Goal: Task Accomplishment & Management: Use online tool/utility

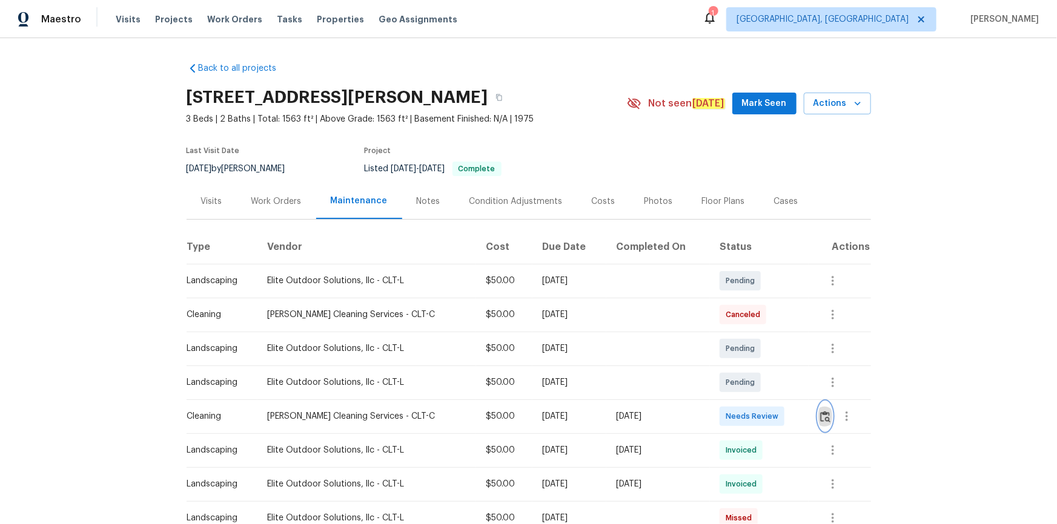
click at [825, 408] on button "button" at bounding box center [825, 416] width 14 height 29
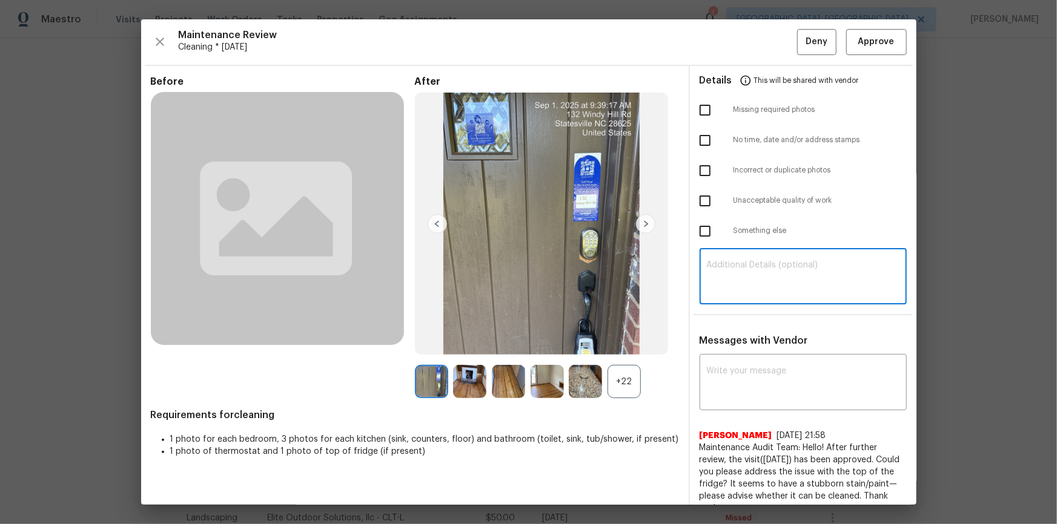
click at [759, 286] on textarea at bounding box center [803, 278] width 193 height 34
paste textarea "Maintenance Audit Team: Hello! Unfortunately, this cleaning visit completed on …"
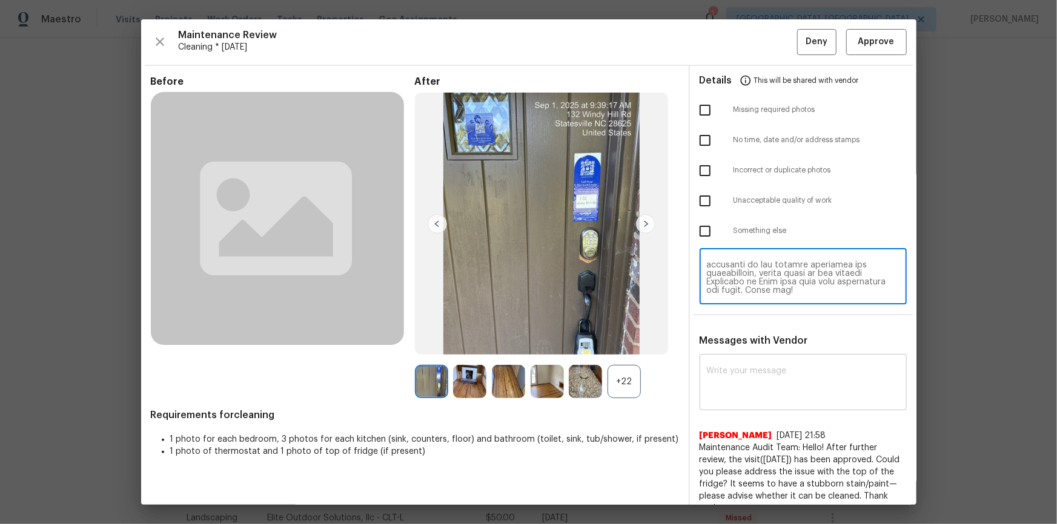
type textarea "Maintenance Audit Team: Hello! Unfortunately, this cleaning visit completed on …"
click at [757, 385] on textarea at bounding box center [803, 384] width 193 height 34
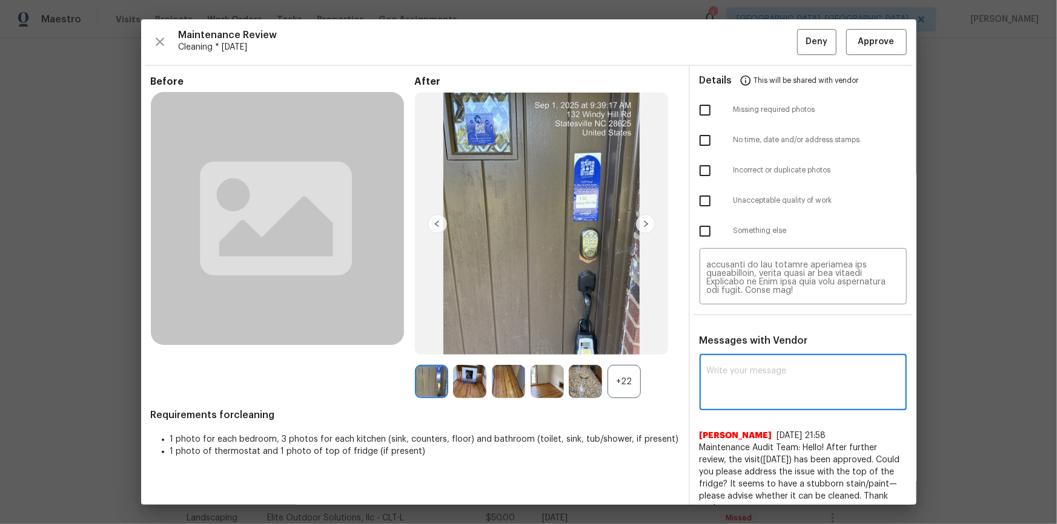
paste textarea "Maintenance Audit Team: Hello! Unfortunately, this cleaning visit completed on …"
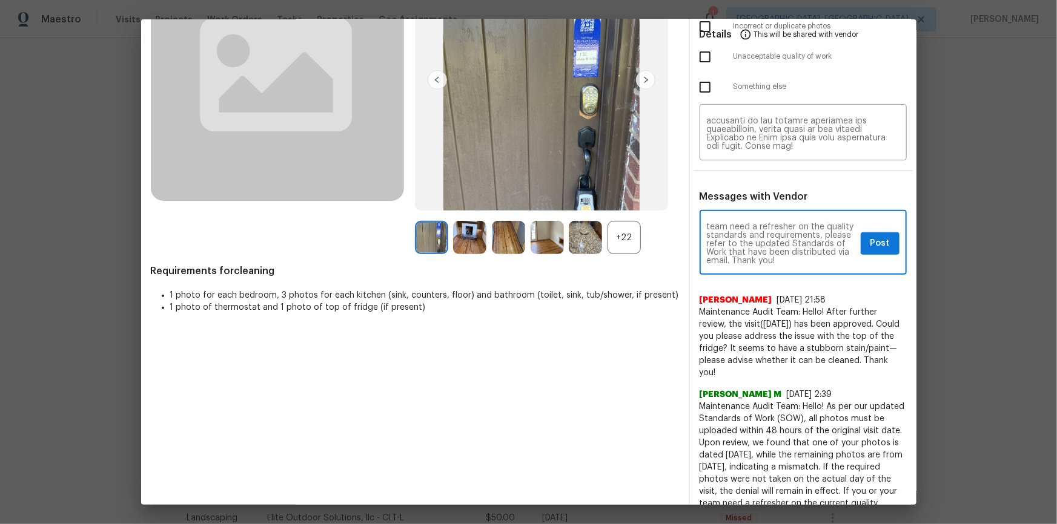
scroll to position [0, 0]
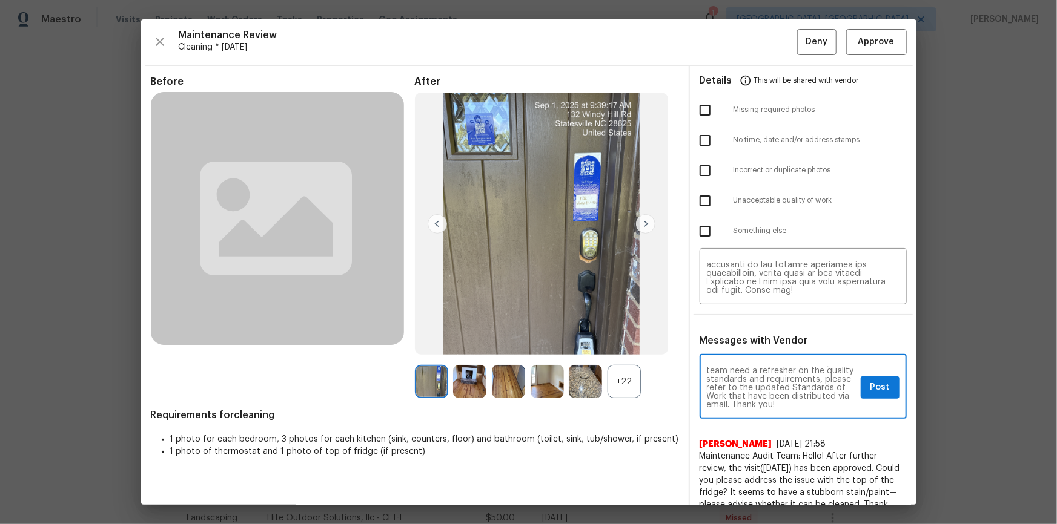
type textarea "Maintenance Audit Team: Hello! Unfortunately, this cleaning visit completed on …"
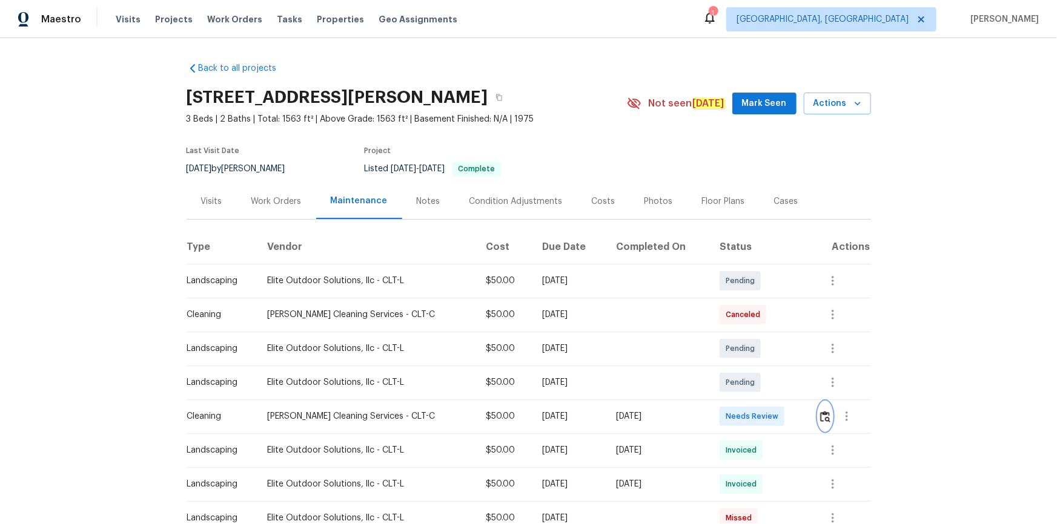
click at [823, 417] on img "button" at bounding box center [825, 417] width 10 height 12
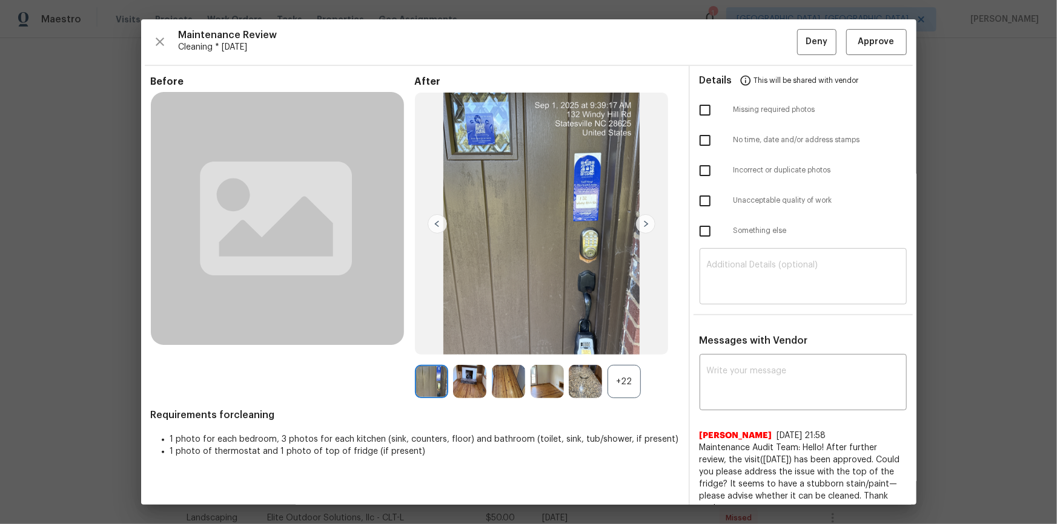
click at [722, 257] on div "​" at bounding box center [803, 277] width 207 height 53
paste textarea "Maintenance Audit Team: Hello! Unfortunately, this cleaning visit completed on …"
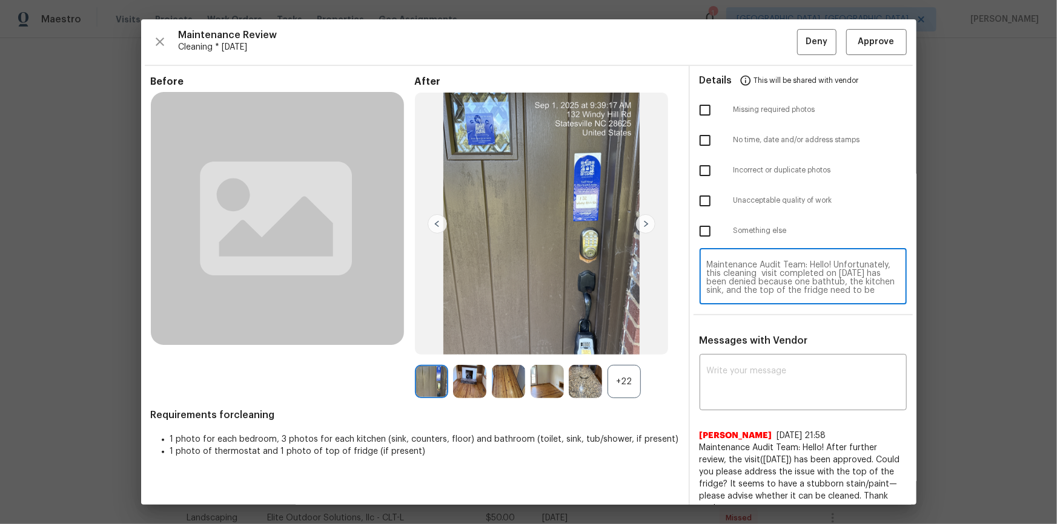
scroll to position [102, 0]
type textarea "Maintenance Audit Team: Hello! Unfortunately, this cleaning visit completed on …"
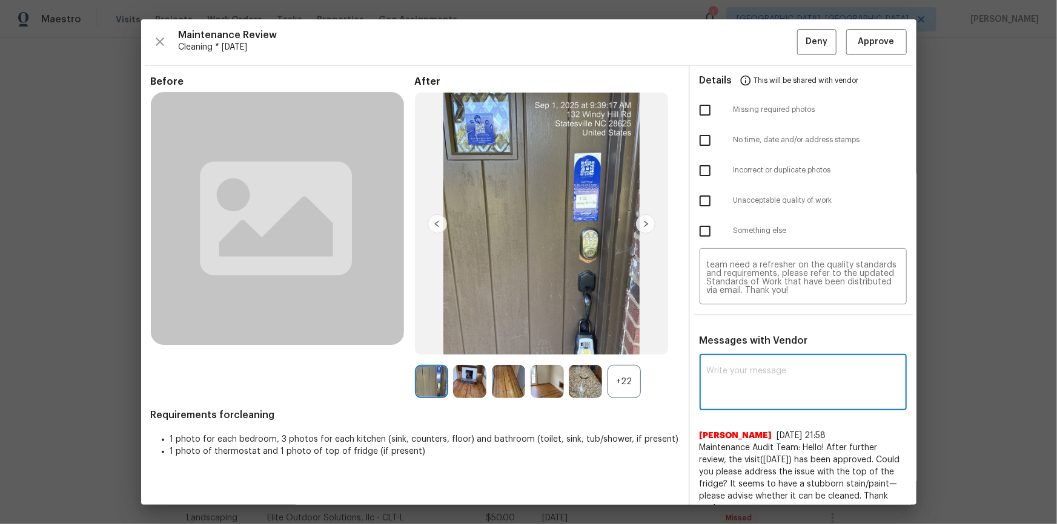
click at [716, 387] on textarea at bounding box center [803, 384] width 193 height 34
paste textarea "Maintenance Audit Team: Hello! Unfortunately, this cleaning visit completed on …"
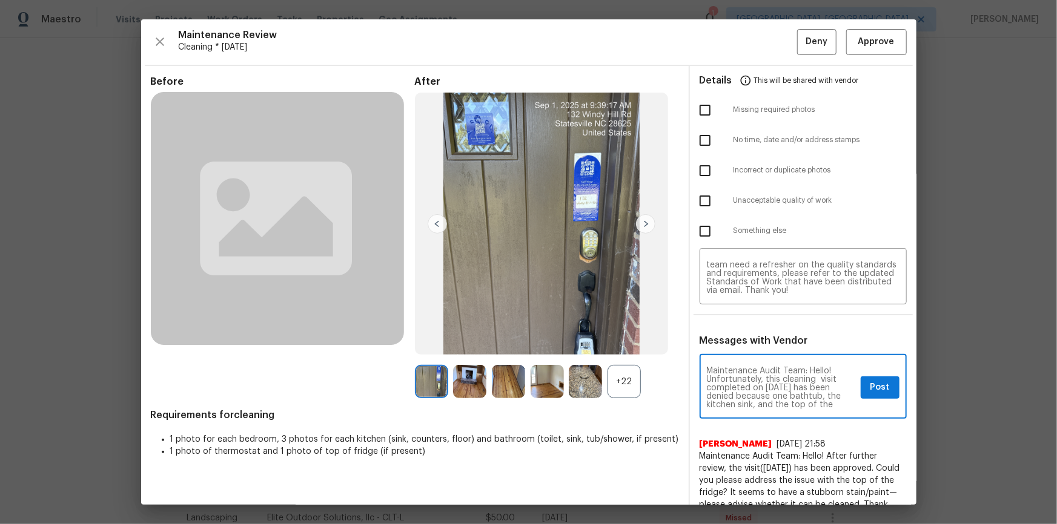
scroll to position [0, 0]
type textarea "Maintenance Audit Team: Hello! Unfortunately, this cleaning visit completed on …"
click at [698, 206] on input "checkbox" at bounding box center [704, 200] width 25 height 25
checkbox input "true"
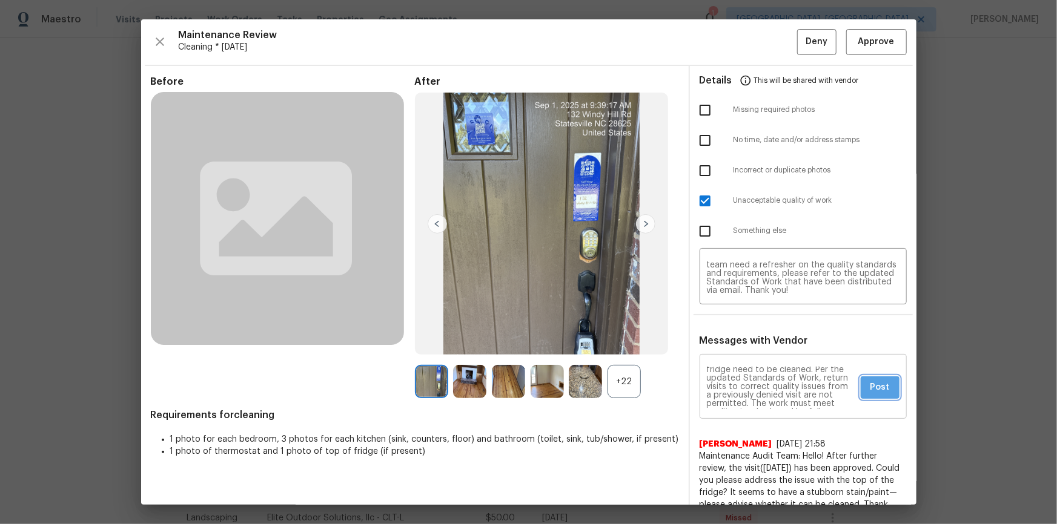
click at [870, 383] on span "Post" at bounding box center [879, 387] width 19 height 15
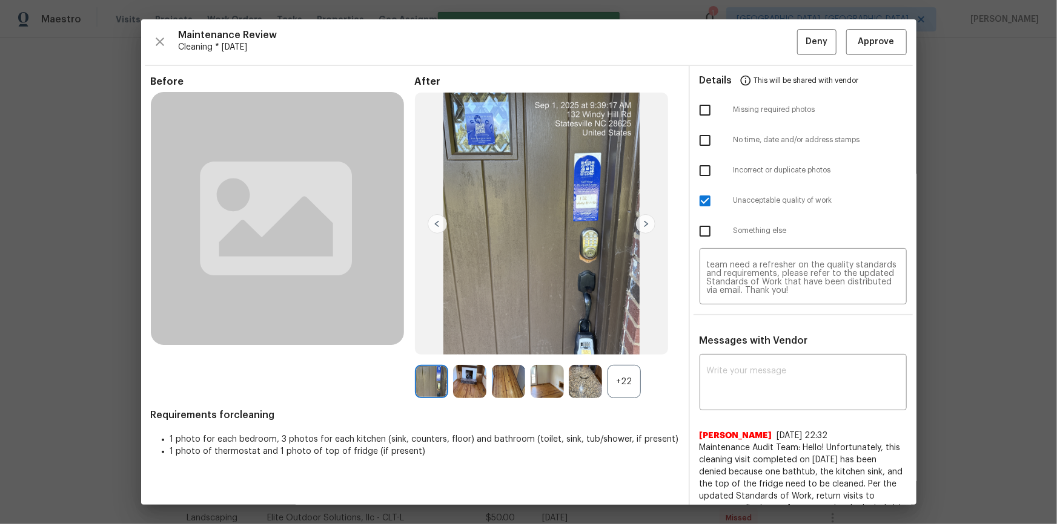
scroll to position [0, 0]
drag, startPoint x: 813, startPoint y: 42, endPoint x: 819, endPoint y: 113, distance: 70.5
click at [814, 42] on span "Deny" at bounding box center [816, 42] width 22 height 15
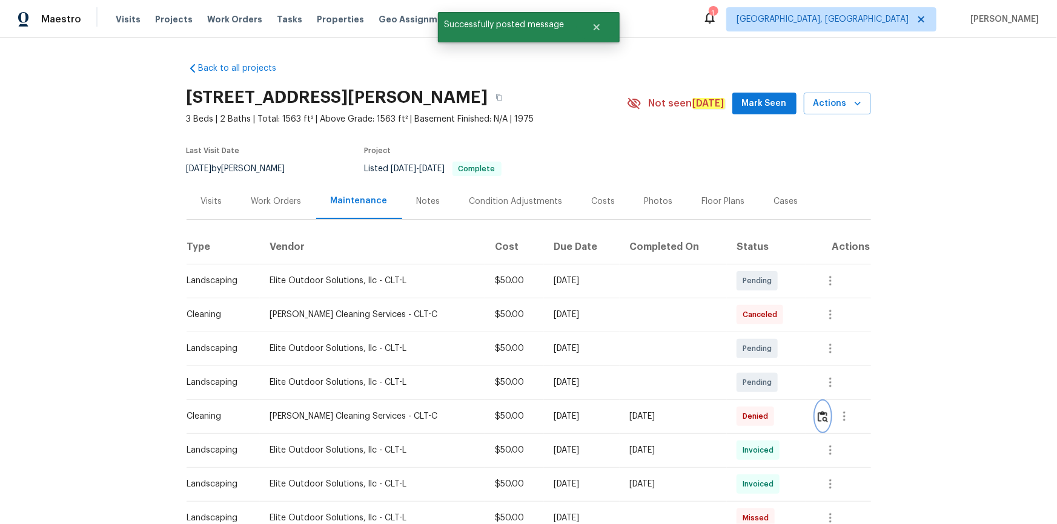
click at [818, 415] on img "button" at bounding box center [823, 417] width 10 height 12
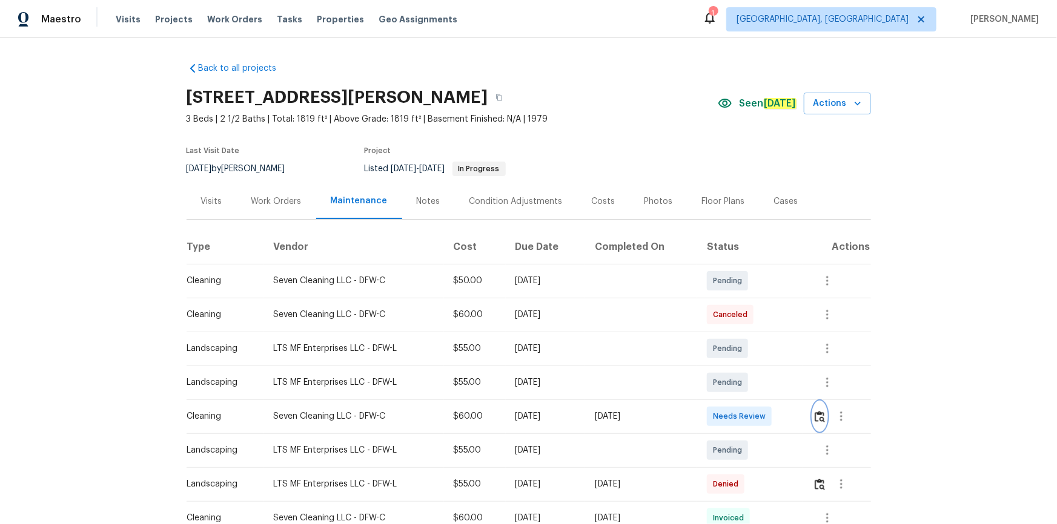
click at [819, 409] on button "button" at bounding box center [820, 416] width 14 height 29
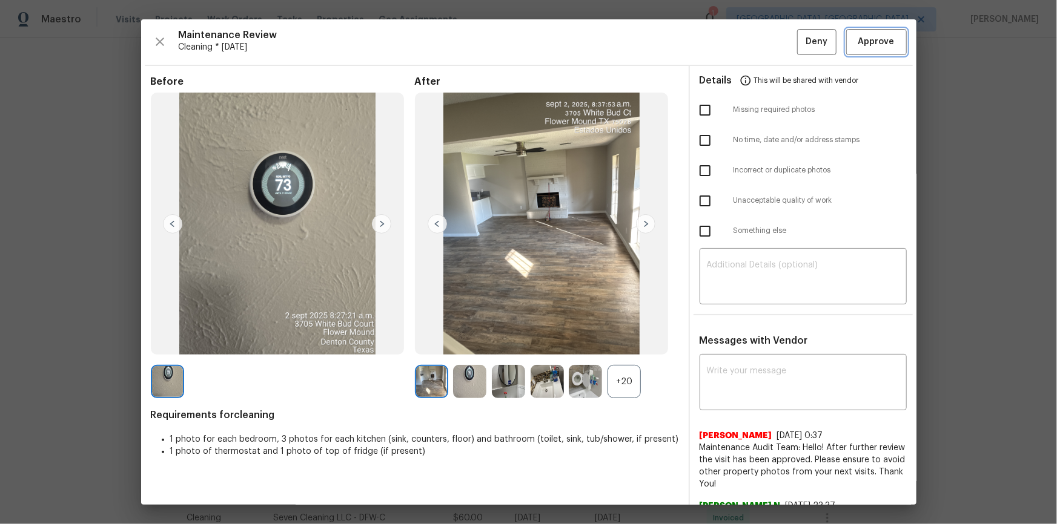
click at [884, 36] on span "Approve" at bounding box center [876, 42] width 36 height 15
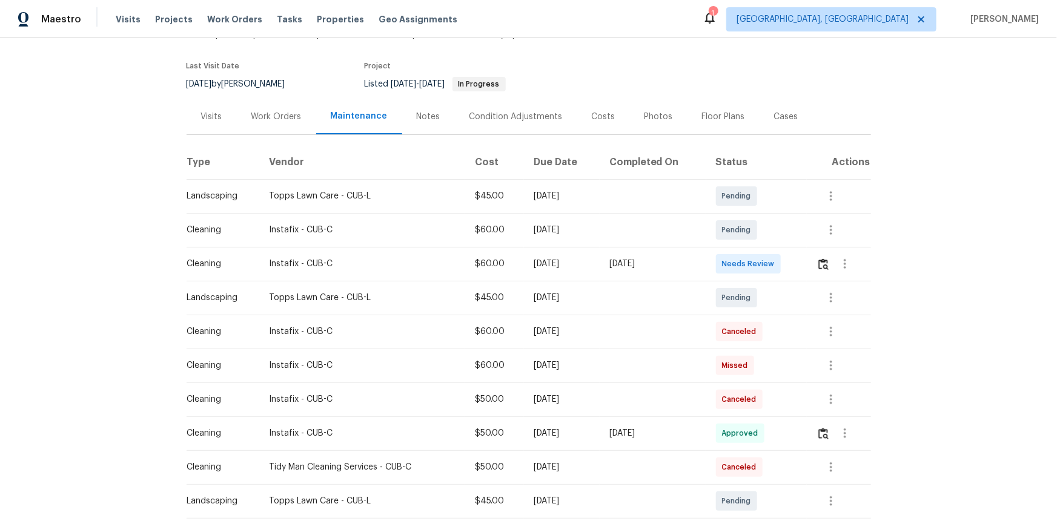
scroll to position [165, 0]
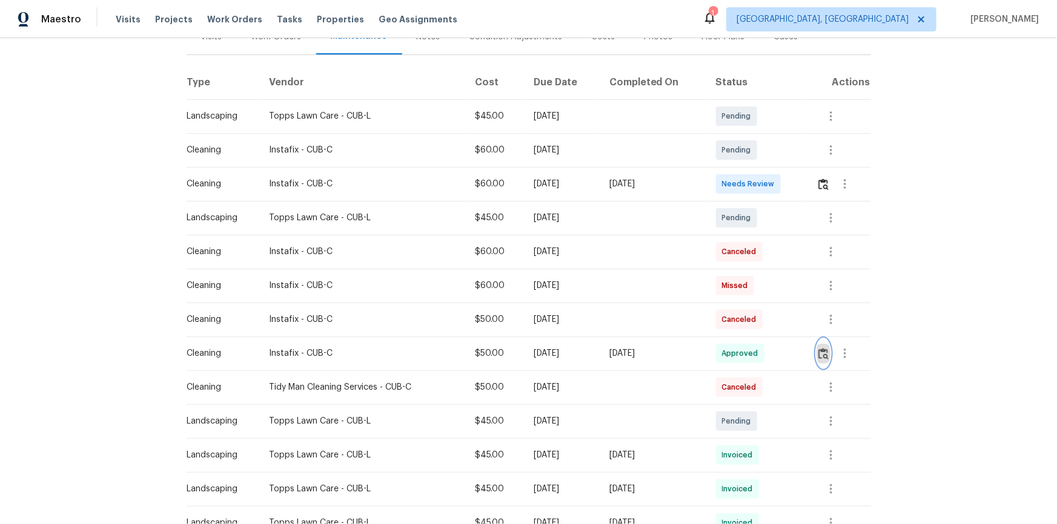
click at [824, 359] on button "button" at bounding box center [823, 353] width 14 height 29
click at [827, 354] on button "button" at bounding box center [823, 353] width 14 height 29
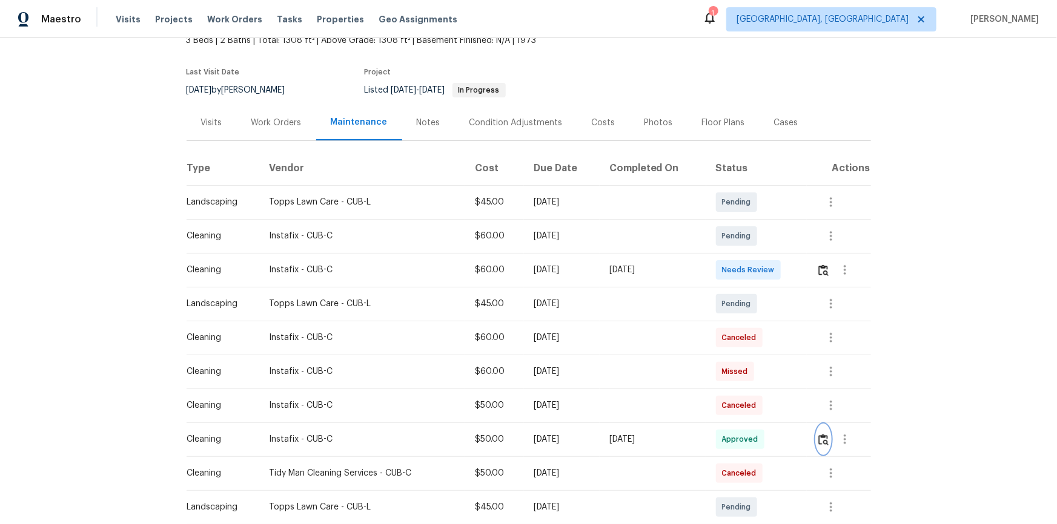
scroll to position [0, 0]
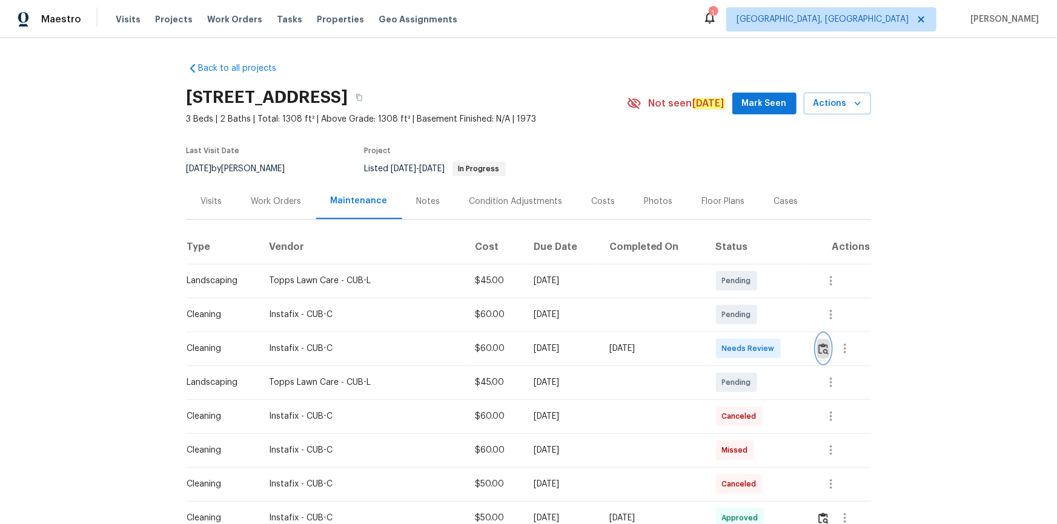
click at [822, 348] on img "button" at bounding box center [823, 349] width 10 height 12
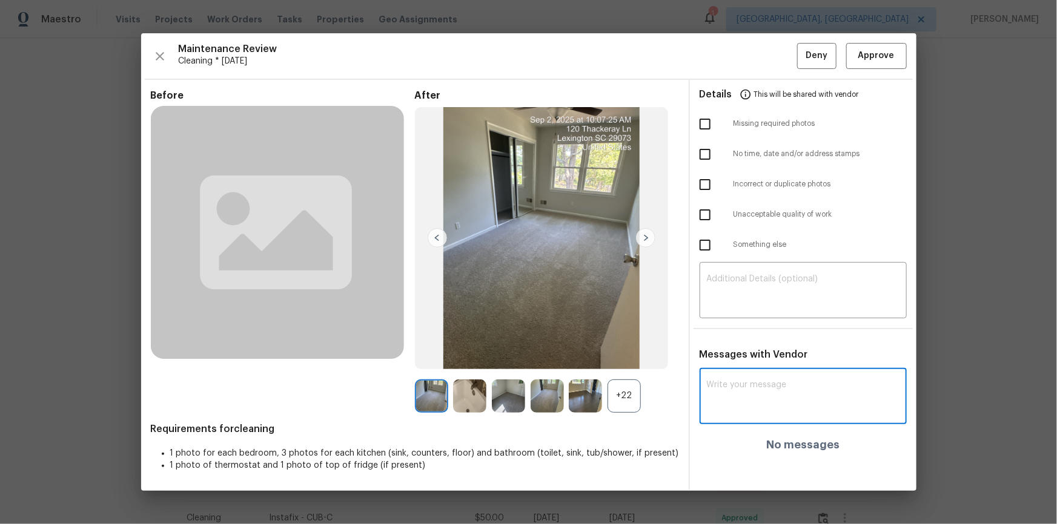
click at [770, 398] on textarea at bounding box center [803, 398] width 193 height 34
paste textarea "Maintenance Audit Team: Hello! After further review, the visit(09/02/2025) has …"
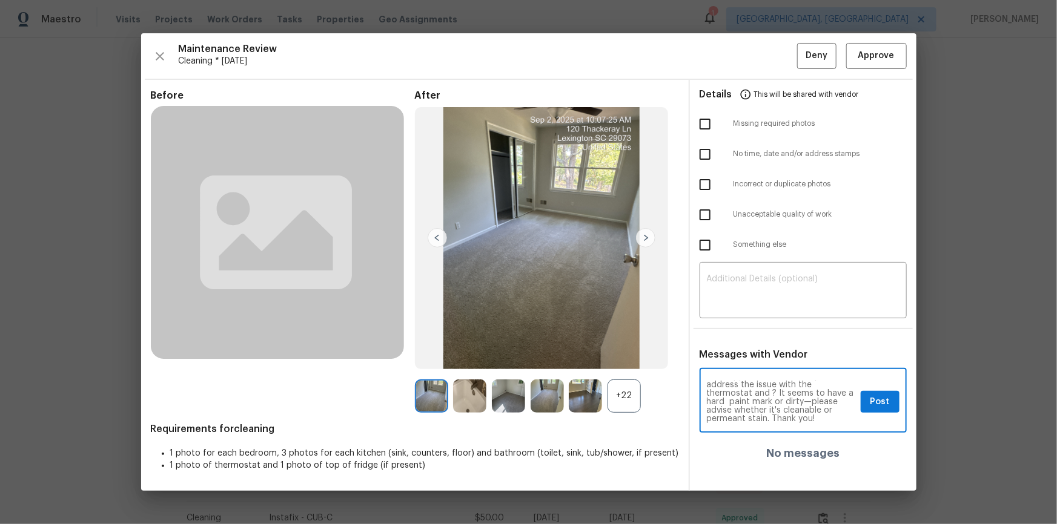
type textarea "Maintenance Audit Team: Hello! After further review, the visit(09/02/2025) has …"
click at [890, 401] on button "Post" at bounding box center [880, 402] width 39 height 22
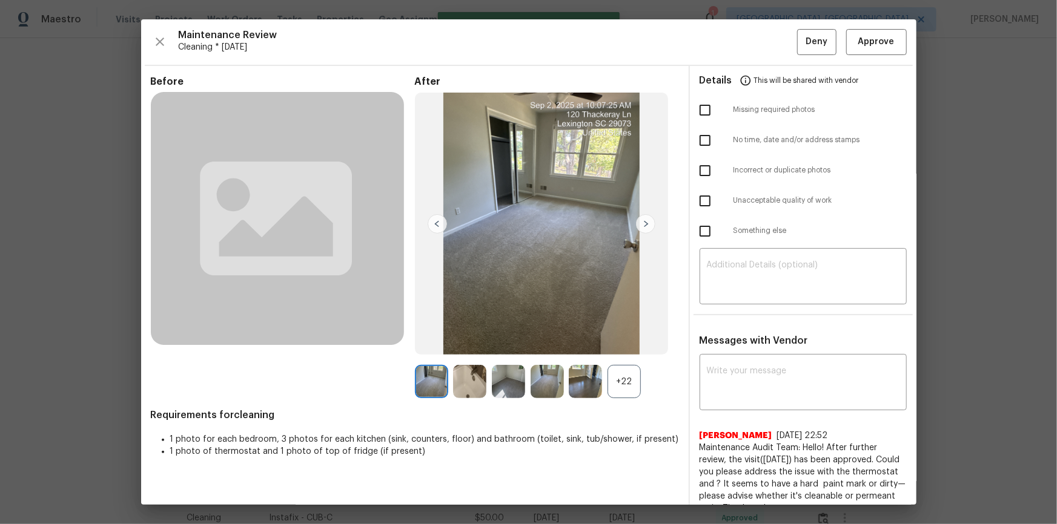
scroll to position [0, 0]
click at [858, 46] on span "Approve" at bounding box center [876, 42] width 36 height 15
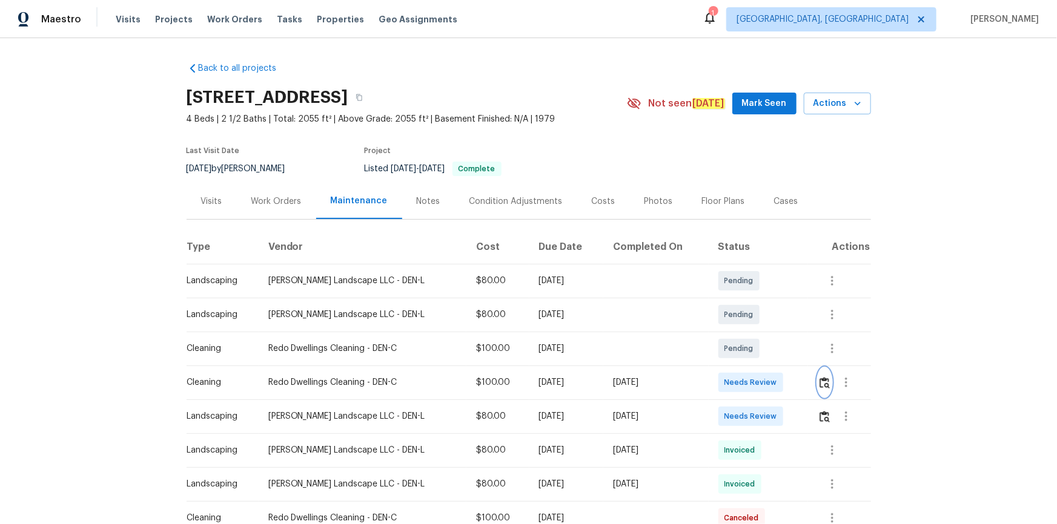
click at [752, 352] on button "button" at bounding box center [825, 382] width 14 height 29
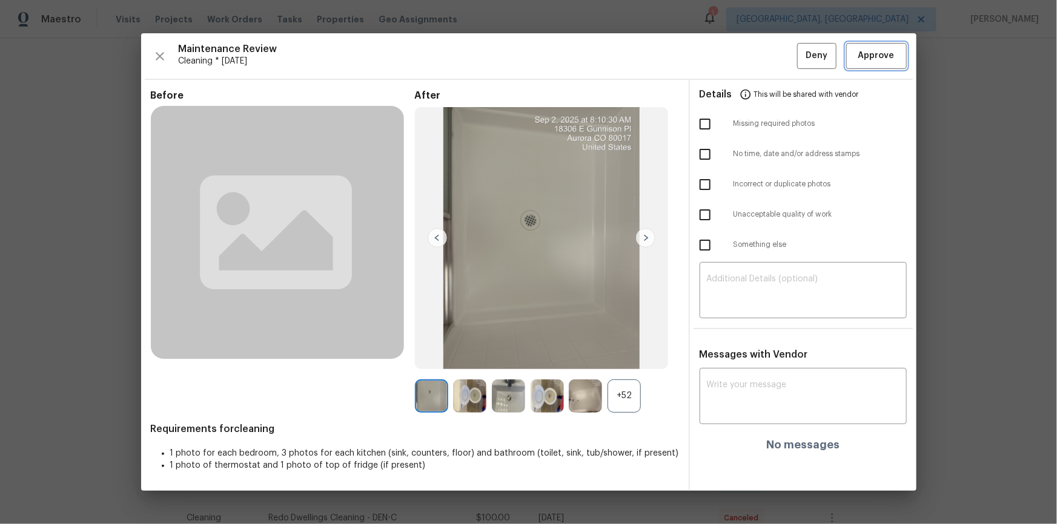
click at [752, 48] on button "Approve" at bounding box center [876, 56] width 61 height 26
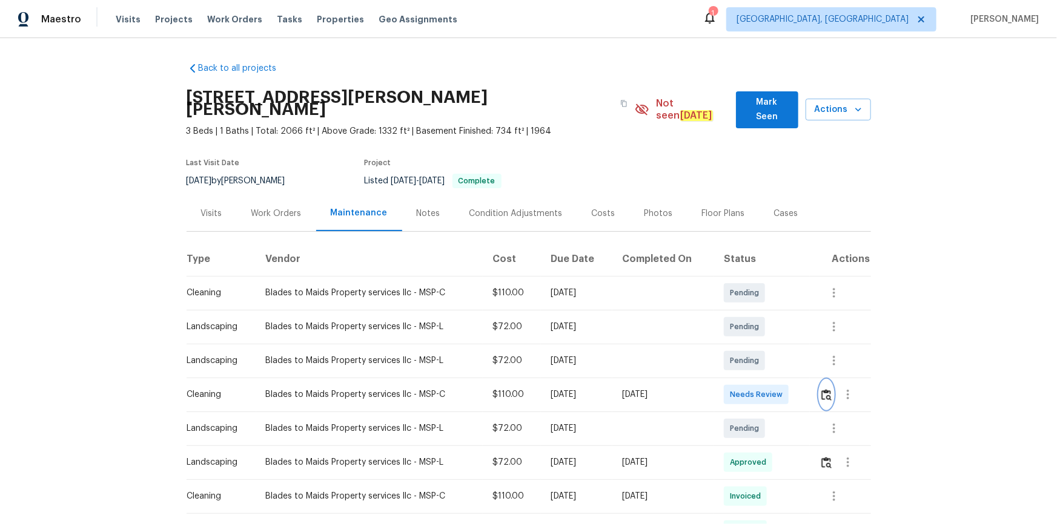
click at [829, 389] on img "button" at bounding box center [826, 395] width 10 height 12
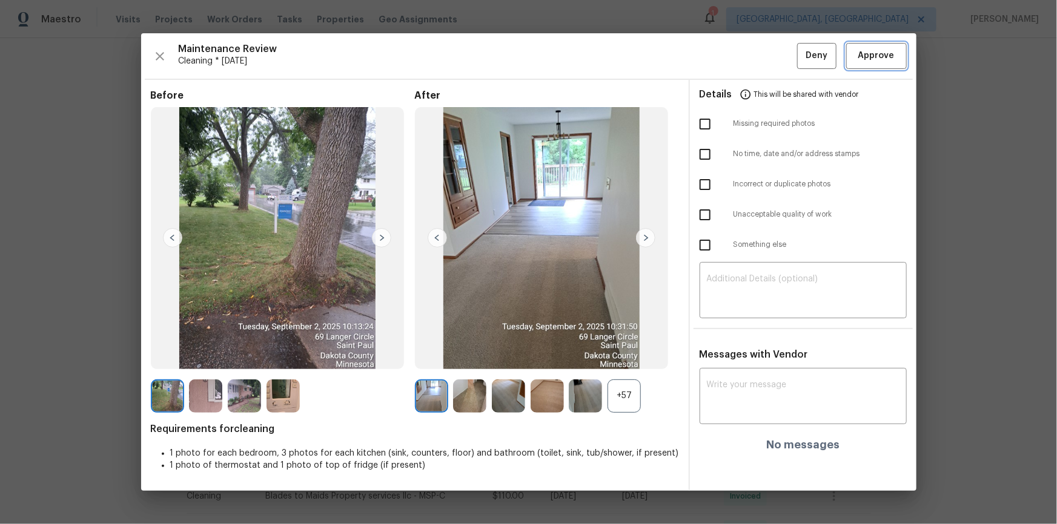
click at [878, 59] on span "Approve" at bounding box center [876, 55] width 36 height 15
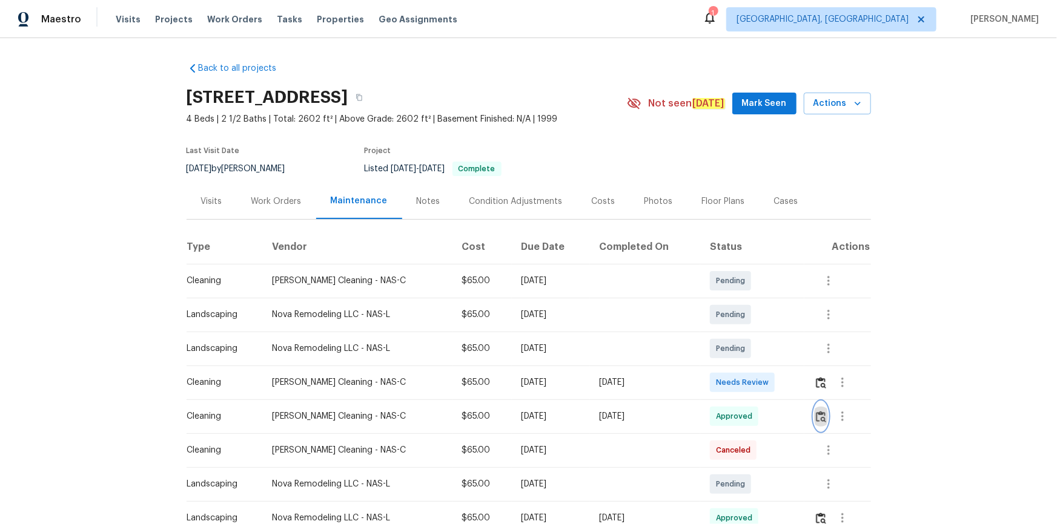
click at [752, 352] on img "button" at bounding box center [821, 417] width 10 height 12
click at [752, 352] on button "button" at bounding box center [821, 382] width 14 height 29
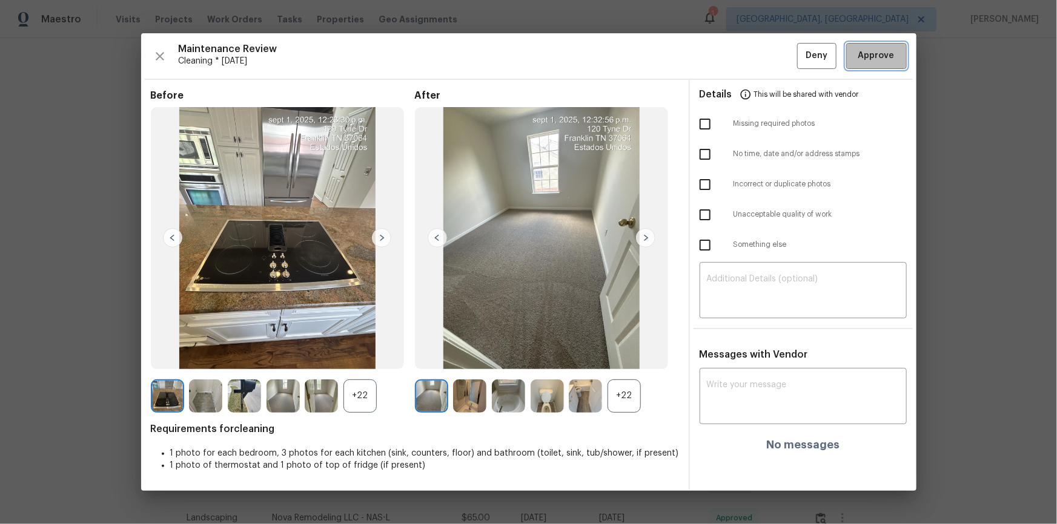
click at [752, 54] on span "Approve" at bounding box center [876, 55] width 36 height 15
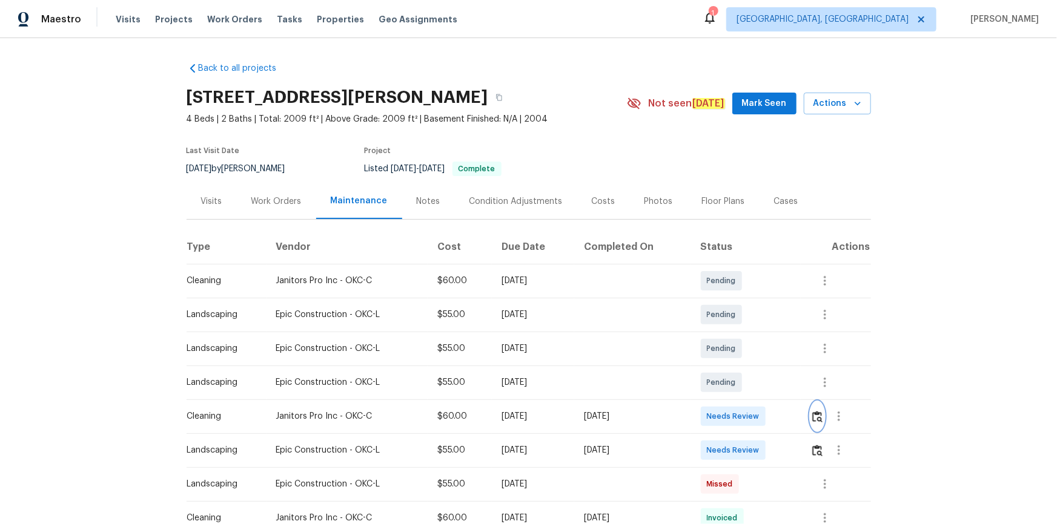
click at [752, 352] on button "button" at bounding box center [817, 416] width 14 height 29
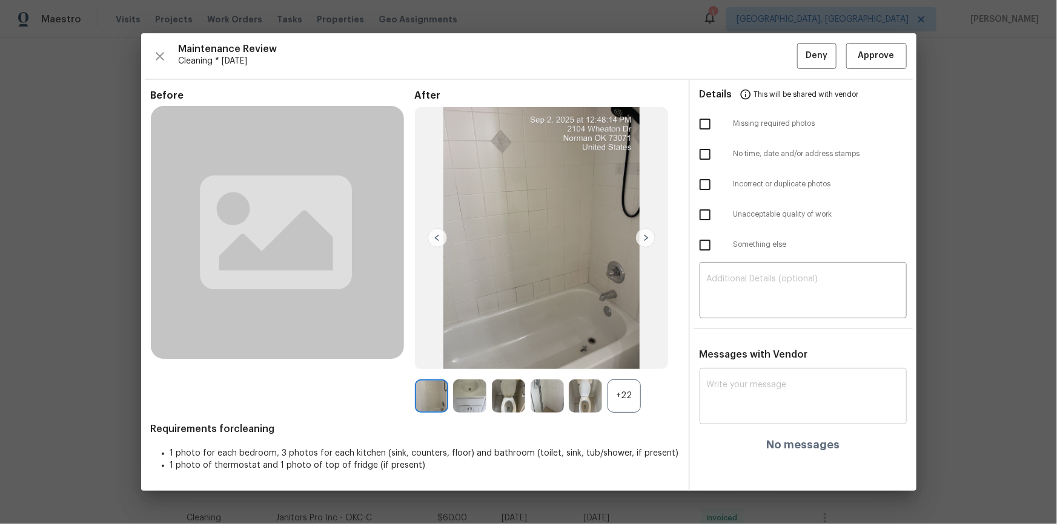
drag, startPoint x: 794, startPoint y: 375, endPoint x: 798, endPoint y: 386, distance: 11.7
click at [752, 352] on div "x ​" at bounding box center [803, 397] width 207 height 53
paste textarea "Maintenance Audit Team: Hello! After further review, the visit(09/02/2025) has …"
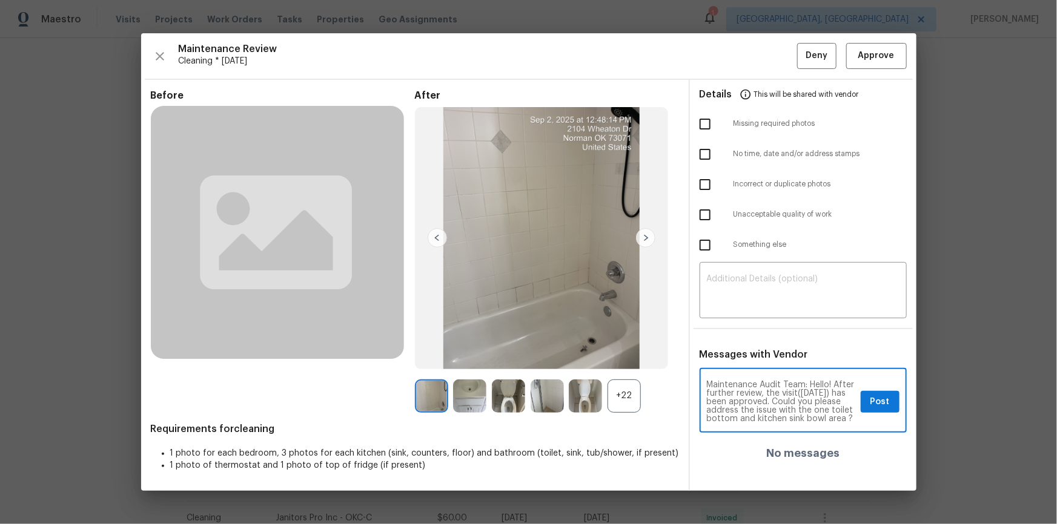
scroll to position [42, 0]
type textarea "Maintenance Audit Team: Hello! After further review, the visit(09/02/2025) has …"
click at [752, 352] on textarea "Maintenance Audit Team: Hello! After further review, the visit(09/02/2025) has …" at bounding box center [781, 402] width 149 height 42
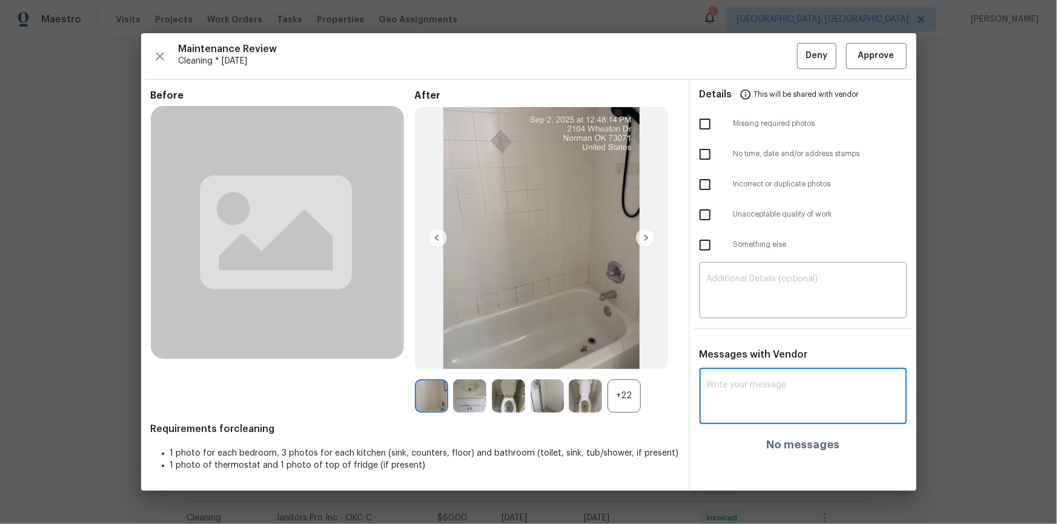
scroll to position [0, 0]
paste textarea "Maintenance Audit Team: Hello! After further review, the visit(09/02/2025) has …"
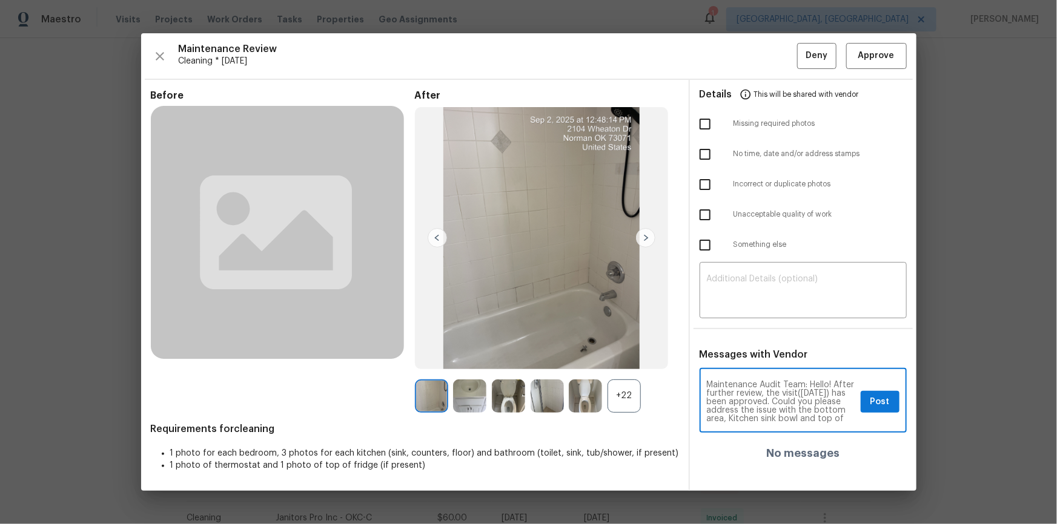
scroll to position [42, 0]
type textarea "Maintenance Audit Team: Hello! After further review, the visit(09/02/2025) has …"
click at [752, 352] on textarea "Maintenance Audit Team: Hello! After further review, the visit(09/02/2025) has …" at bounding box center [781, 402] width 149 height 42
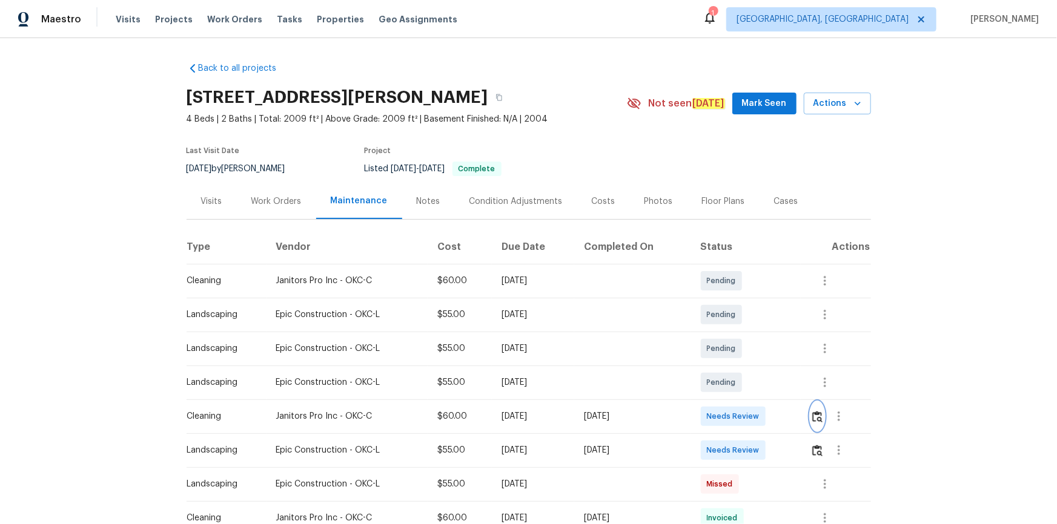
click at [752, 352] on img "button" at bounding box center [817, 417] width 10 height 12
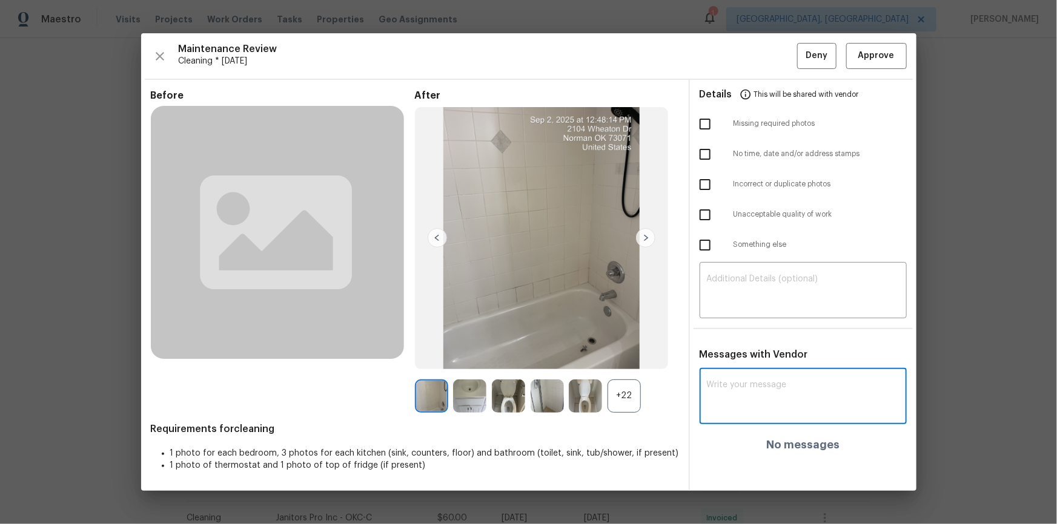
click at [726, 352] on textarea at bounding box center [803, 398] width 193 height 34
paste textarea "Maintenance Audit Team: Hello! After further review, the visit(09/02/2025) has …"
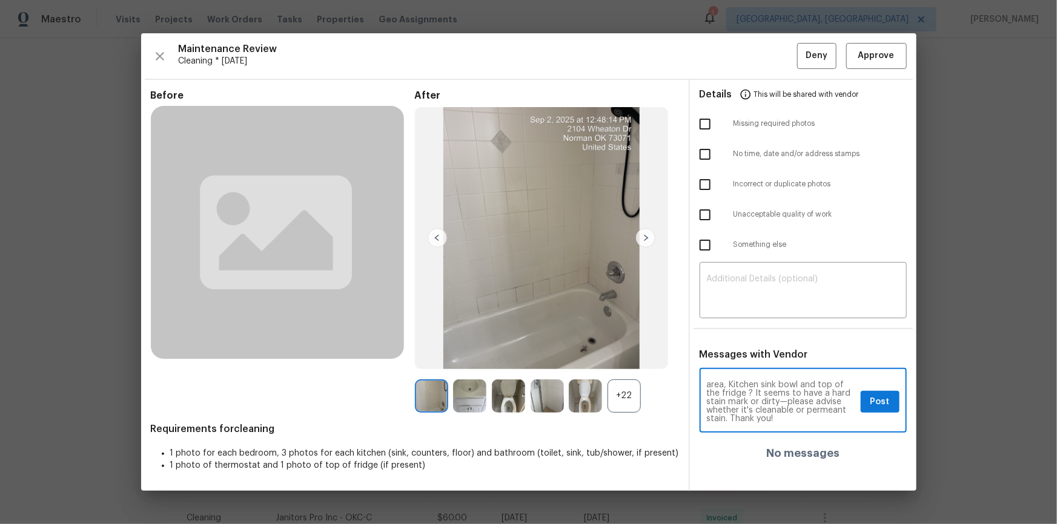
type textarea "Maintenance Audit Team: Hello! After further review, the visit(09/02/2025) has …"
click at [752, 352] on span "Post" at bounding box center [879, 402] width 19 height 15
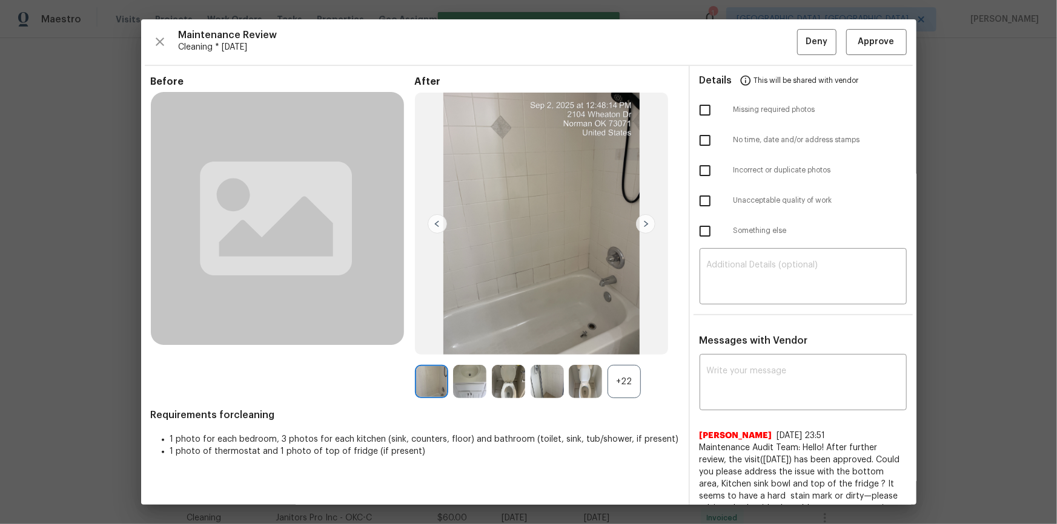
scroll to position [0, 0]
drag, startPoint x: 868, startPoint y: 54, endPoint x: 901, endPoint y: 162, distance: 112.7
click at [752, 55] on div "Maintenance Review Cleaning * Tue, Sep 02 Deny Approve Before After +22 Require…" at bounding box center [528, 262] width 775 height 486
click at [752, 50] on button "Approve" at bounding box center [876, 42] width 61 height 26
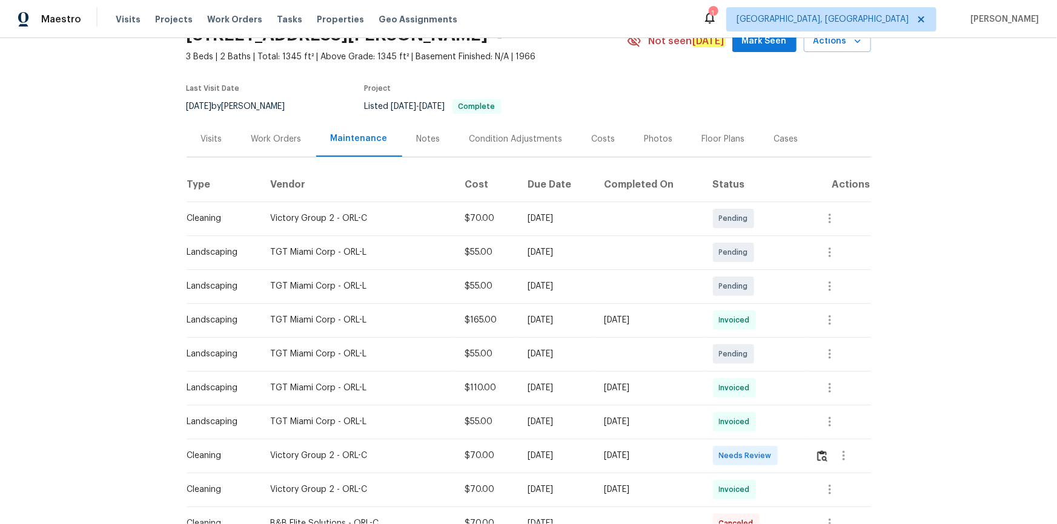
scroll to position [165, 0]
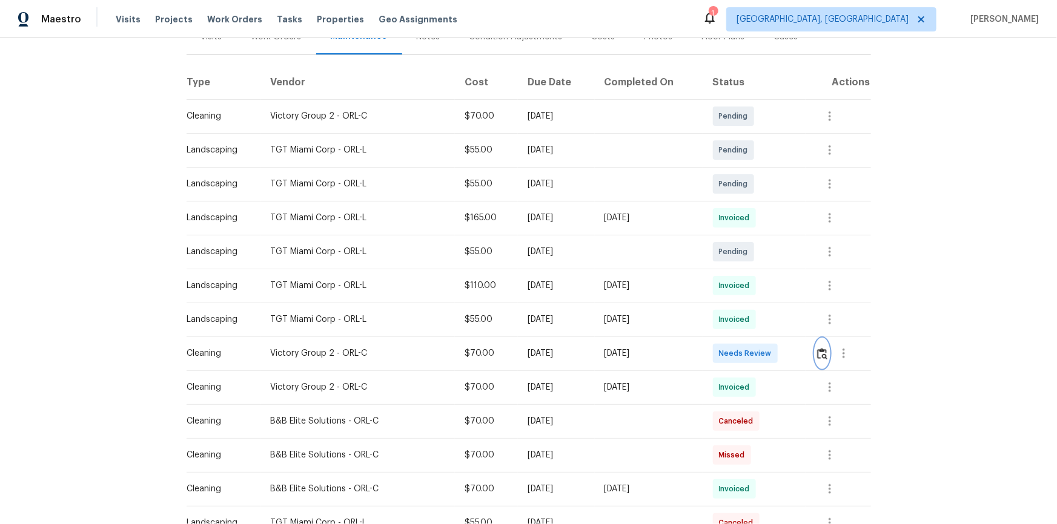
click at [752, 349] on img "button" at bounding box center [822, 354] width 10 height 12
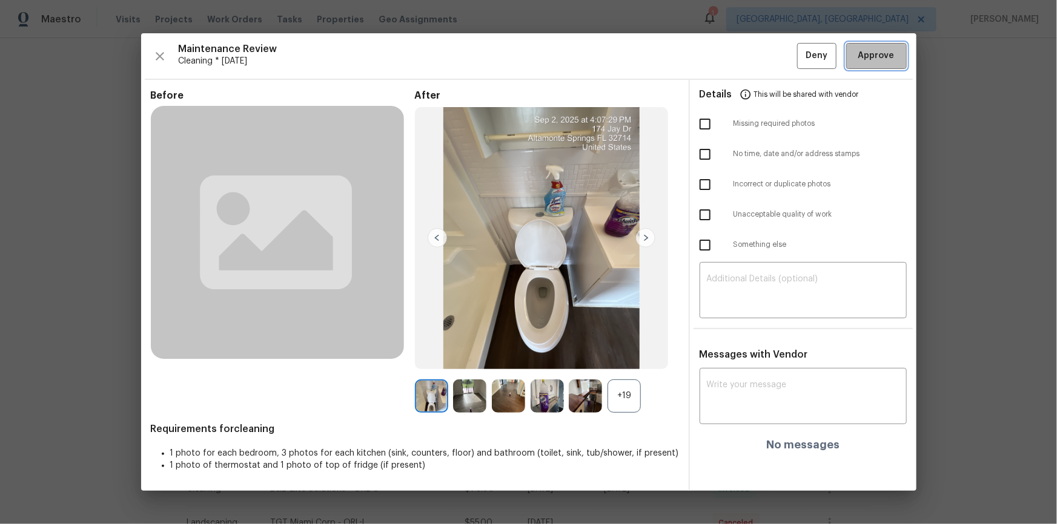
click at [752, 55] on span "Approve" at bounding box center [876, 55] width 36 height 15
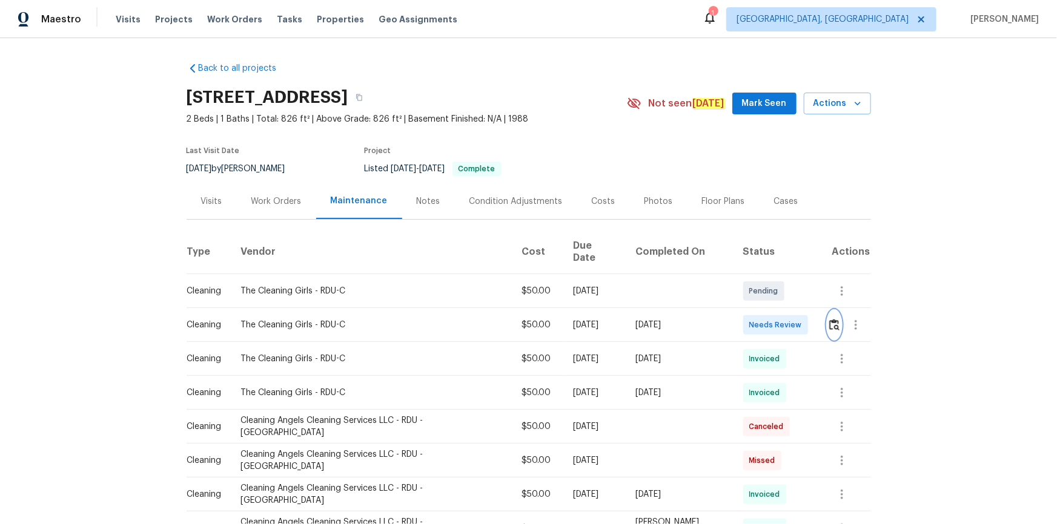
click at [752, 319] on img "button" at bounding box center [834, 325] width 10 height 12
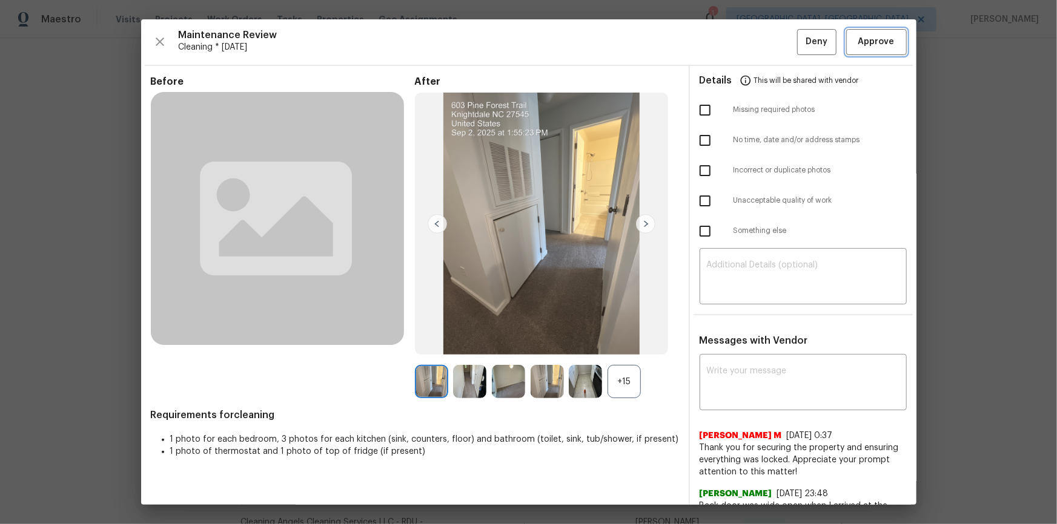
click at [752, 39] on span "Approve" at bounding box center [876, 42] width 36 height 15
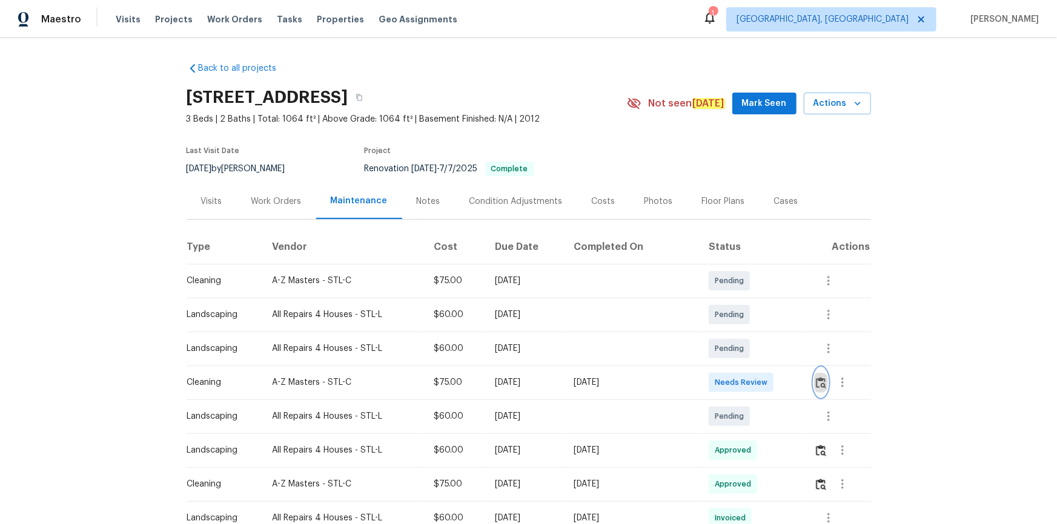
click at [752, 352] on img "button" at bounding box center [821, 383] width 10 height 12
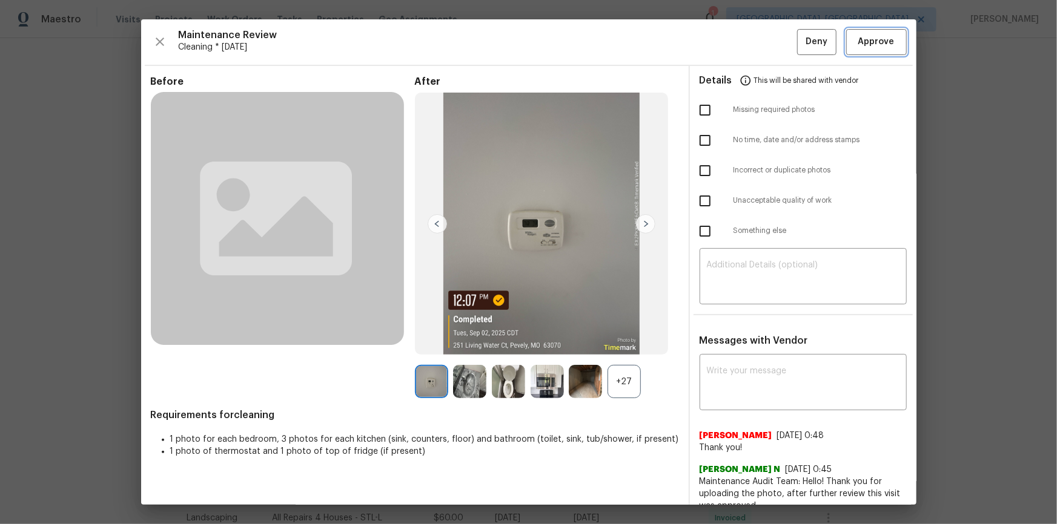
click at [752, 44] on span "Approve" at bounding box center [876, 42] width 36 height 15
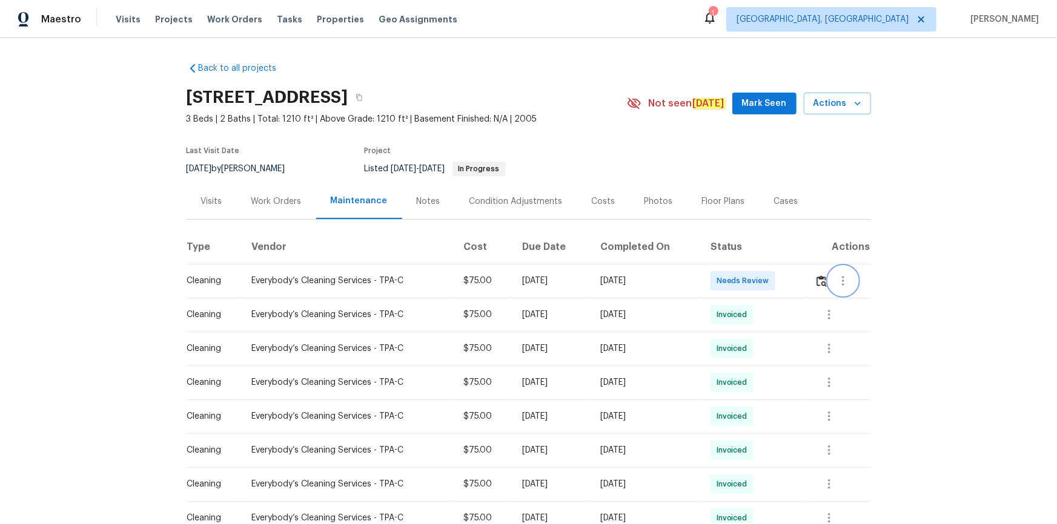
click at [752, 286] on div at bounding box center [843, 280] width 29 height 29
click at [752, 282] on img "button" at bounding box center [821, 282] width 10 height 12
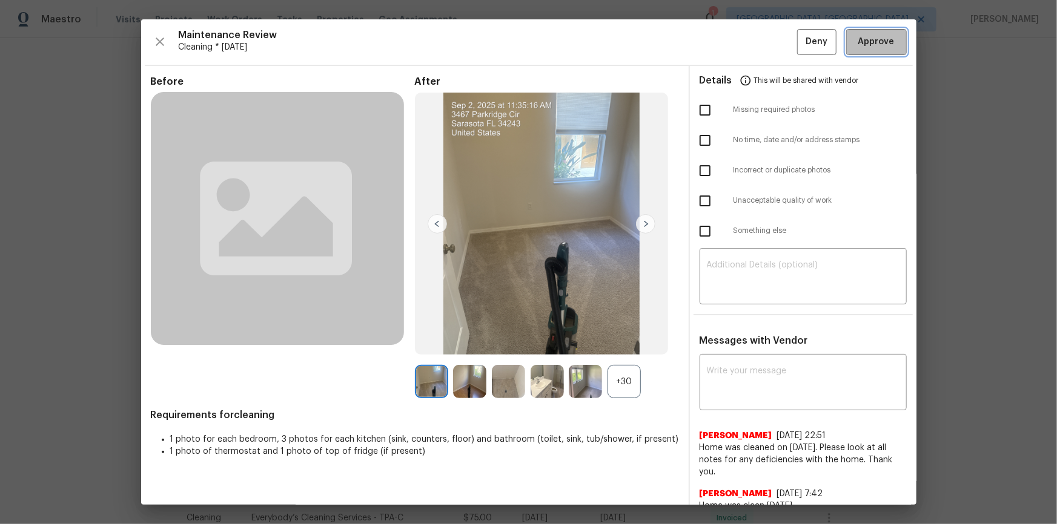
click at [752, 39] on span "Approve" at bounding box center [876, 42] width 41 height 15
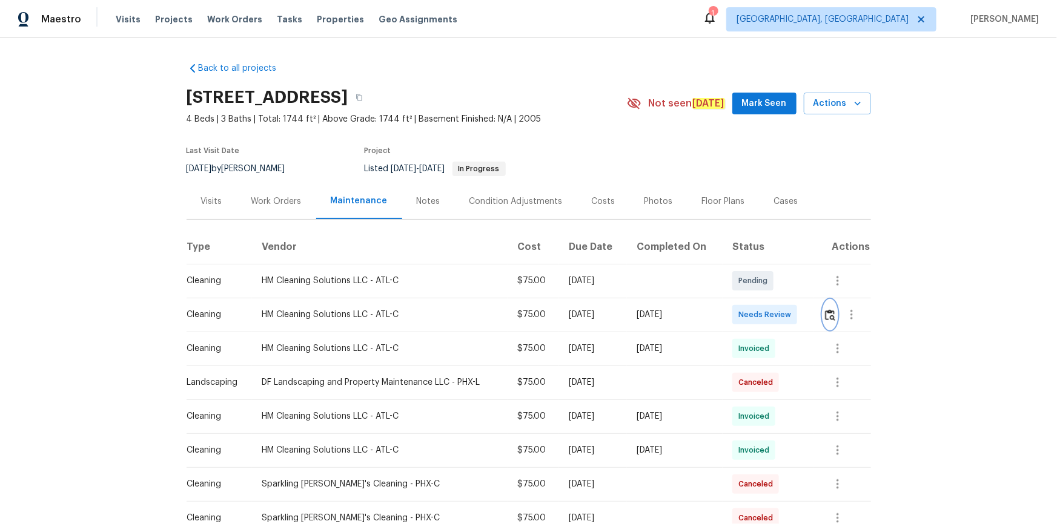
click at [824, 308] on button "button" at bounding box center [830, 314] width 14 height 29
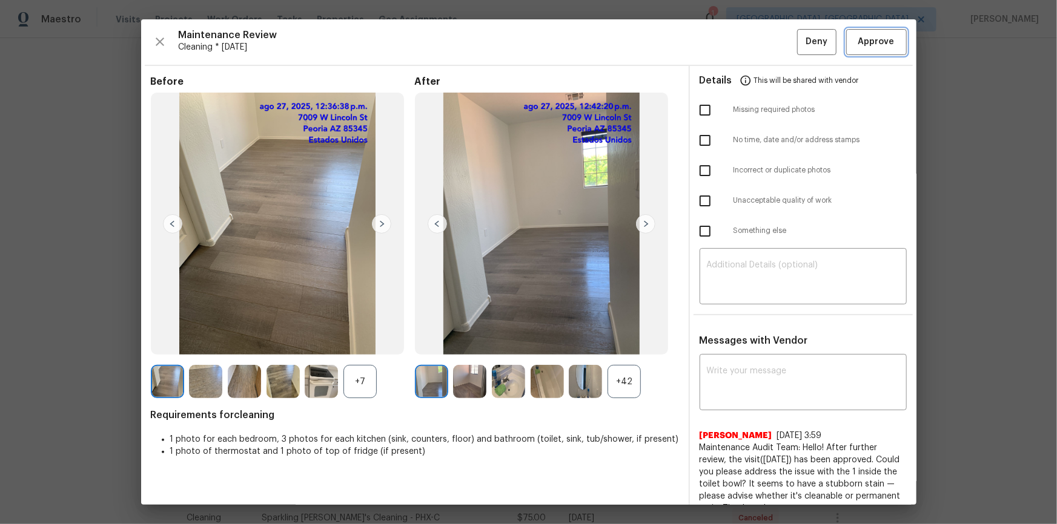
drag, startPoint x: 876, startPoint y: 36, endPoint x: 901, endPoint y: 158, distance: 124.7
click at [877, 36] on span "Approve" at bounding box center [876, 42] width 36 height 15
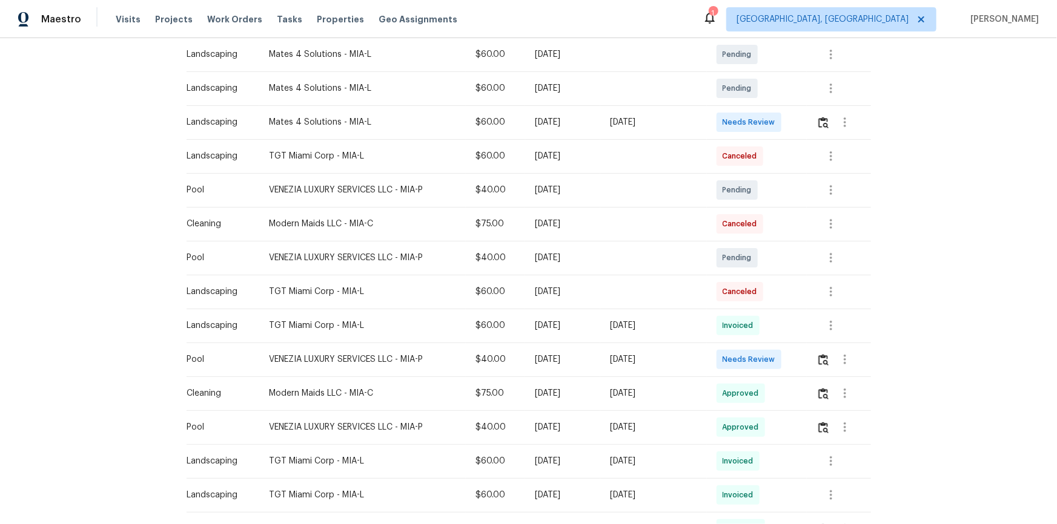
scroll to position [440, 0]
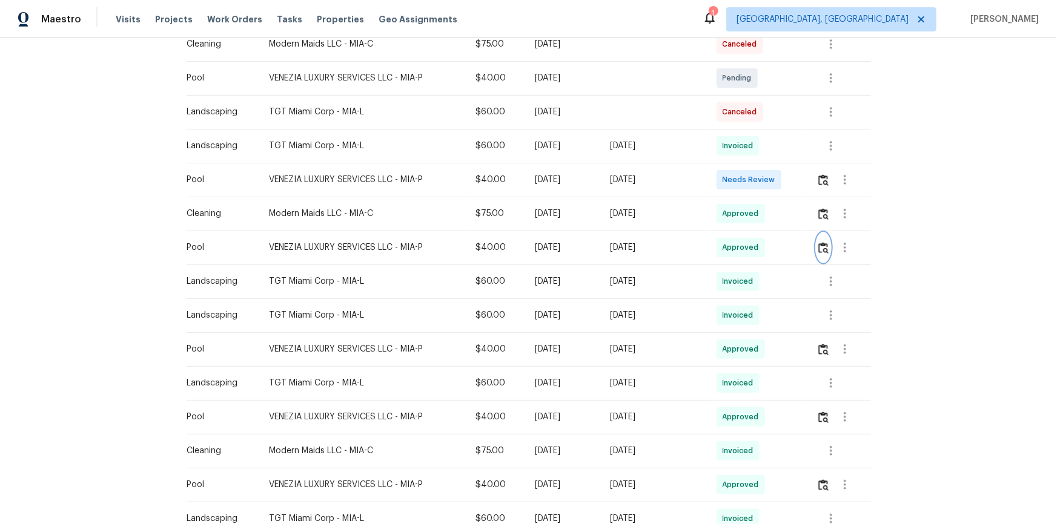
click at [752, 243] on img "button" at bounding box center [823, 248] width 10 height 12
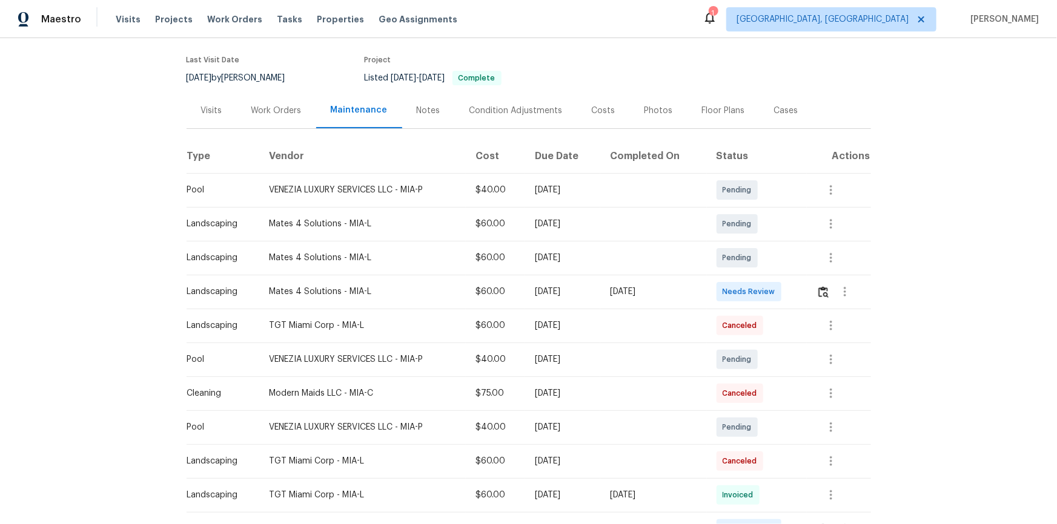
scroll to position [0, 0]
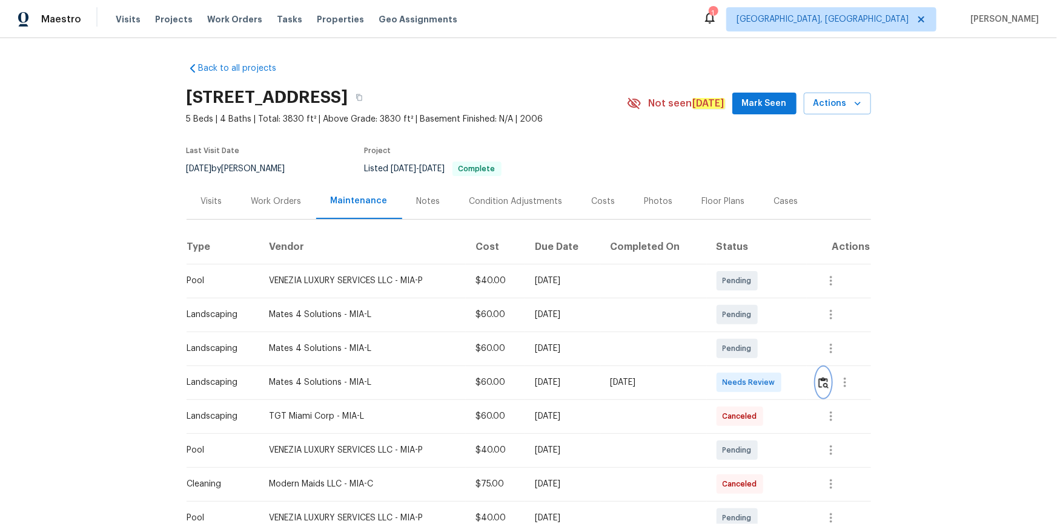
click at [752, 352] on img "button" at bounding box center [823, 383] width 10 height 12
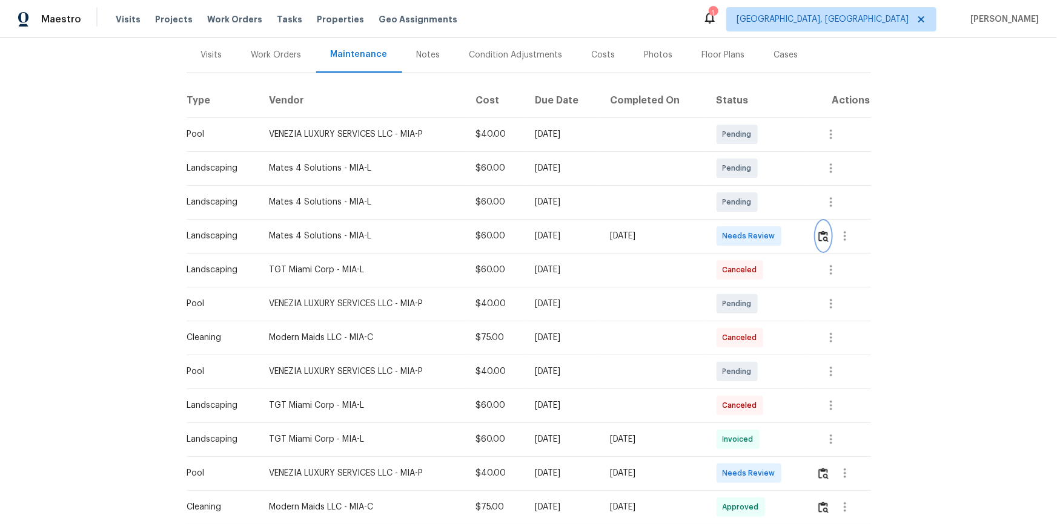
scroll to position [330, 0]
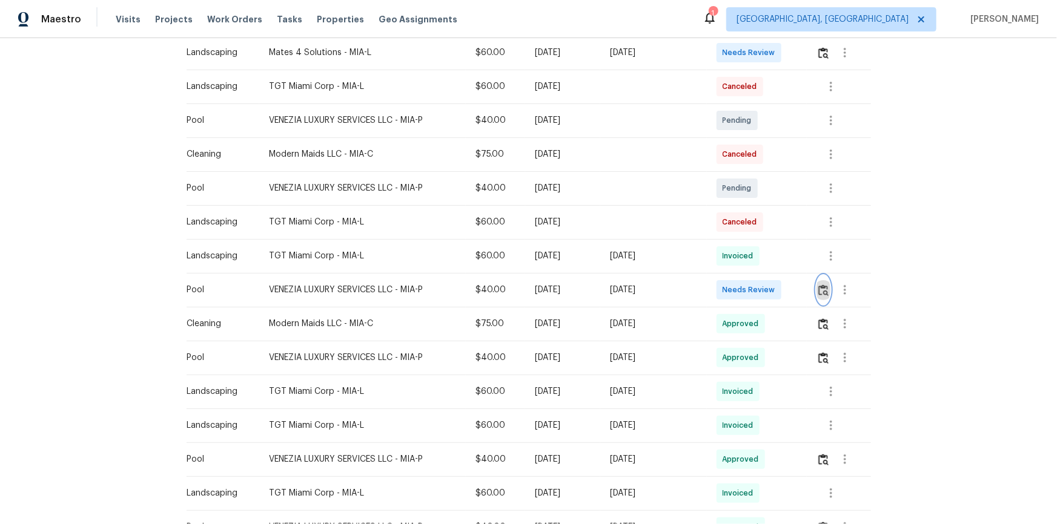
click at [752, 293] on button "button" at bounding box center [823, 290] width 14 height 29
click at [752, 291] on img "button" at bounding box center [823, 291] width 10 height 12
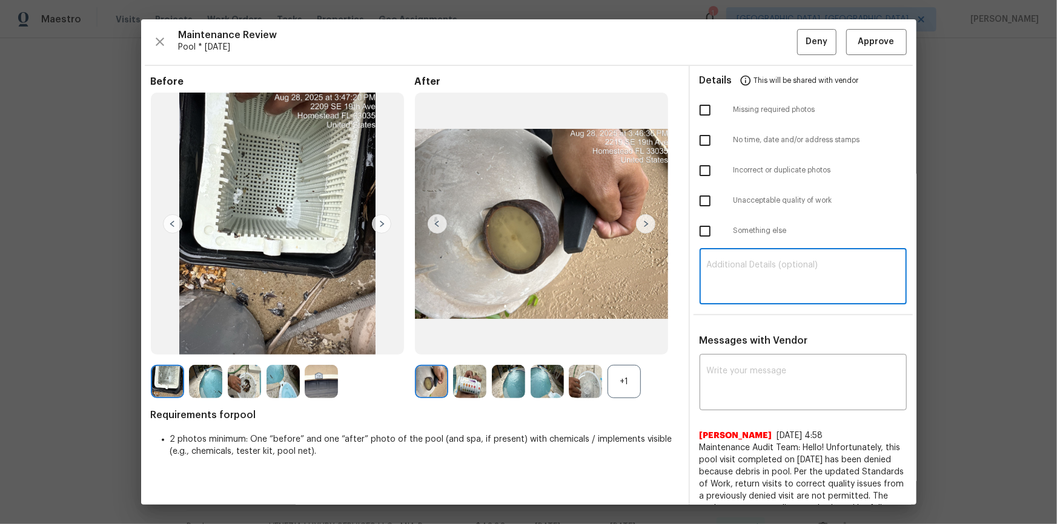
drag, startPoint x: 775, startPoint y: 276, endPoint x: 763, endPoint y: 278, distance: 12.2
click at [752, 276] on textarea at bounding box center [803, 278] width 193 height 34
paste textarea "Maintenance Audit Team: Hello! Unfortunately, this pool visit completed on 09/0…"
type textarea "Maintenance Audit Team: Hello! Unfortunately, this pool visit completed on 09/0…"
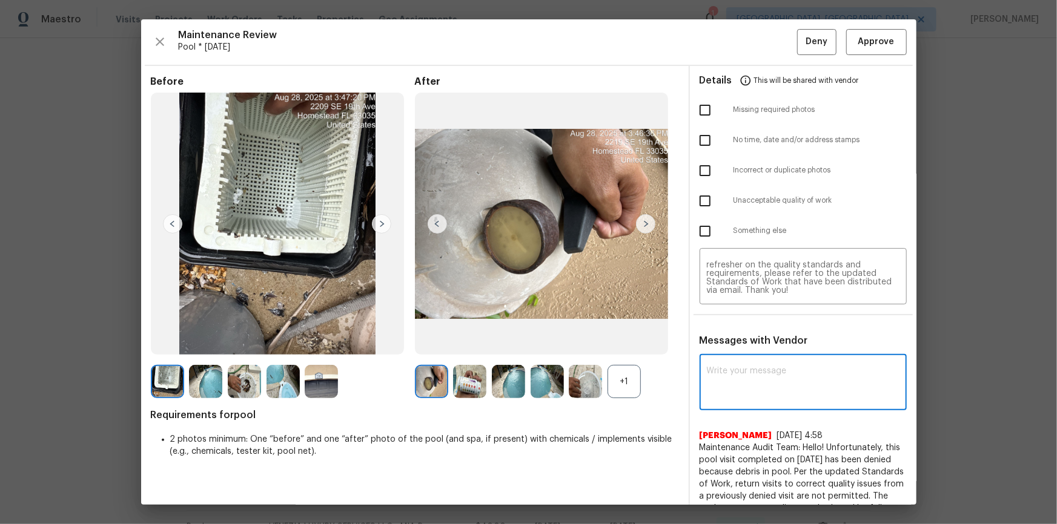
paste textarea "Maintenance Audit Team: Hello! Unfortunately, this pool visit completed on 09/0…"
click at [723, 352] on textarea at bounding box center [803, 384] width 193 height 34
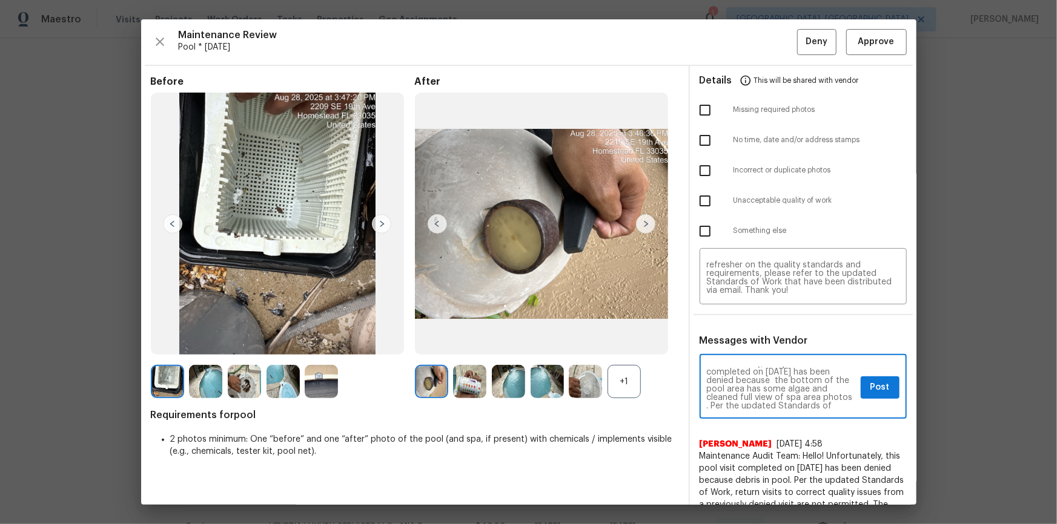
scroll to position [22, 0]
type textarea "Maintenance Audit Team: Hello! Unfortunately, this pool visit completed on 09/0…"
click at [704, 200] on input "checkbox" at bounding box center [704, 200] width 25 height 25
checkbox input "true"
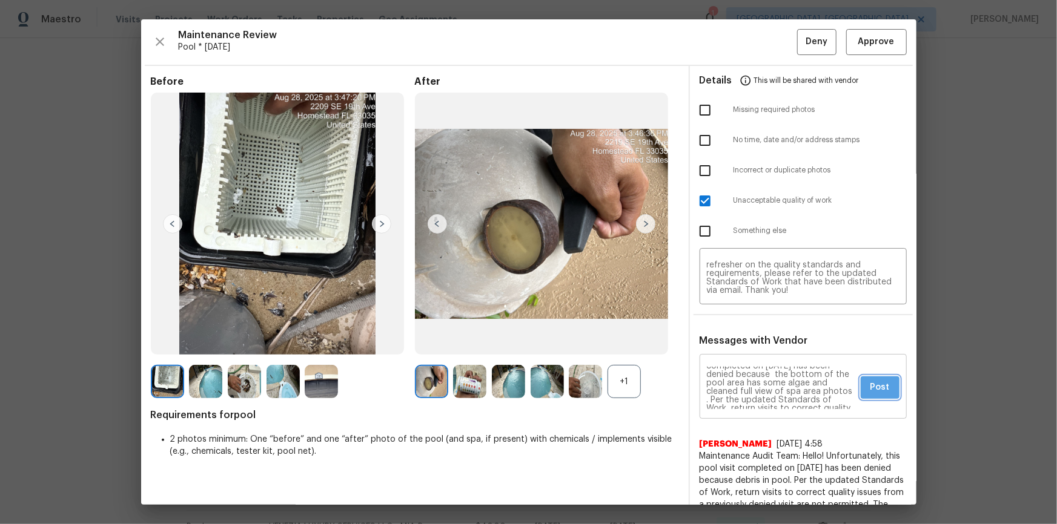
click at [752, 352] on button "Post" at bounding box center [880, 388] width 39 height 22
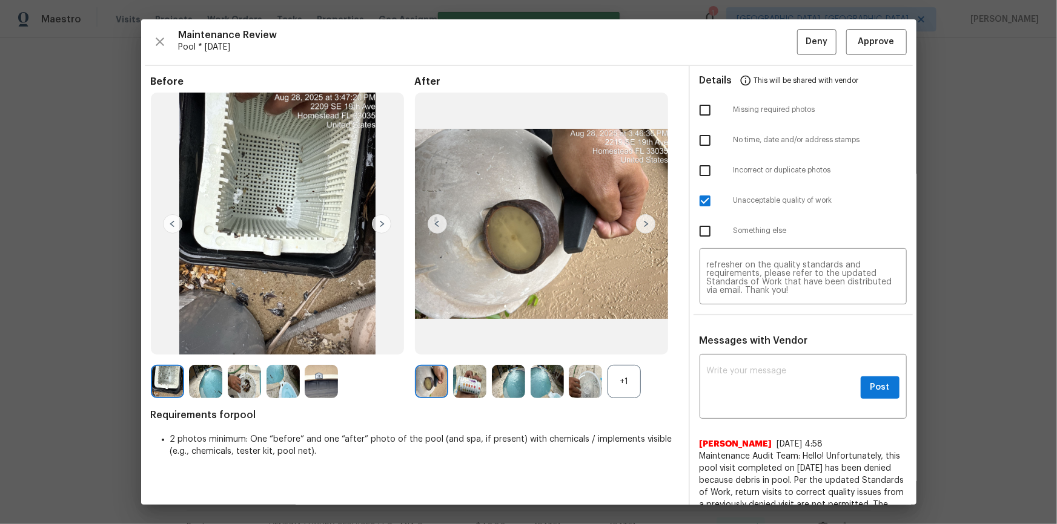
scroll to position [0, 0]
click at [752, 36] on span "Deny" at bounding box center [816, 42] width 22 height 15
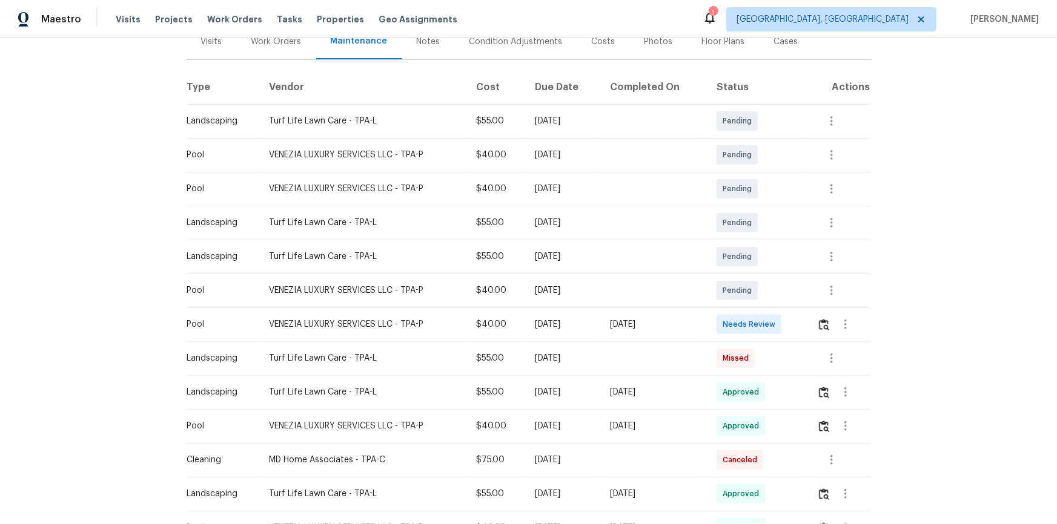
scroll to position [165, 0]
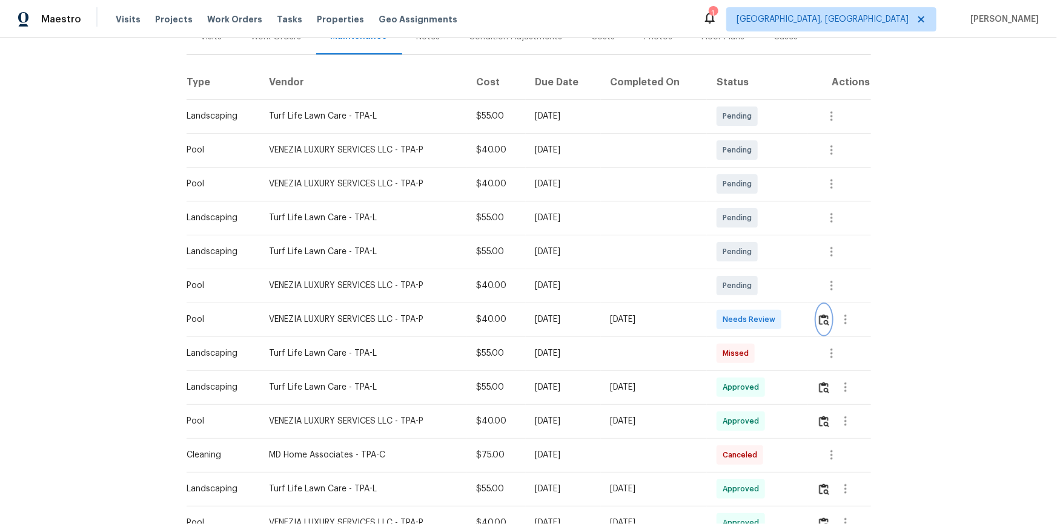
click at [752, 319] on button "button" at bounding box center [824, 319] width 14 height 29
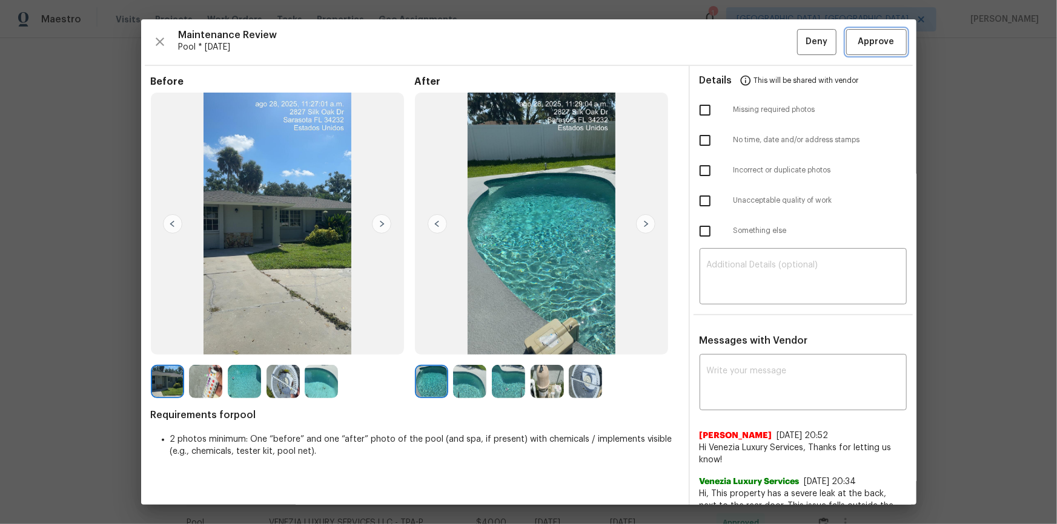
click at [752, 33] on button "Approve" at bounding box center [876, 42] width 61 height 26
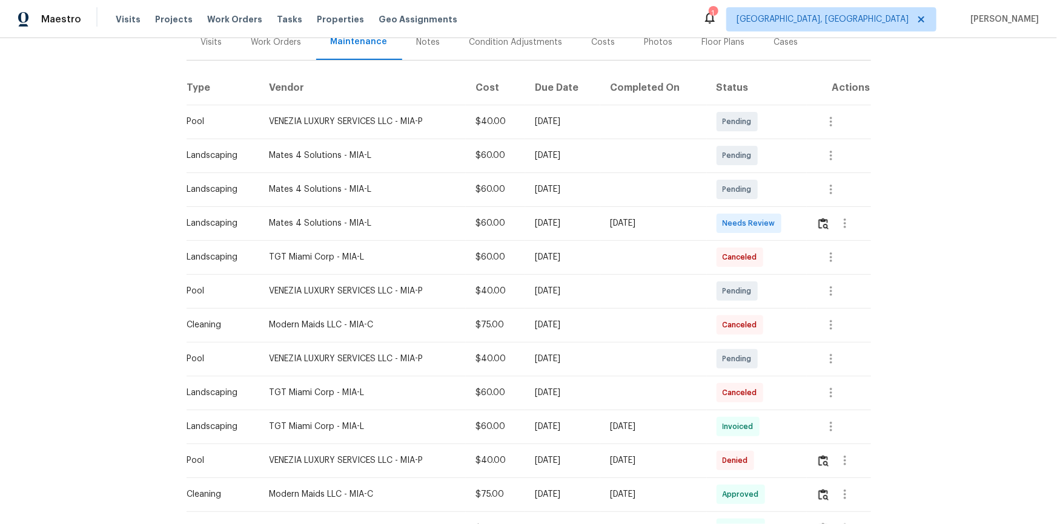
scroll to position [165, 0]
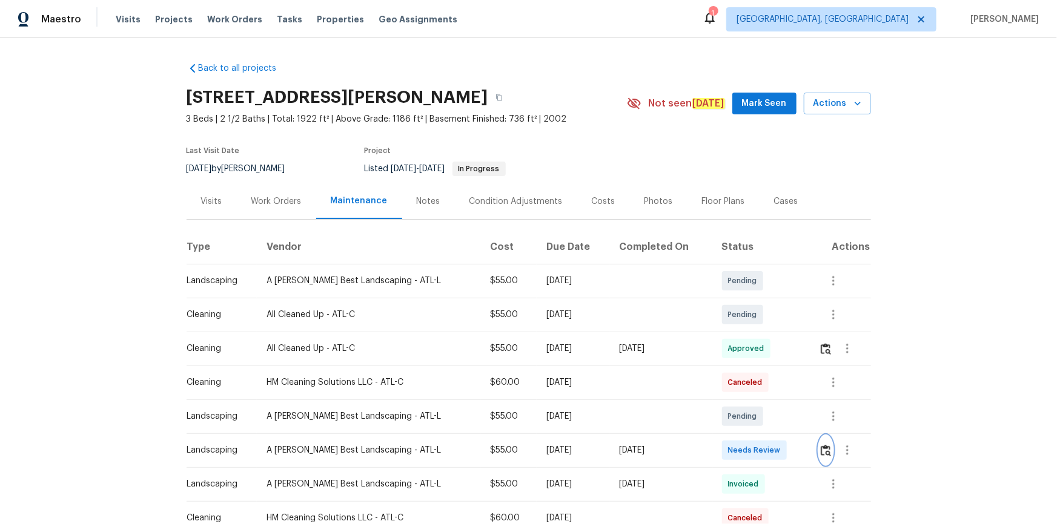
click at [752, 352] on img "button" at bounding box center [826, 451] width 10 height 12
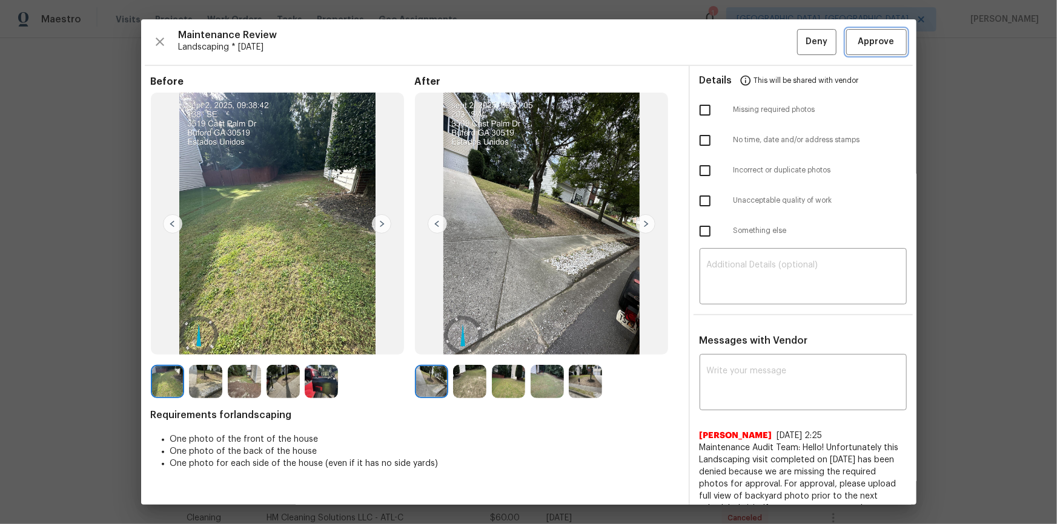
click at [752, 44] on span "Approve" at bounding box center [876, 42] width 36 height 15
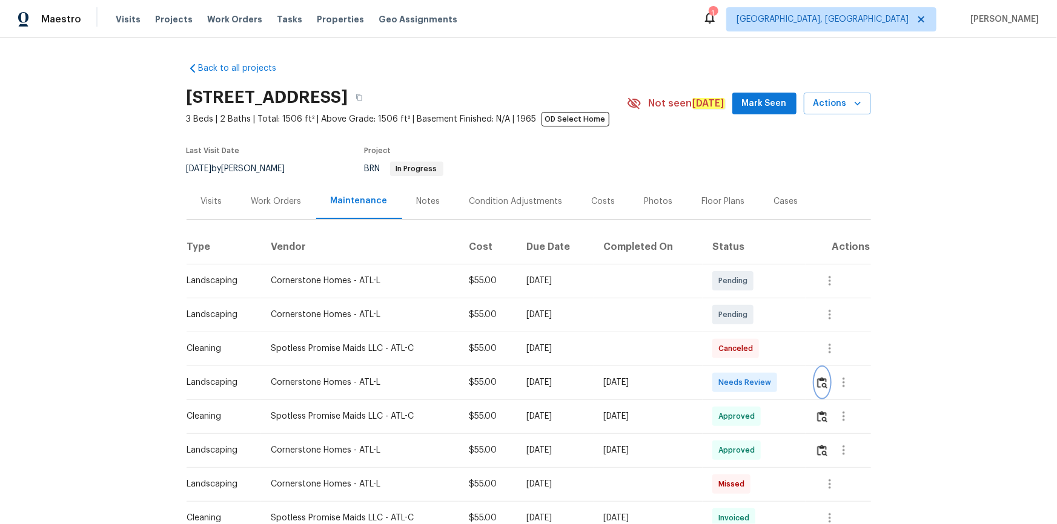
click at [821, 380] on img "button" at bounding box center [822, 383] width 10 height 12
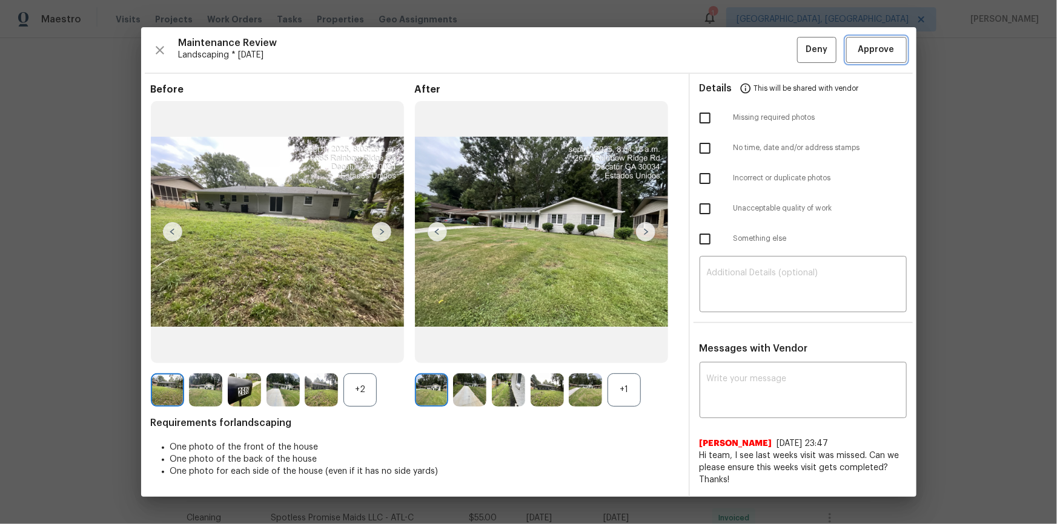
drag, startPoint x: 870, startPoint y: 51, endPoint x: 870, endPoint y: 58, distance: 6.1
click at [870, 52] on span "Approve" at bounding box center [876, 49] width 36 height 15
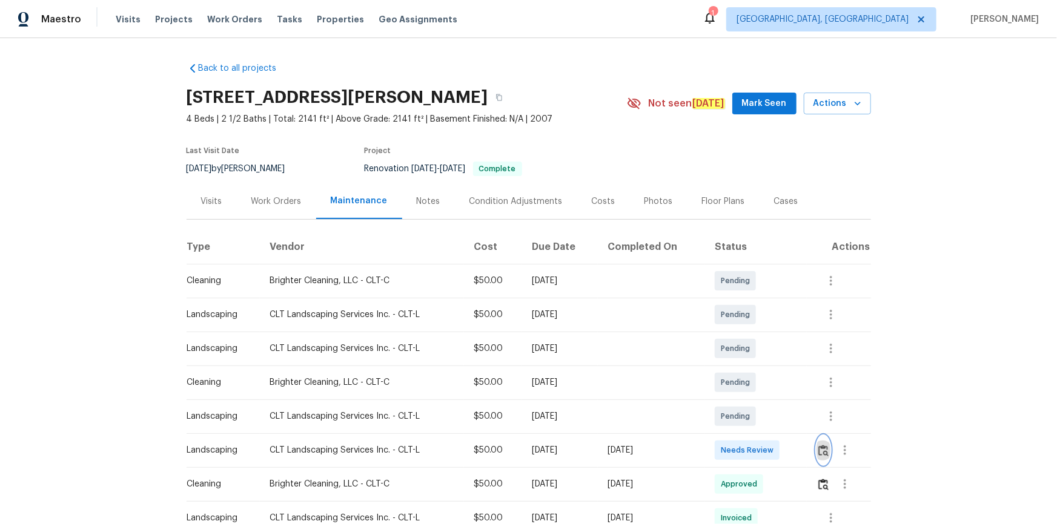
click at [752, 352] on button "button" at bounding box center [823, 450] width 14 height 29
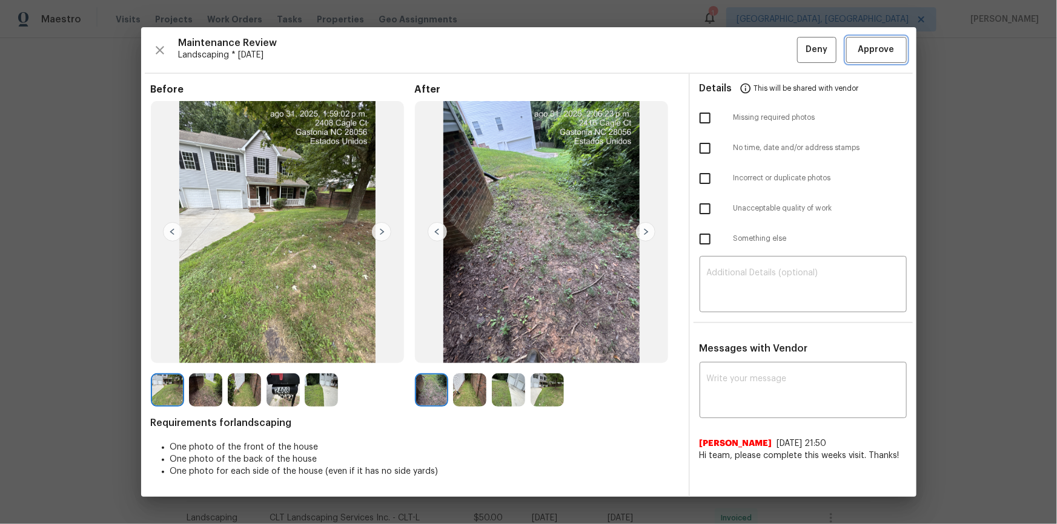
click at [752, 60] on button "Approve" at bounding box center [876, 50] width 61 height 26
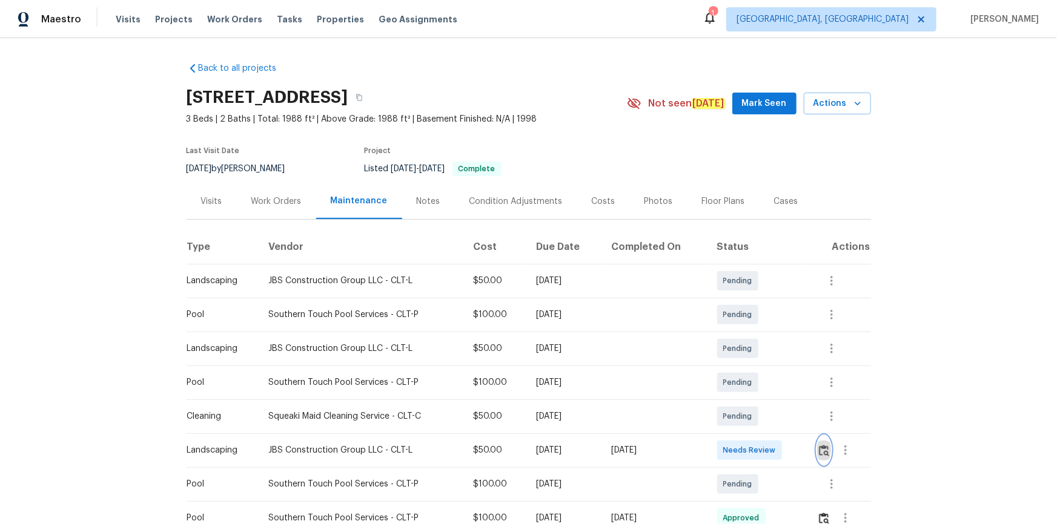
click at [752, 352] on img "button" at bounding box center [824, 451] width 10 height 12
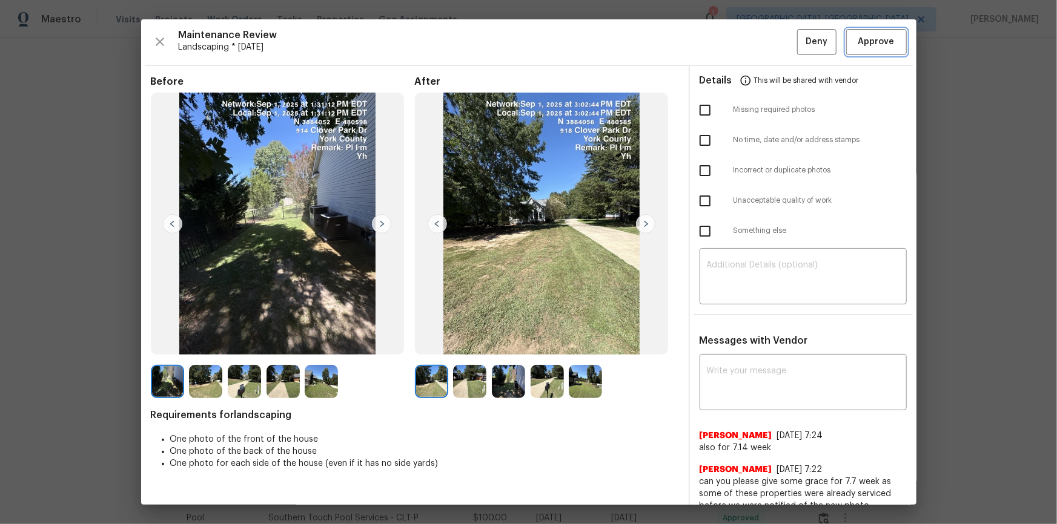
drag, startPoint x: 847, startPoint y: 41, endPoint x: 926, endPoint y: 114, distance: 108.4
click at [752, 41] on span "Approve" at bounding box center [876, 42] width 41 height 15
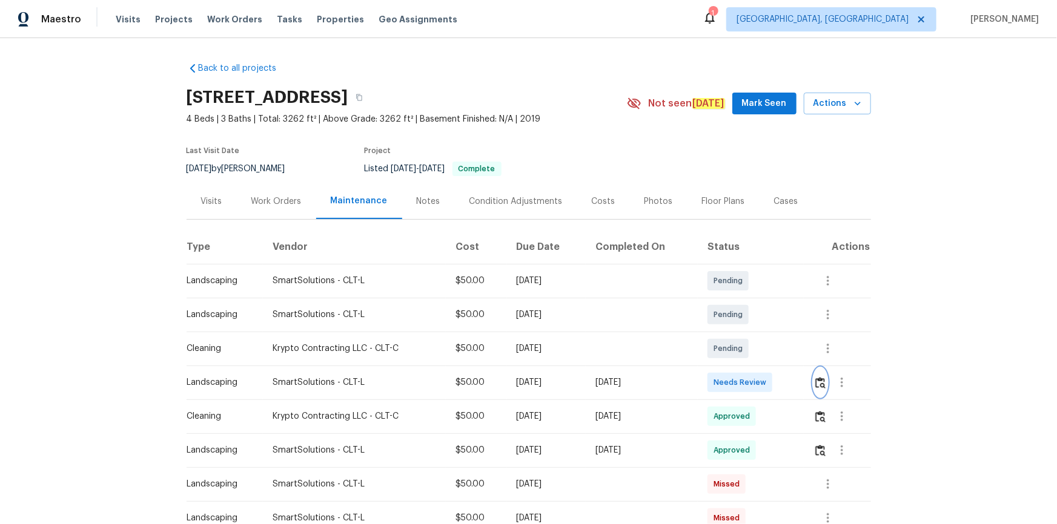
click at [752, 352] on img "button" at bounding box center [820, 383] width 10 height 12
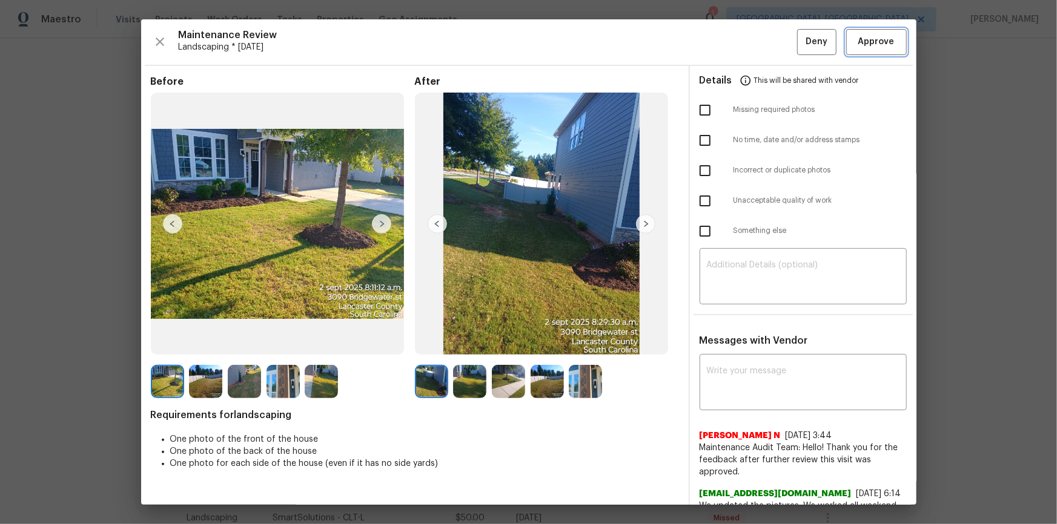
click at [752, 41] on button "Approve" at bounding box center [876, 42] width 61 height 26
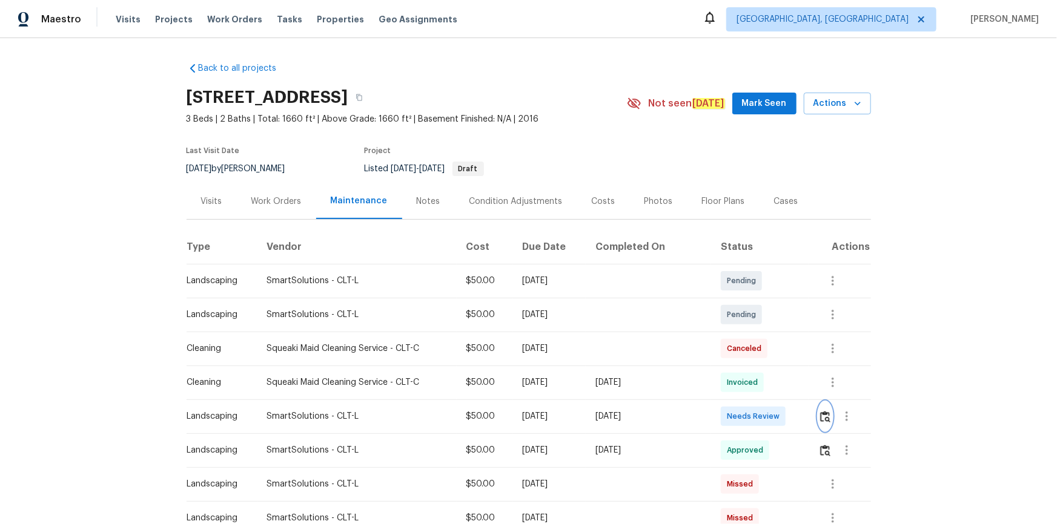
click at [752, 352] on img "button" at bounding box center [825, 417] width 10 height 12
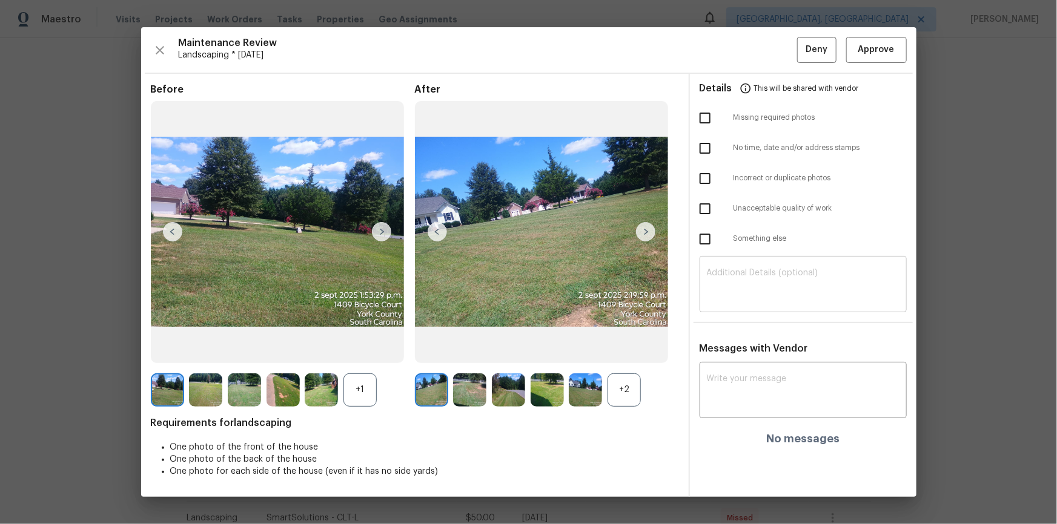
click at [752, 260] on div "​" at bounding box center [803, 285] width 207 height 53
paste textarea "Maintenance Audit Team: Hello! Unfortunately, this landscaping visit completed …"
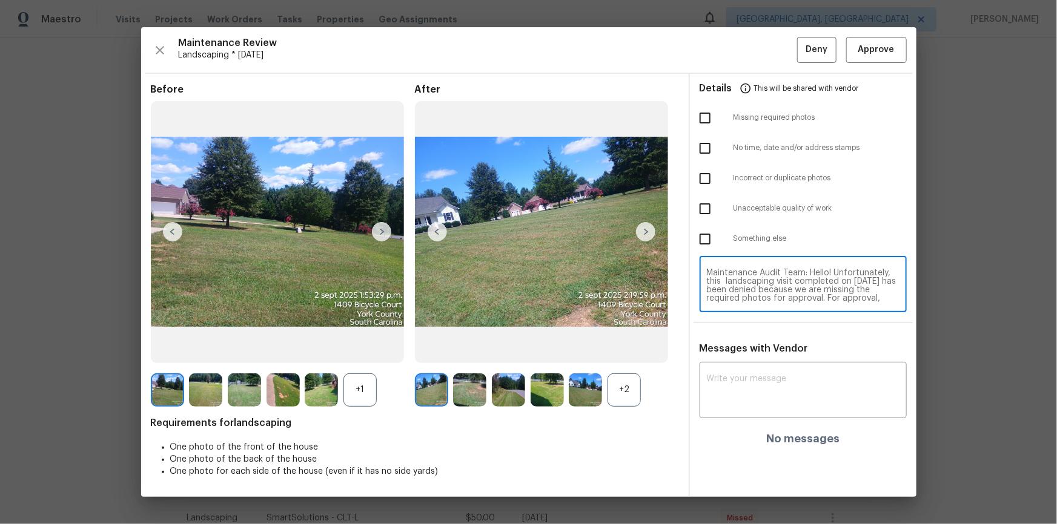
scroll to position [102, 0]
type textarea "Maintenance Audit Team: Hello! Unfortunately, this landscaping visit completed …"
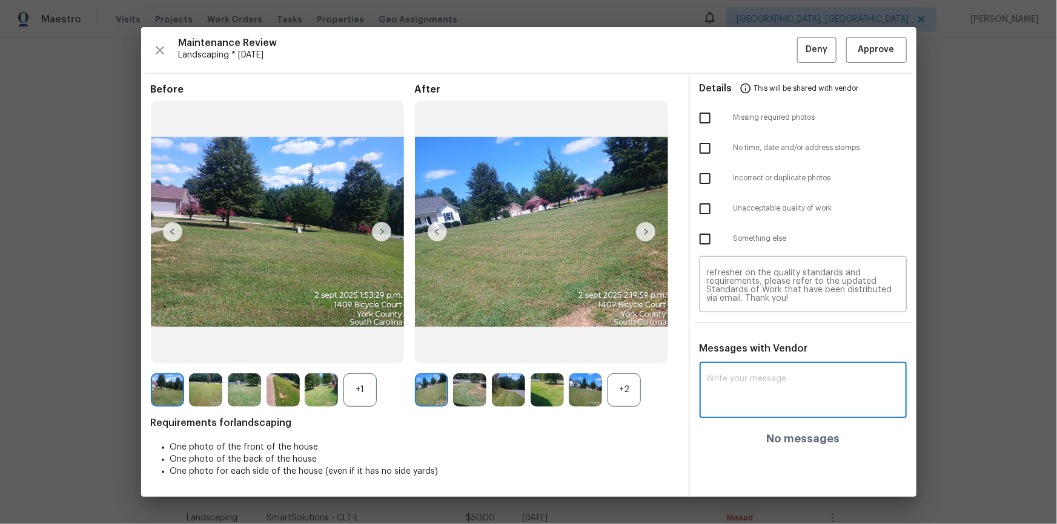
paste textarea "Maintenance Audit Team: Hello! Unfortunately, this landscaping visit completed …"
click at [752, 352] on textarea "Maintenance Audit Team: Hello! Unfortunately, this landscaping visit completed …" at bounding box center [803, 392] width 193 height 34
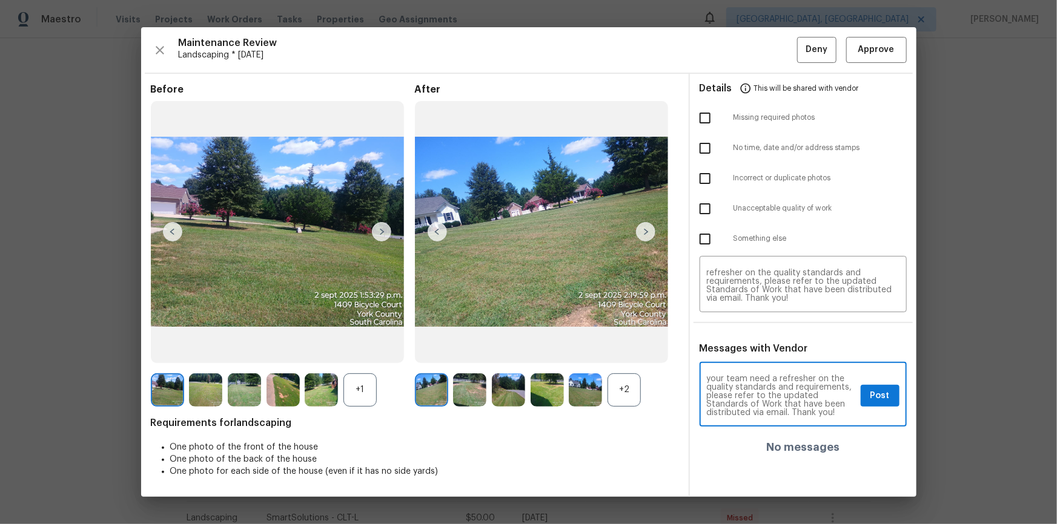
type textarea "Maintenance Audit Team: Hello! Unfortunately, this landscaping visit completed …"
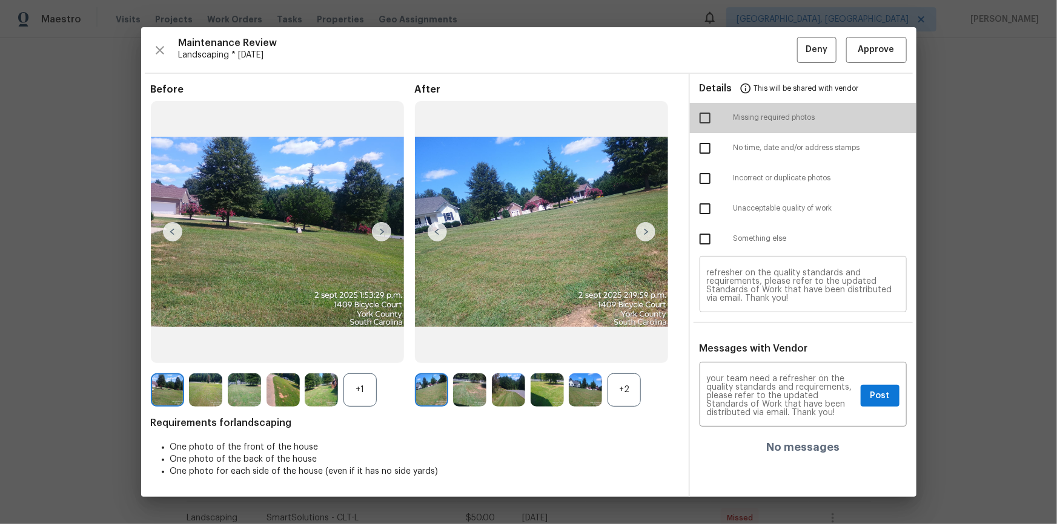
drag, startPoint x: 708, startPoint y: 124, endPoint x: 757, endPoint y: 298, distance: 181.2
click at [708, 127] on input "checkbox" at bounding box center [704, 117] width 25 height 25
checkbox input "true"
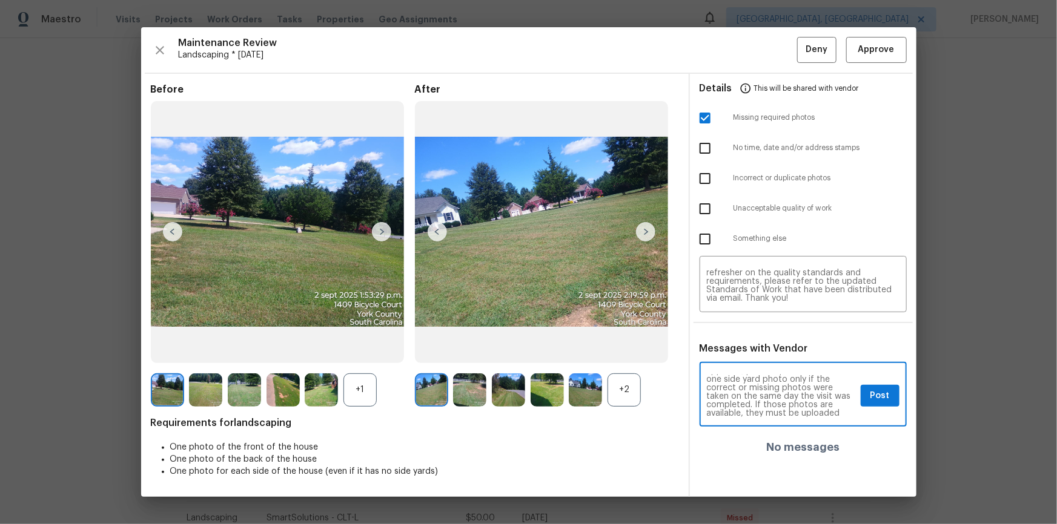
scroll to position [44, 0]
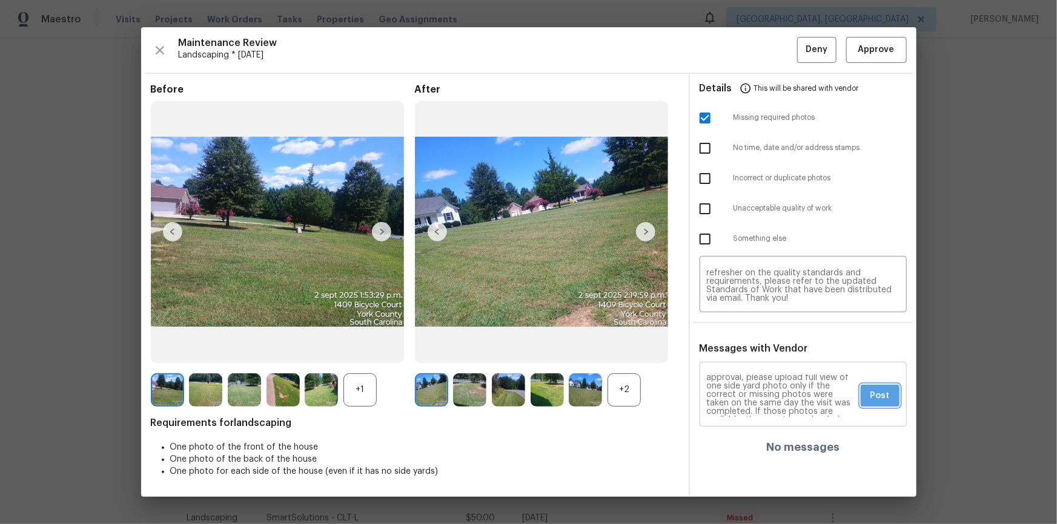
drag, startPoint x: 890, startPoint y: 389, endPoint x: 899, endPoint y: 425, distance: 36.1
click at [752, 352] on button "Post" at bounding box center [880, 396] width 39 height 22
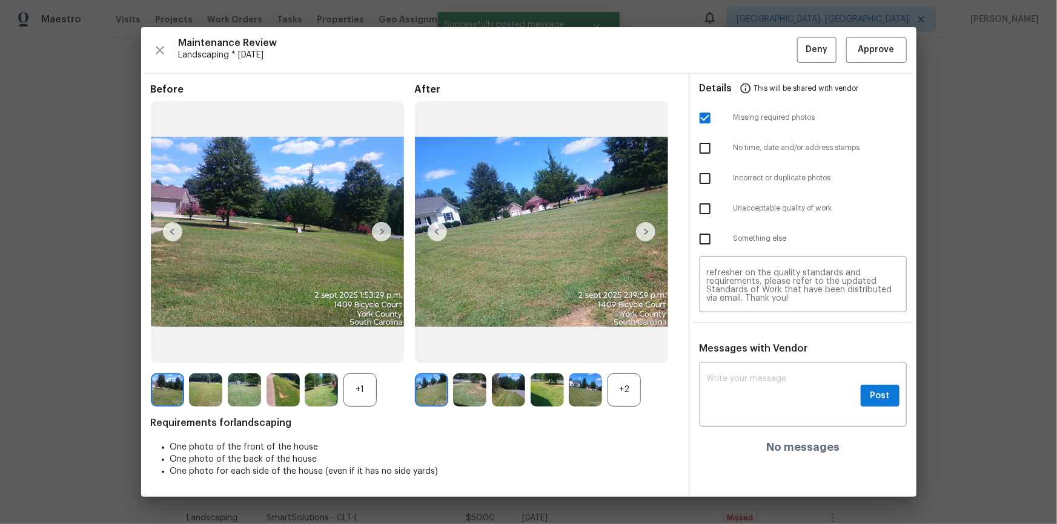
scroll to position [0, 0]
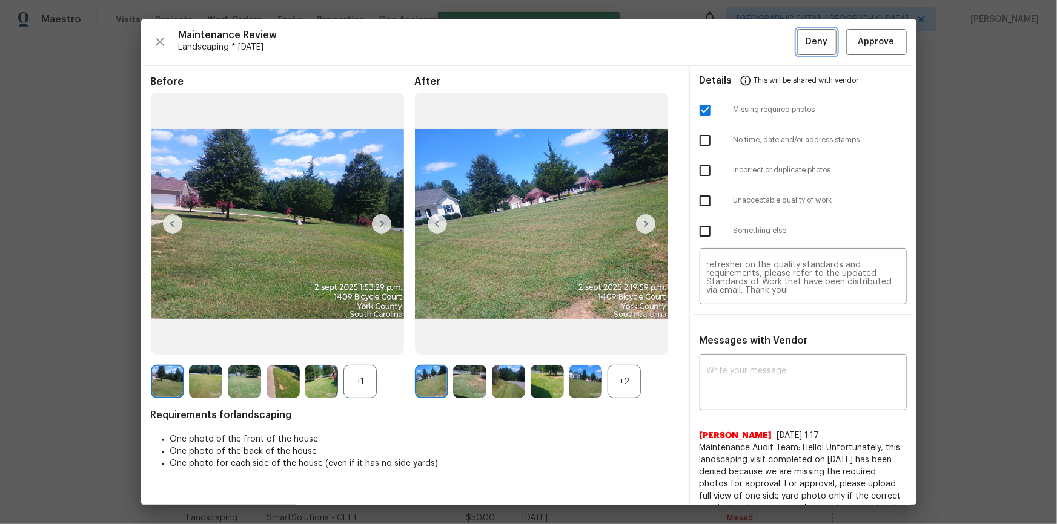
drag, startPoint x: 816, startPoint y: 41, endPoint x: 744, endPoint y: 237, distance: 209.3
click at [752, 41] on span "Deny" at bounding box center [816, 42] width 22 height 15
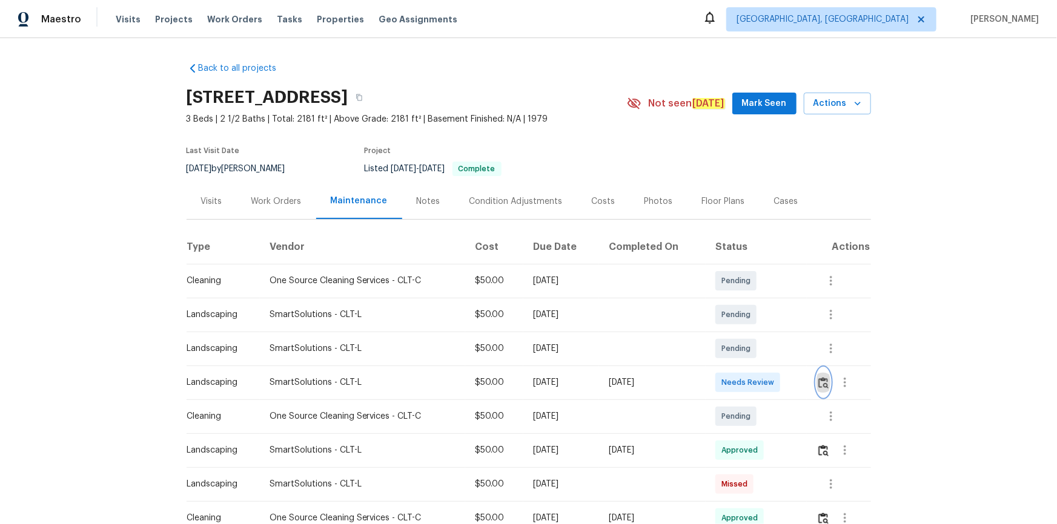
click at [752, 352] on img "button" at bounding box center [823, 383] width 10 height 12
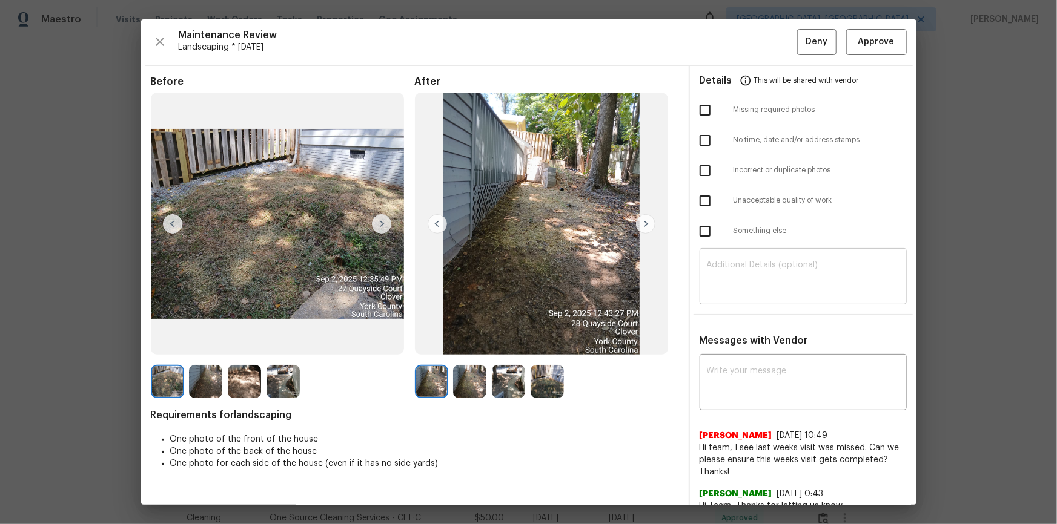
click at [752, 290] on textarea at bounding box center [803, 278] width 193 height 34
paste textarea "Maintenance Audit Team: Hello! Unfortunately, this landscaping visit completed …"
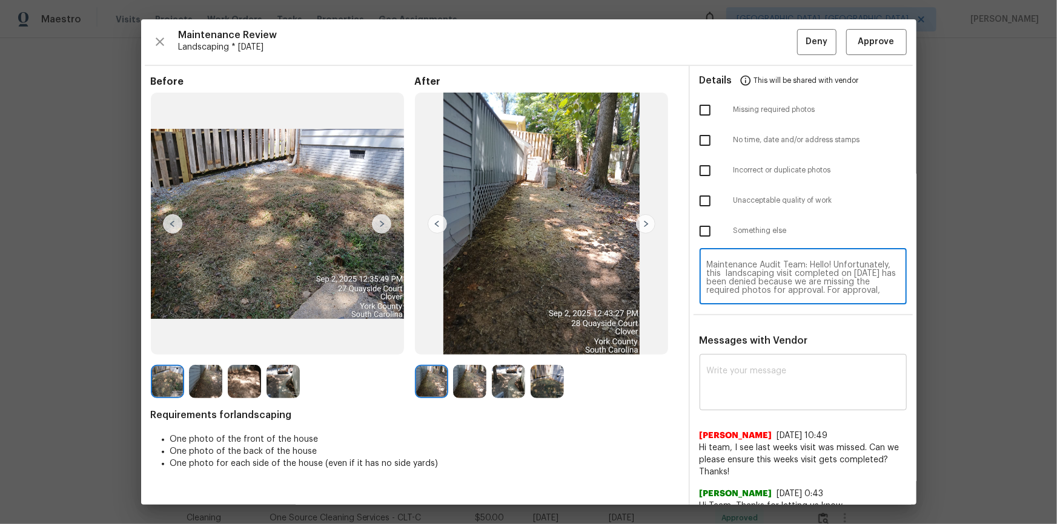
scroll to position [110, 0]
type textarea "Maintenance Audit Team: Hello! Unfortunately, this landscaping visit completed …"
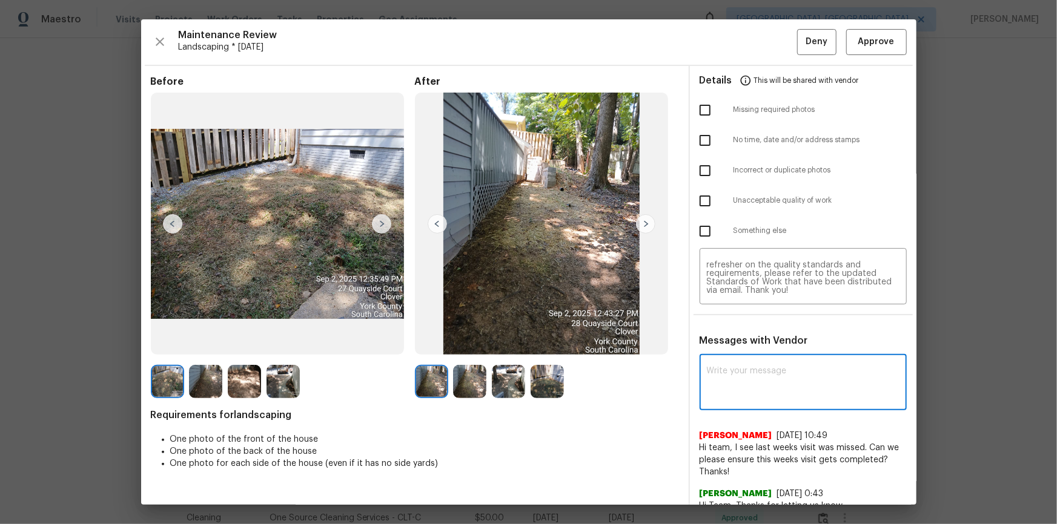
click at [751, 352] on textarea at bounding box center [803, 384] width 193 height 34
paste textarea "Maintenance Audit Team: Hello! Unfortunately, this landscaping visit completed …"
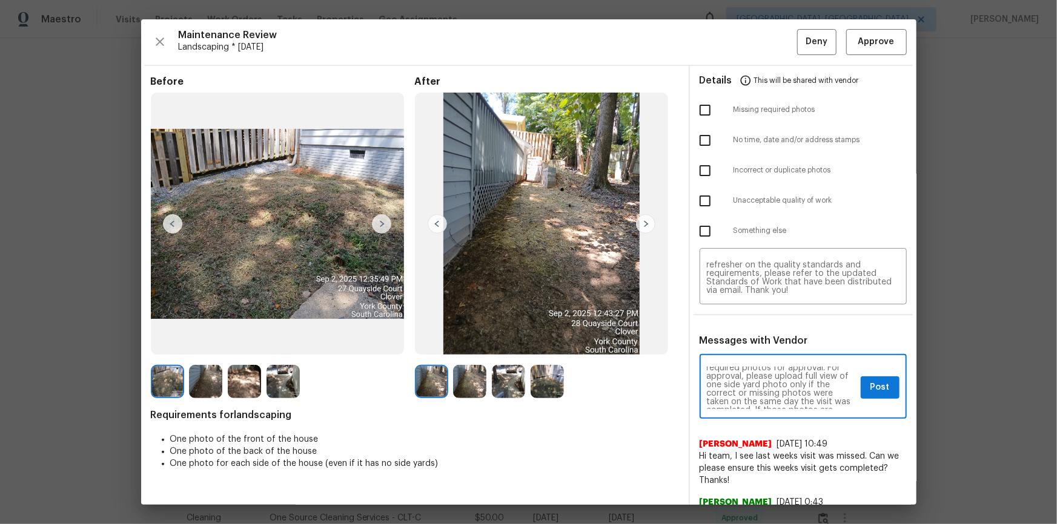
scroll to position [44, 0]
type textarea "Maintenance Audit Team: Hello! Unfortunately, this landscaping visit completed …"
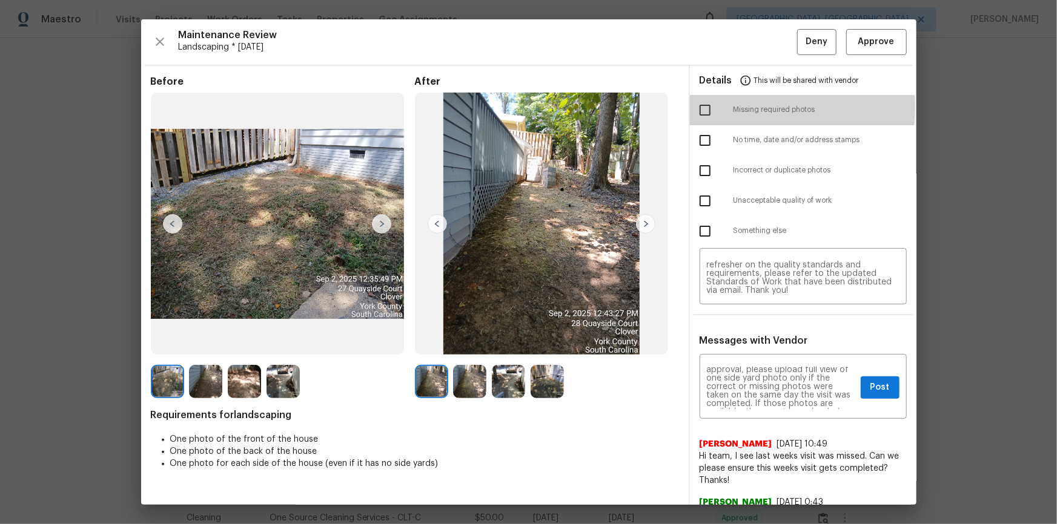
drag, startPoint x: 704, startPoint y: 108, endPoint x: 812, endPoint y: 248, distance: 176.6
click at [704, 109] on input "checkbox" at bounding box center [704, 110] width 25 height 25
checkbox input "true"
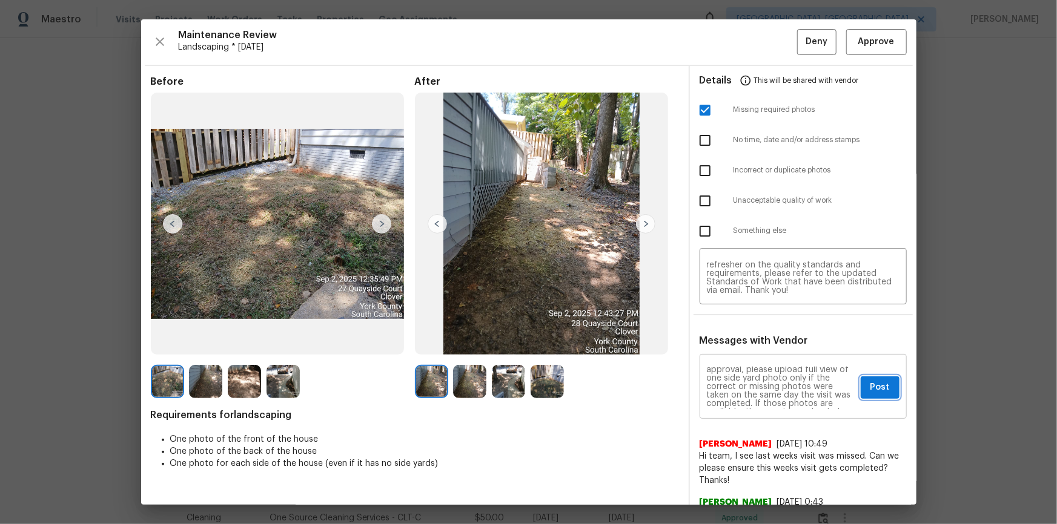
click at [752, 352] on span "Post" at bounding box center [879, 387] width 19 height 15
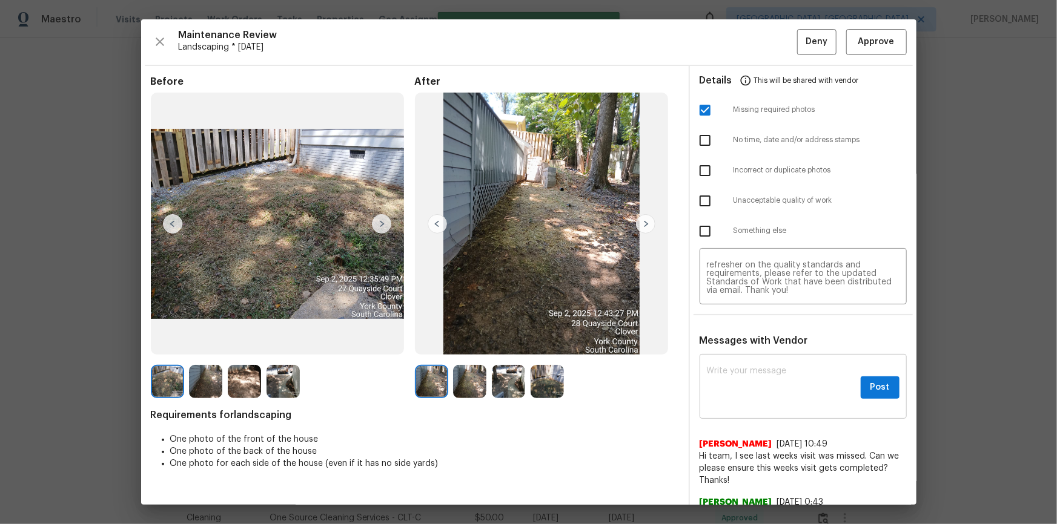
scroll to position [0, 0]
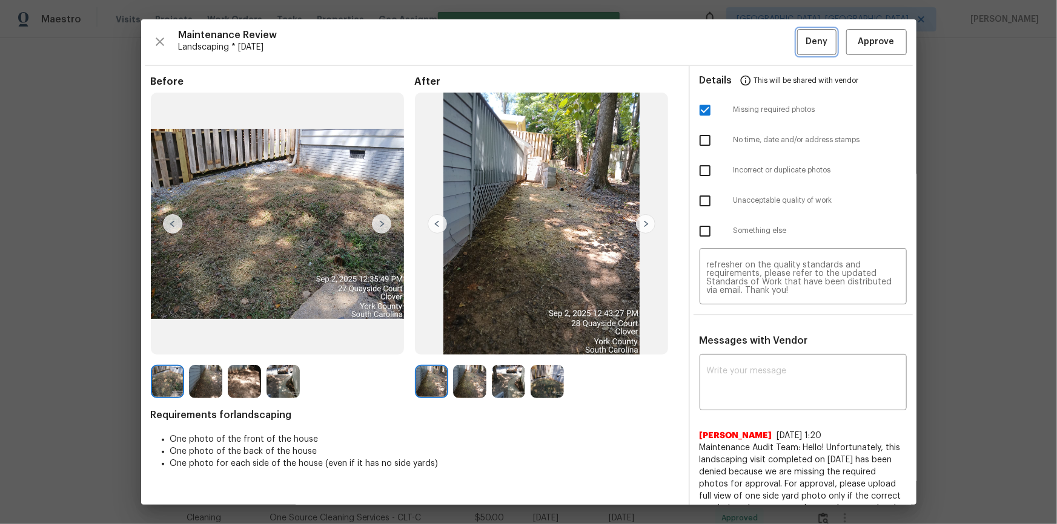
click at [752, 41] on button "Deny" at bounding box center [816, 42] width 39 height 26
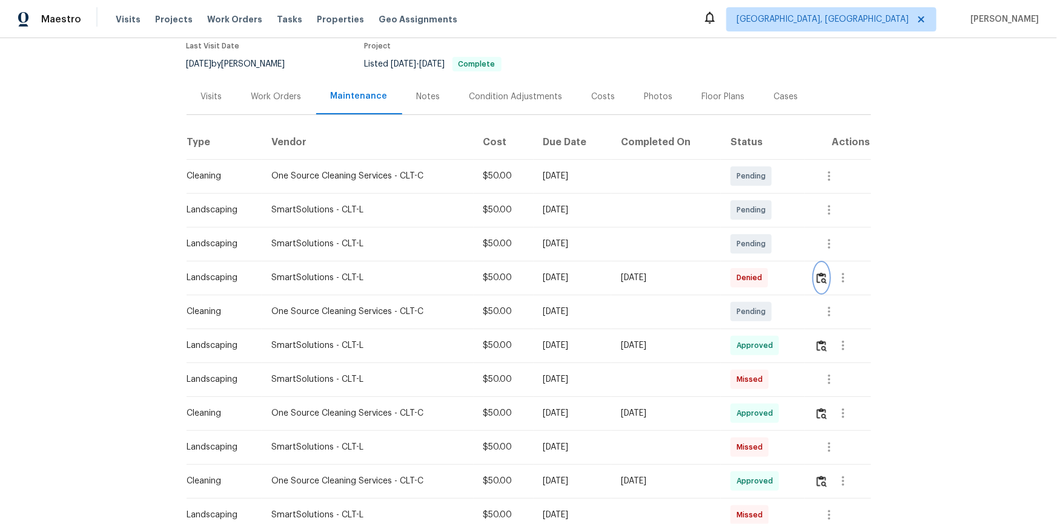
scroll to position [165, 0]
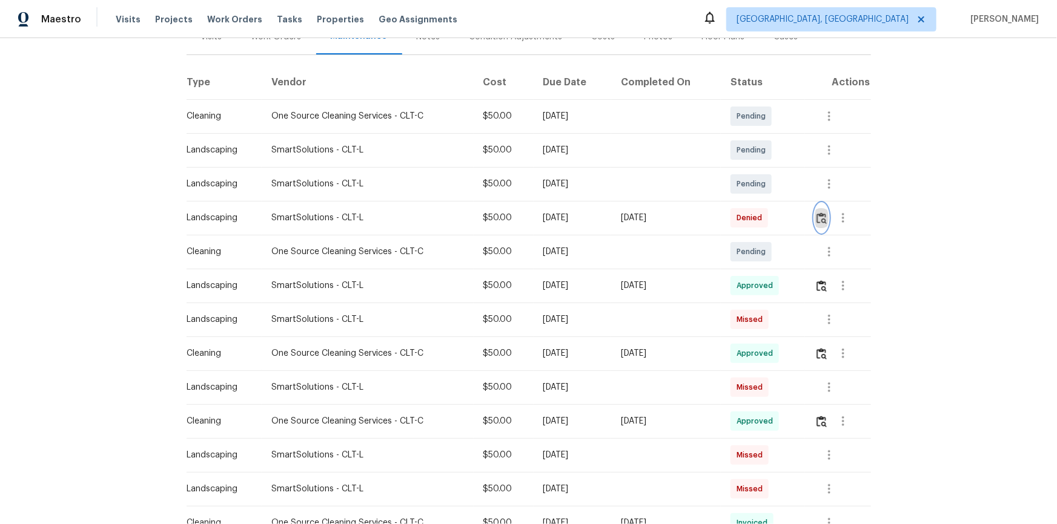
click at [752, 216] on img "button" at bounding box center [821, 219] width 10 height 12
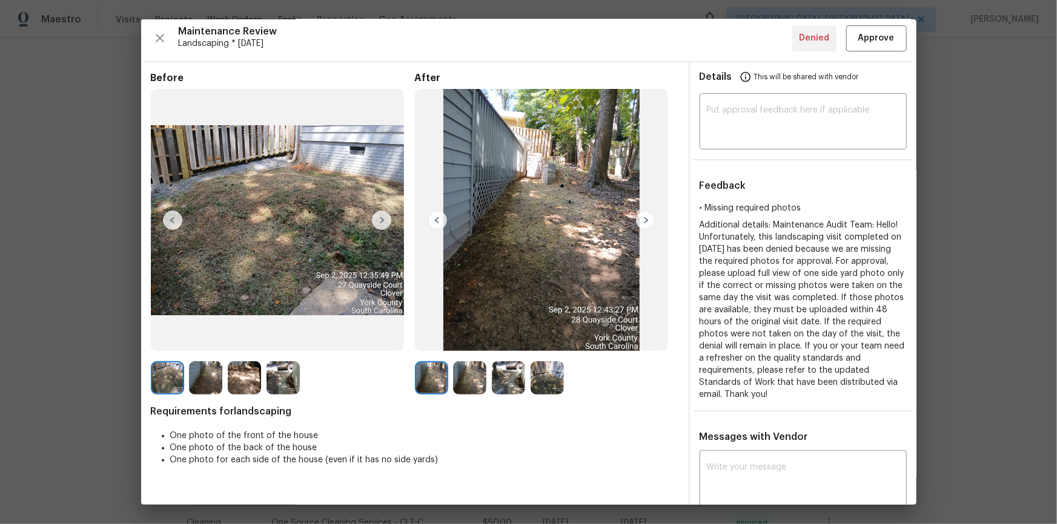
scroll to position [0, 0]
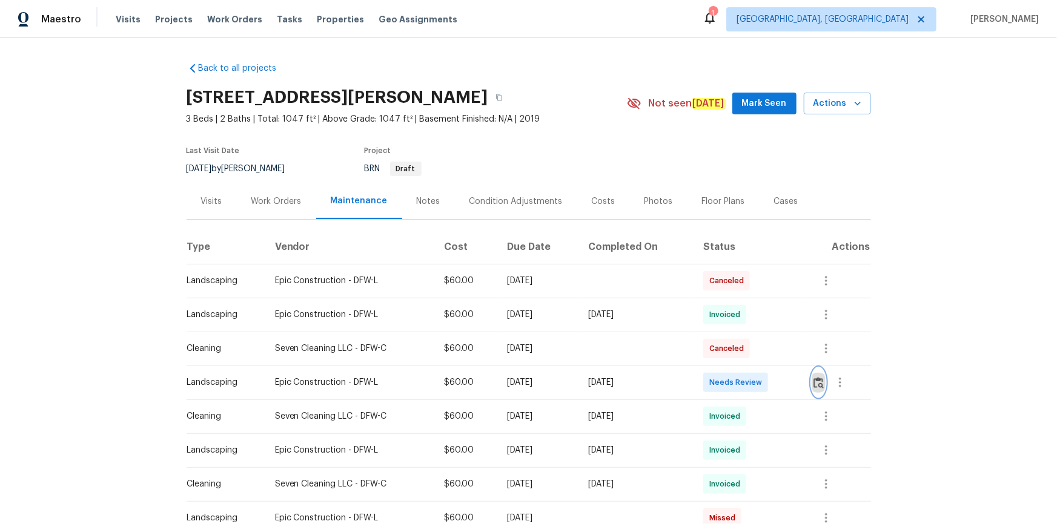
click at [752, 352] on img "button" at bounding box center [818, 383] width 10 height 12
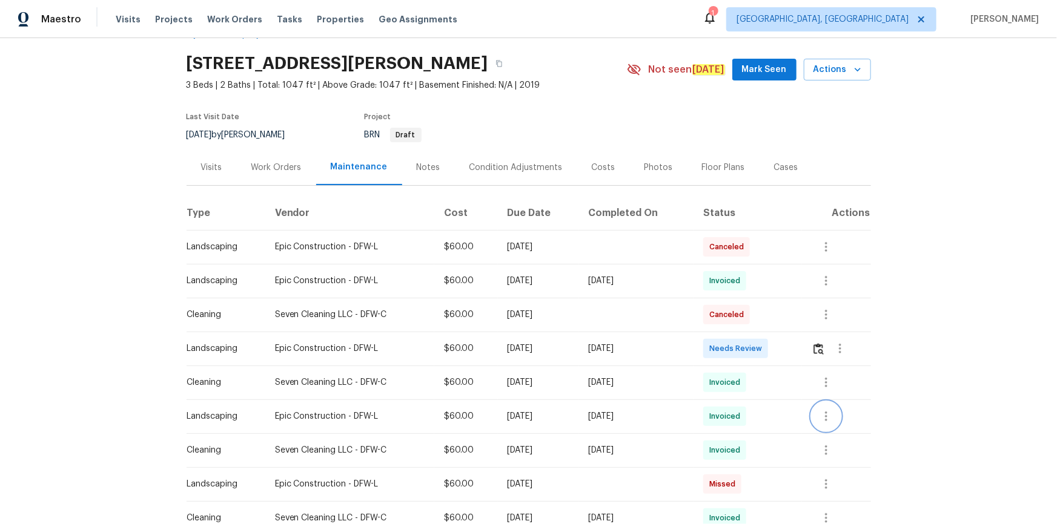
click at [752, 352] on icon "button" at bounding box center [826, 417] width 2 height 10
click at [752, 352] on li "View details" at bounding box center [853, 436] width 85 height 20
click at [752, 351] on div at bounding box center [528, 262] width 1057 height 524
click at [752, 351] on img "button" at bounding box center [818, 349] width 10 height 12
click at [752, 351] on button "button" at bounding box center [819, 348] width 14 height 29
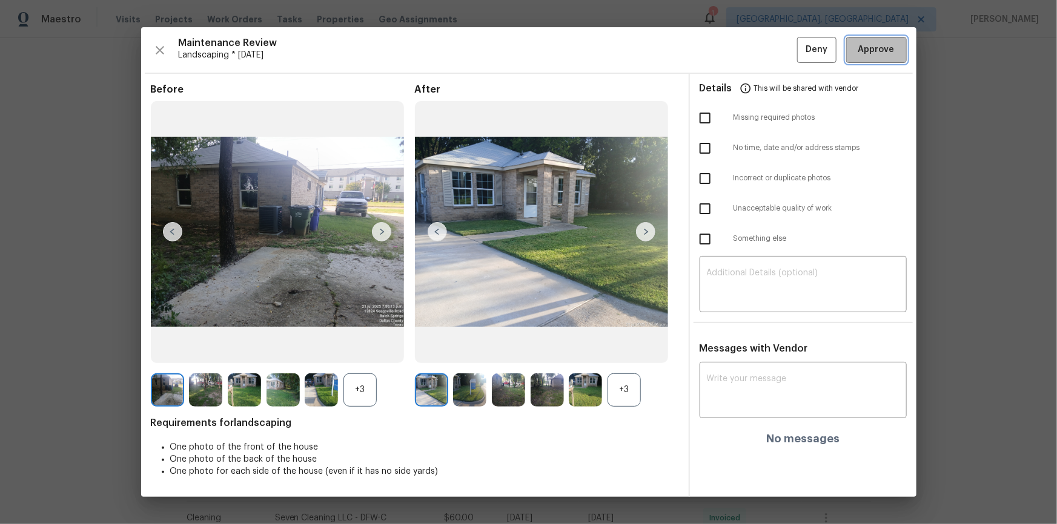
click at [752, 54] on span "Approve" at bounding box center [876, 49] width 36 height 15
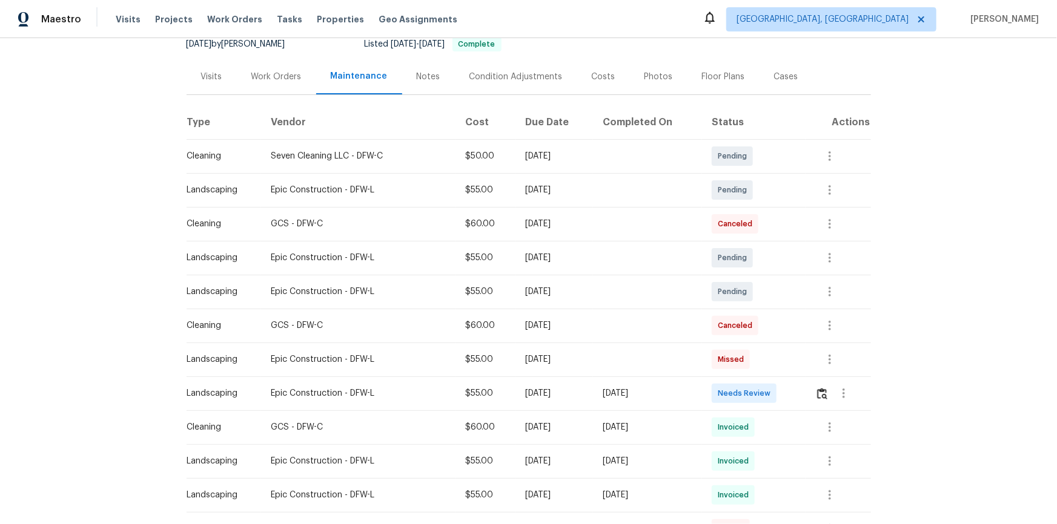
scroll to position [275, 0]
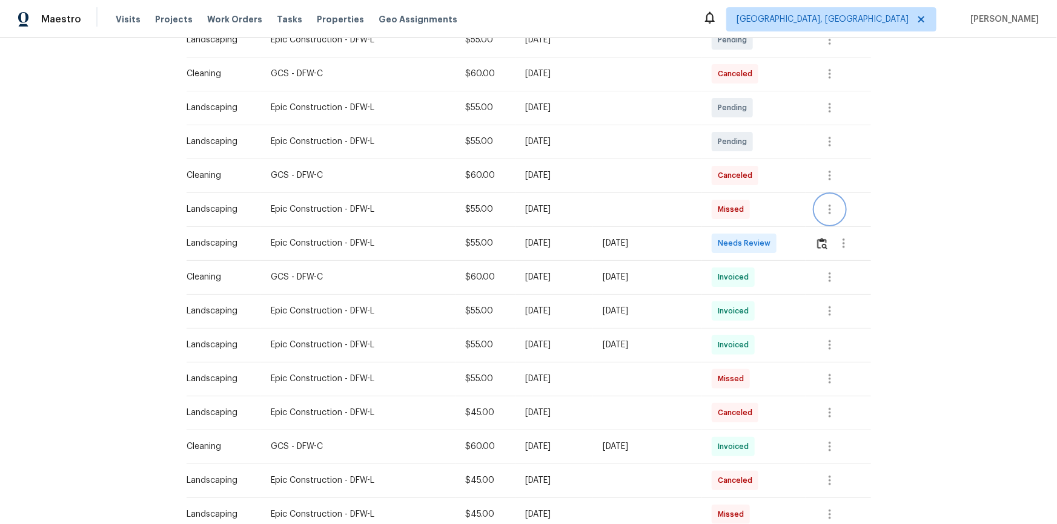
click at [752, 220] on button "button" at bounding box center [829, 209] width 29 height 29
click at [752, 239] on li "View details" at bounding box center [856, 229] width 85 height 20
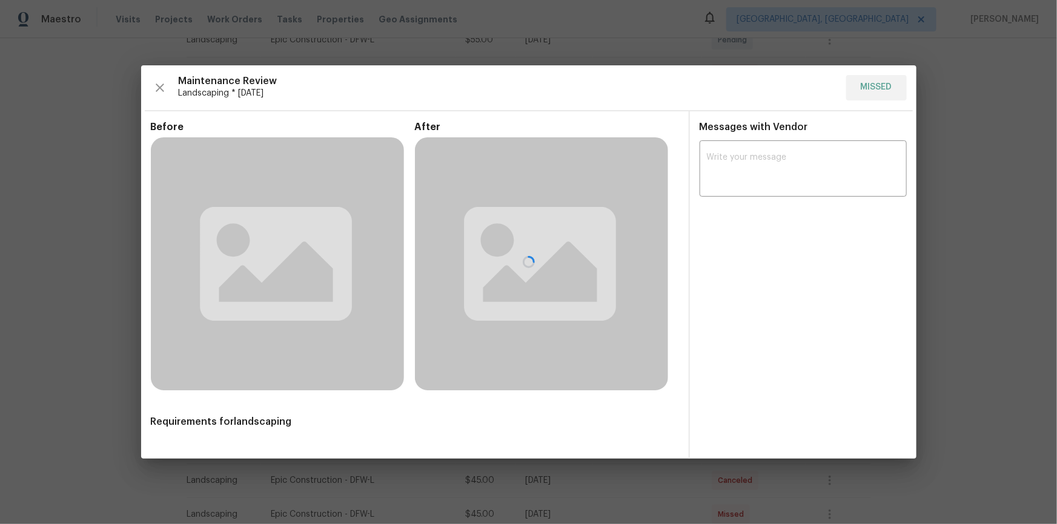
click at [752, 254] on div at bounding box center [528, 262] width 775 height 394
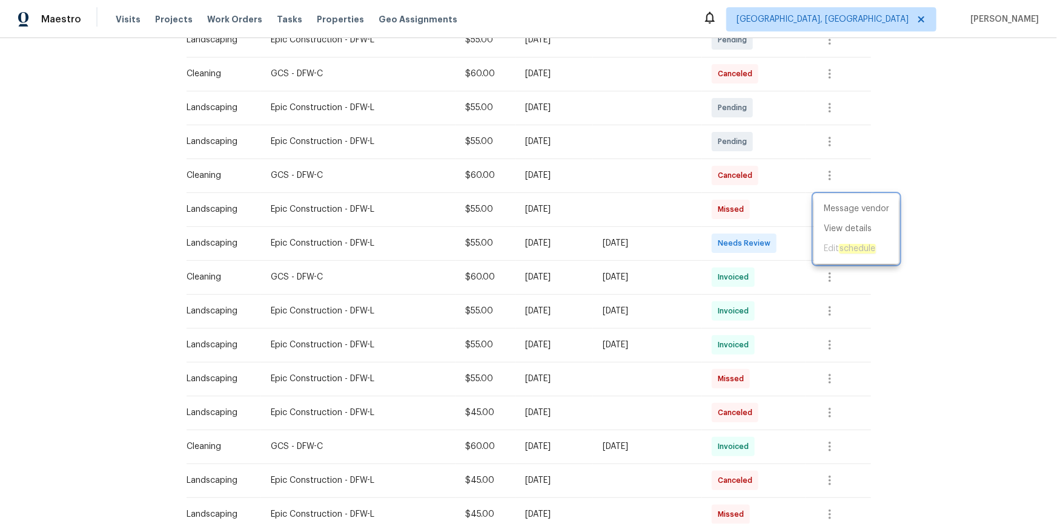
drag, startPoint x: 784, startPoint y: 246, endPoint x: 805, endPoint y: 243, distance: 20.7
click at [752, 246] on div at bounding box center [528, 262] width 1057 height 524
click at [752, 242] on img "button" at bounding box center [822, 244] width 10 height 12
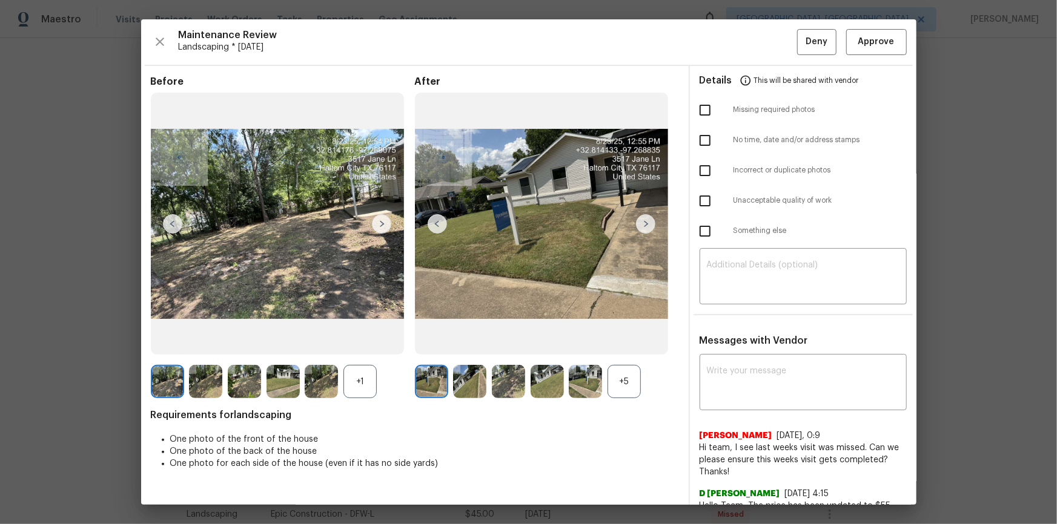
drag, startPoint x: 954, startPoint y: 174, endPoint x: 929, endPoint y: 219, distance: 52.1
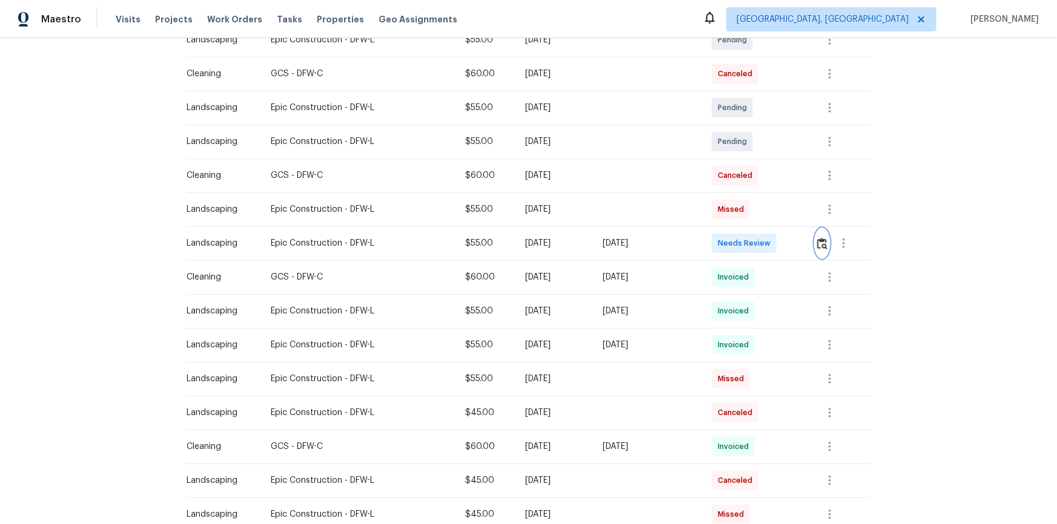
click at [752, 243] on img "button" at bounding box center [822, 244] width 10 height 12
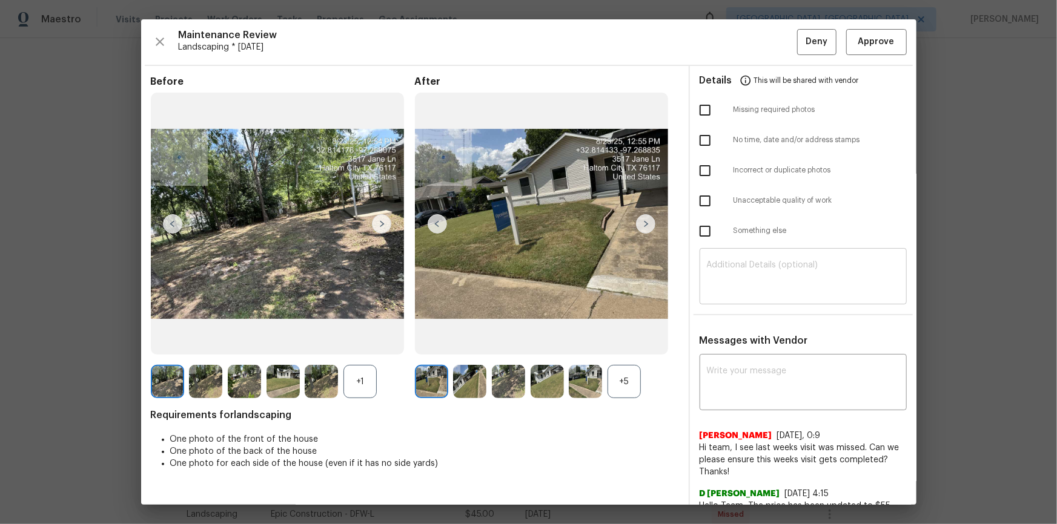
click at [752, 293] on textarea at bounding box center [803, 278] width 193 height 34
paste textarea "Maintenance Audit Team: Hello! After further review the visit has been approved…"
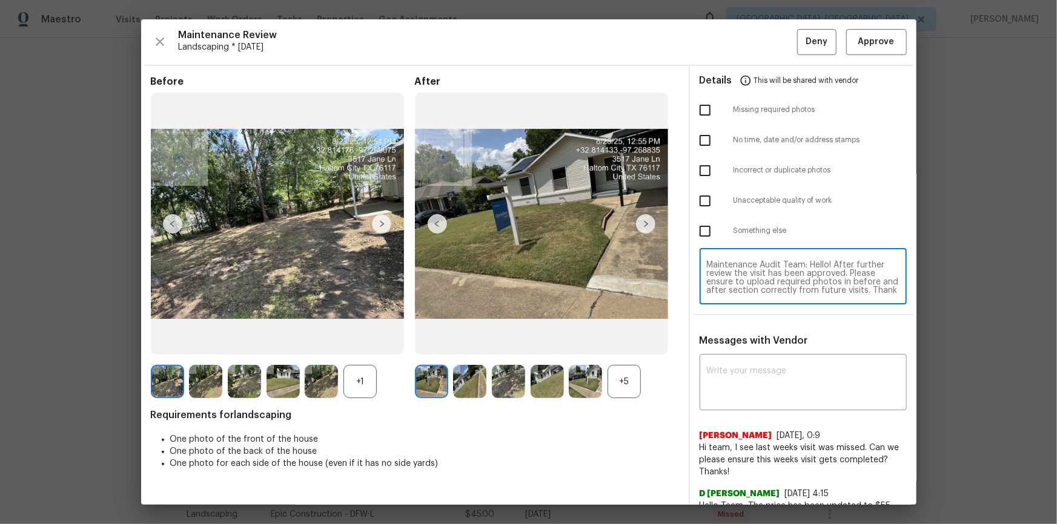
scroll to position [16, 0]
type textarea "Maintenance Audit Team: Hello! After further review the visit has been approved…"
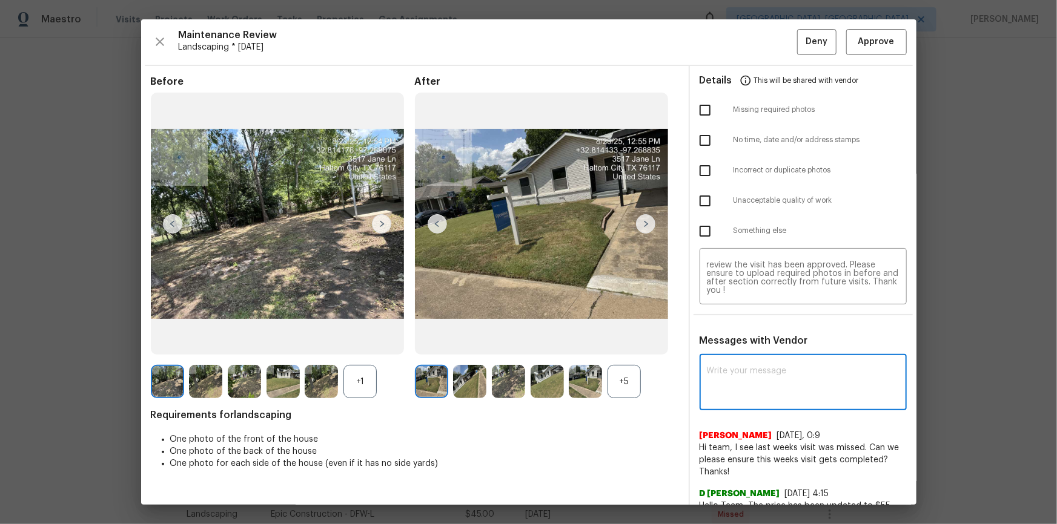
paste textarea "Maintenance Audit Team: Hello! After further review the visit has been approved…"
click at [752, 352] on textarea "Maintenance Audit Team: Hello! After further review the visit has been approved…" at bounding box center [803, 384] width 193 height 34
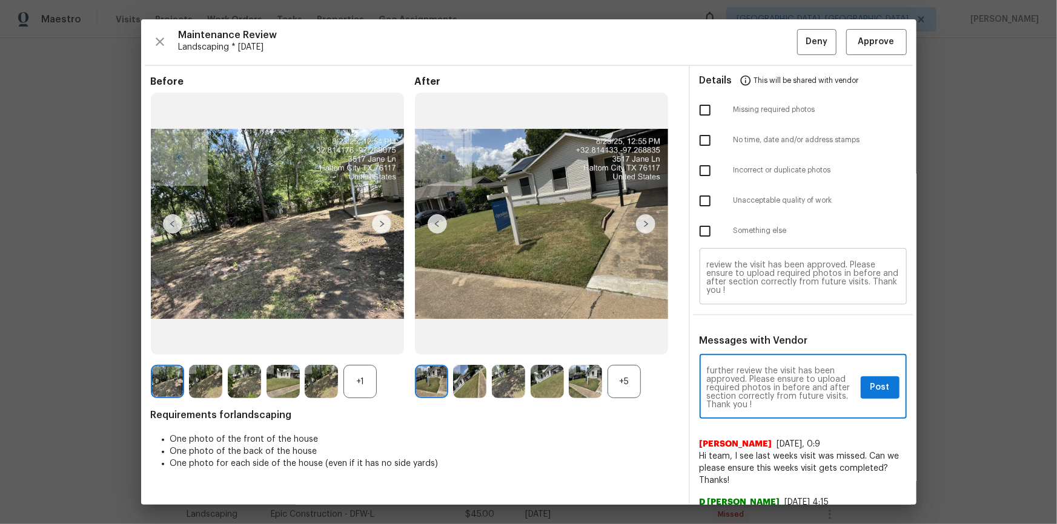
type textarea "Maintenance Audit Team: Hello! After further review the visit has been approved…"
click at [752, 296] on div "Maintenance Audit Team: Hello! After further review the visit has been approved…" at bounding box center [803, 277] width 207 height 53
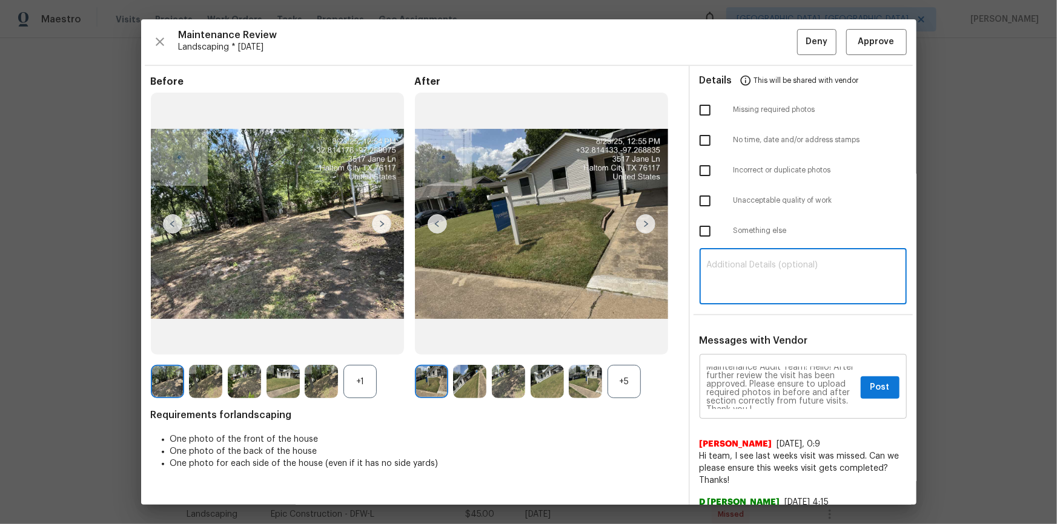
scroll to position [0, 0]
click at [752, 352] on span "Post" at bounding box center [879, 387] width 19 height 15
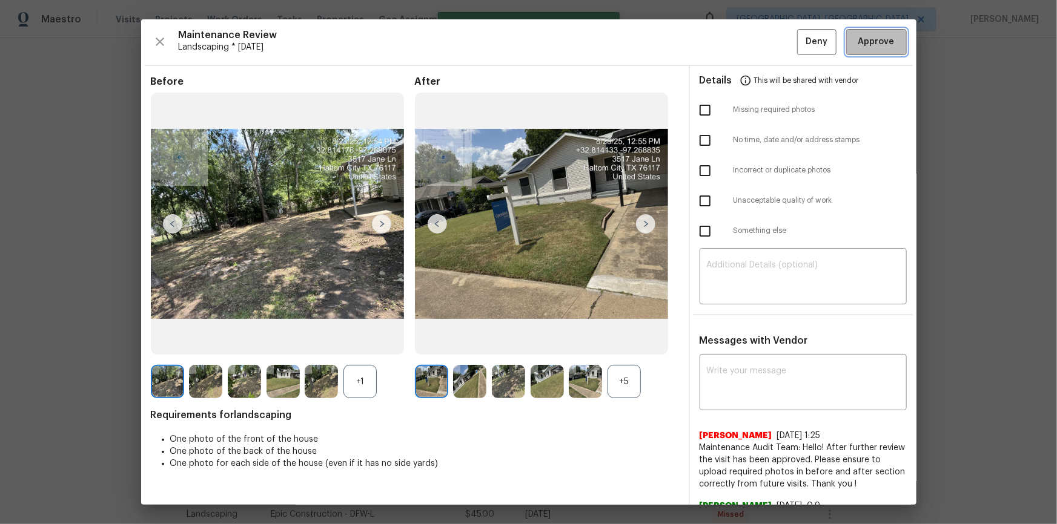
click at [752, 45] on span "Approve" at bounding box center [876, 42] width 36 height 15
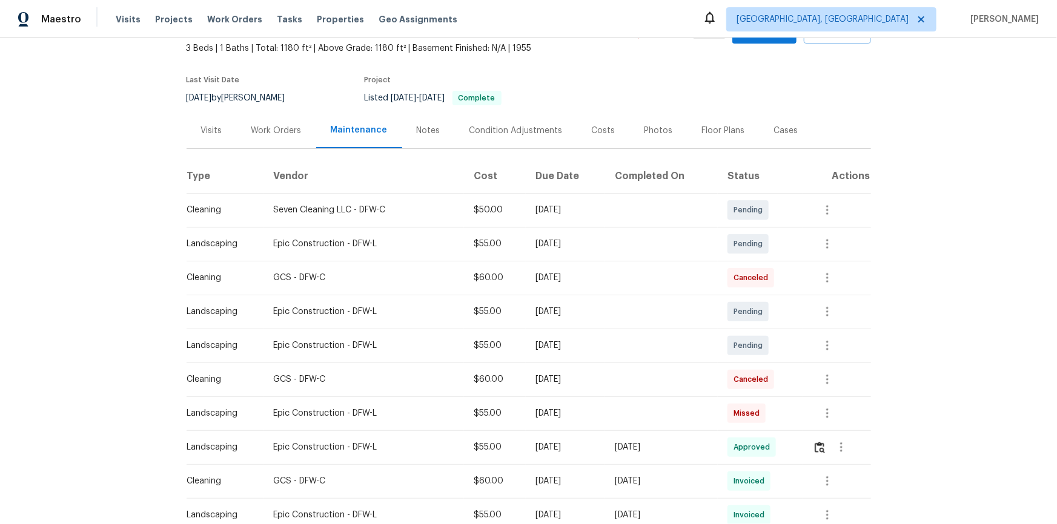
scroll to position [55, 0]
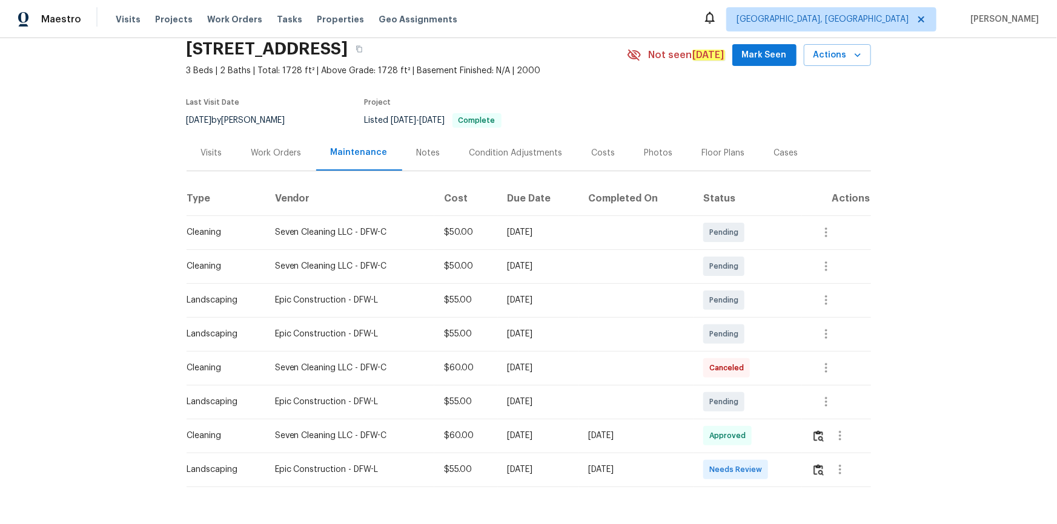
scroll to position [91, 0]
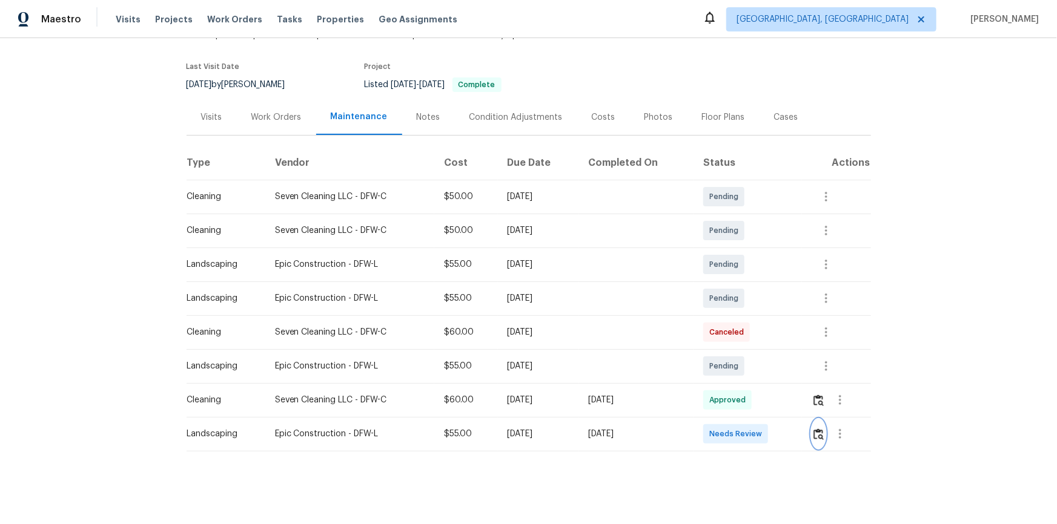
click at [752, 352] on img "button" at bounding box center [818, 435] width 10 height 12
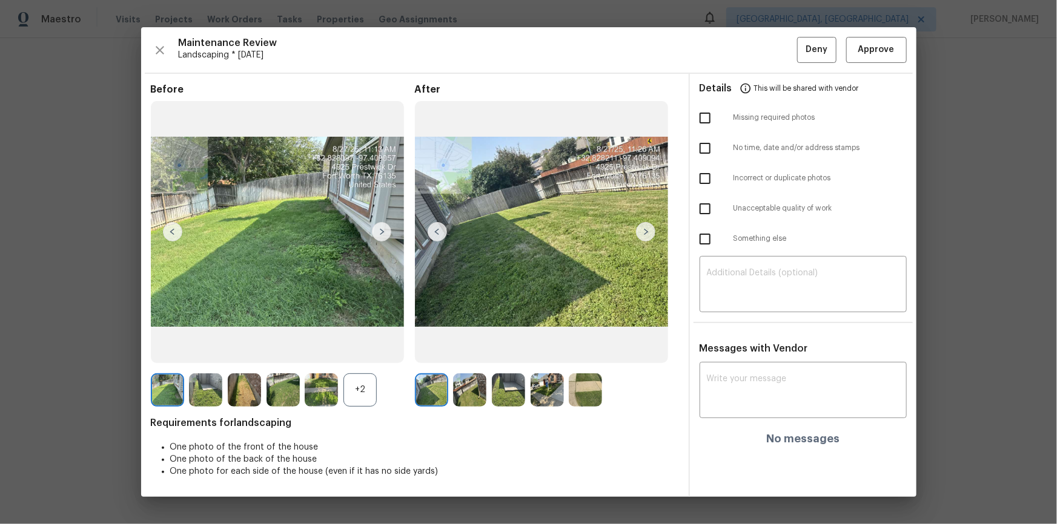
drag, startPoint x: 1037, startPoint y: 131, endPoint x: 1012, endPoint y: 139, distance: 26.0
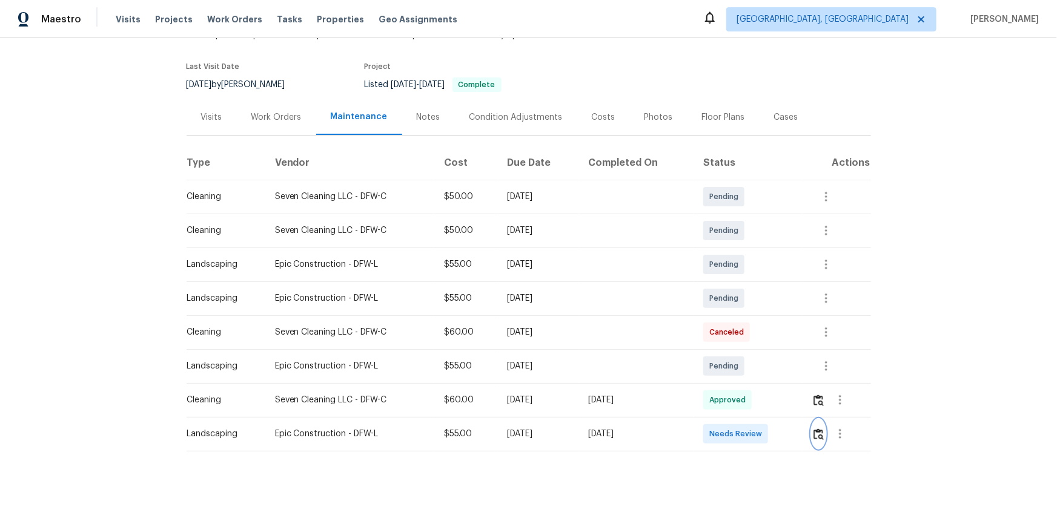
click at [752, 352] on img "button" at bounding box center [818, 435] width 10 height 12
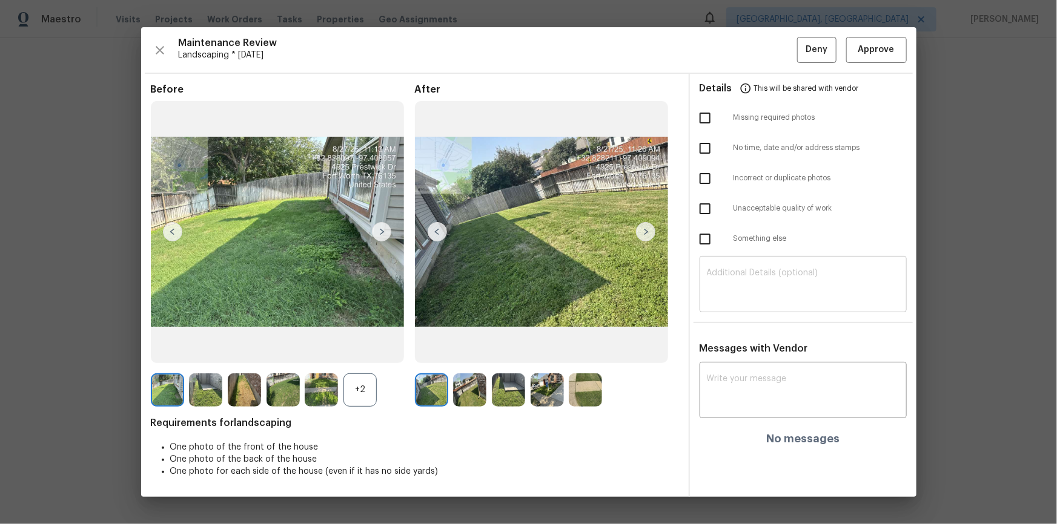
click at [752, 300] on textarea at bounding box center [803, 286] width 193 height 34
paste textarea "Maintenance Audit Team: Hello! Unfortunately, this landscaping visit completed …"
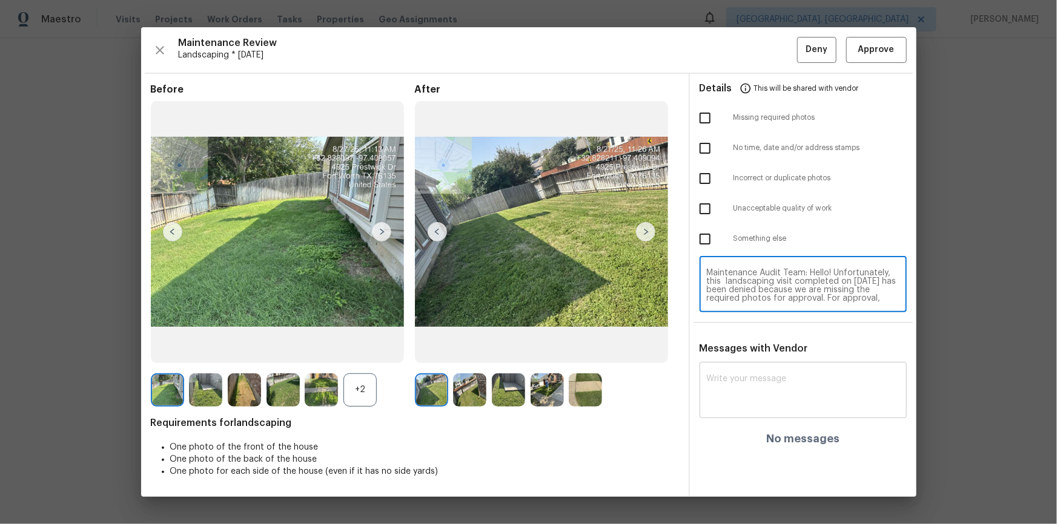
scroll to position [102, 0]
type textarea "Maintenance Audit Team: Hello! Unfortunately, this landscaping visit completed …"
click at [752, 352] on div "x ​" at bounding box center [803, 391] width 207 height 53
paste textarea "Maintenance Audit Team: Hello! Unfortunately, this landscaping visit completed …"
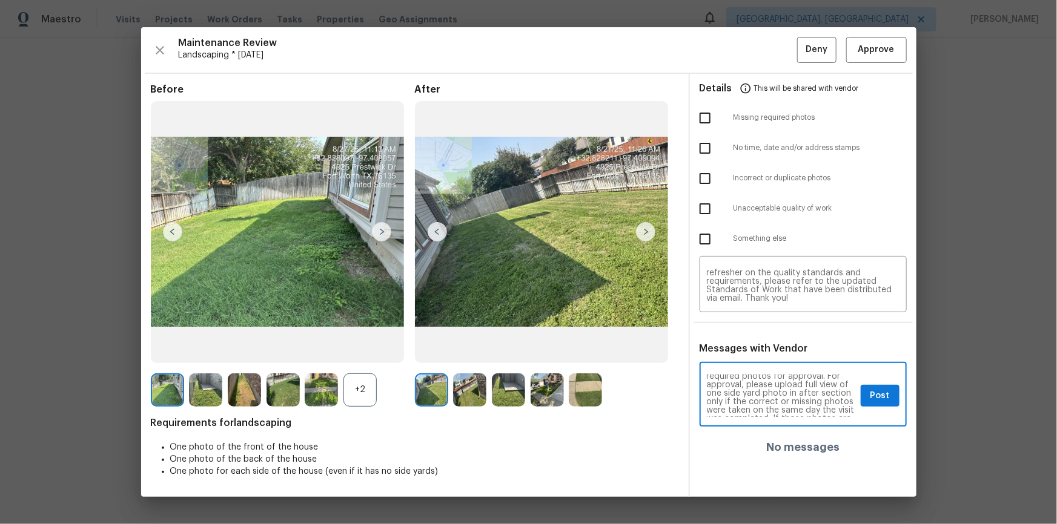
scroll to position [44, 0]
type textarea "Maintenance Audit Team: Hello! Unfortunately, this landscaping visit completed …"
drag, startPoint x: 707, startPoint y: 124, endPoint x: 779, endPoint y: 235, distance: 132.7
click at [707, 124] on input "checkbox" at bounding box center [704, 117] width 25 height 25
checkbox input "true"
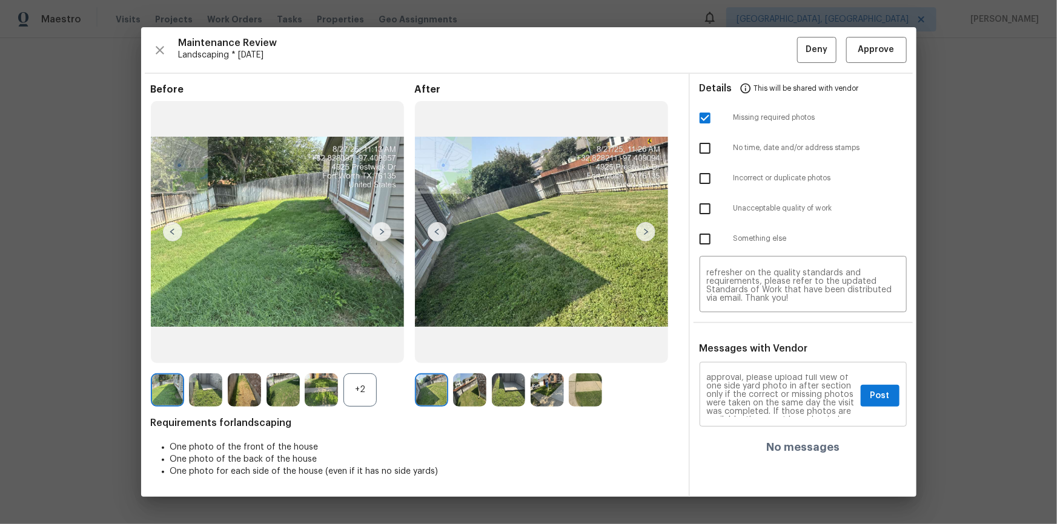
click at [752, 352] on div "Maintenance Audit Team: Hello! Unfortunately, this landscaping visit completed …" at bounding box center [803, 396] width 207 height 62
click at [752, 352] on button "Post" at bounding box center [880, 396] width 39 height 22
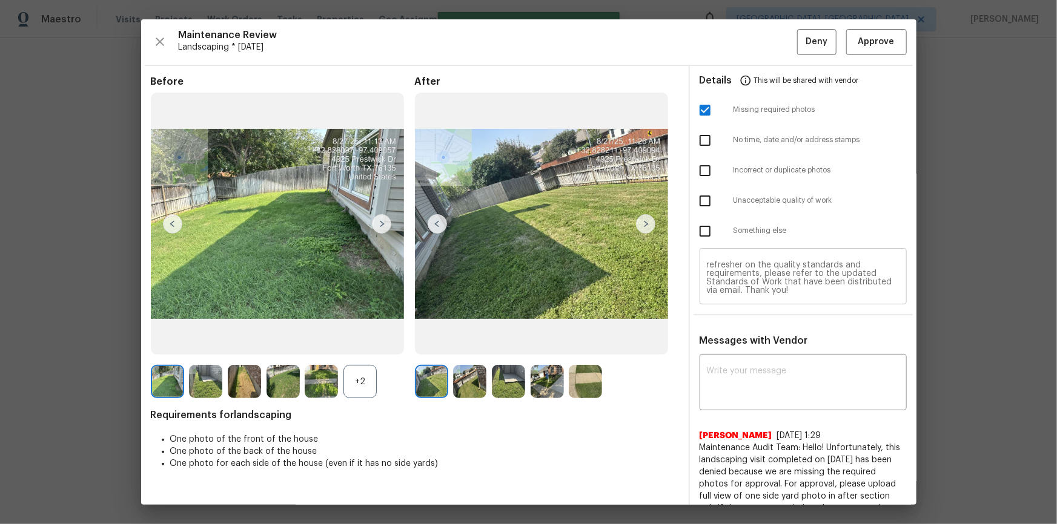
scroll to position [0, 0]
drag, startPoint x: 812, startPoint y: 41, endPoint x: 810, endPoint y: 122, distance: 81.8
click at [752, 45] on span "Deny" at bounding box center [816, 42] width 22 height 15
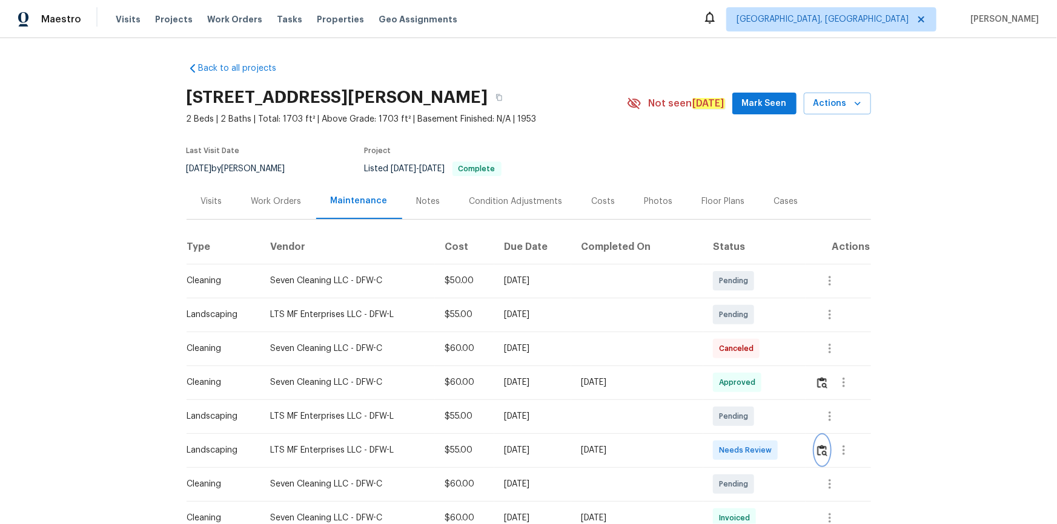
click at [819, 451] on img "button" at bounding box center [822, 451] width 10 height 12
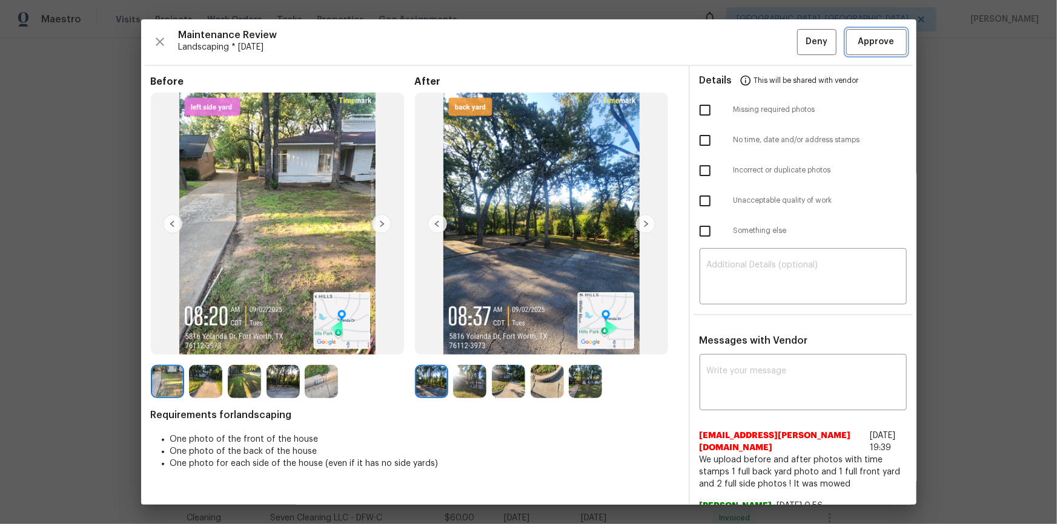
click at [866, 38] on span "Approve" at bounding box center [876, 42] width 36 height 15
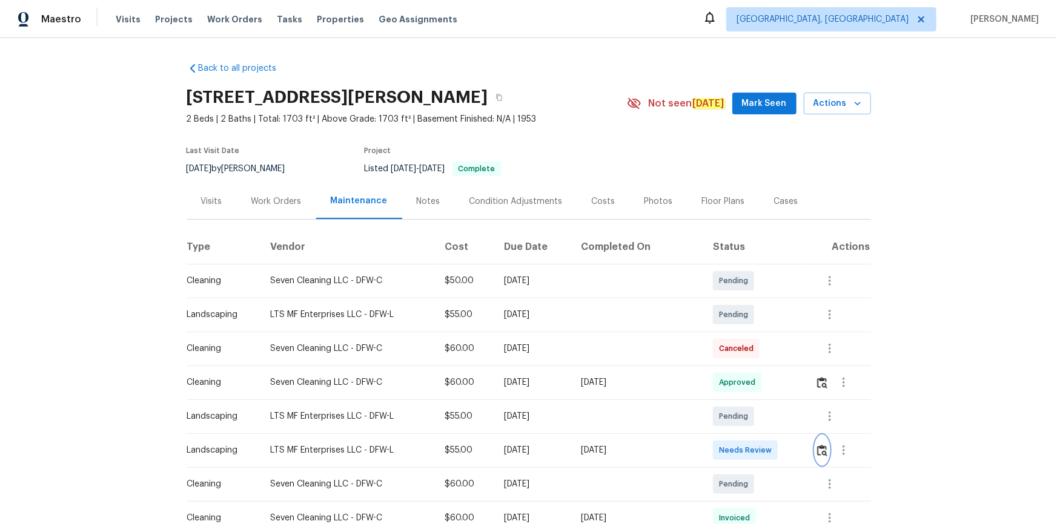
click at [825, 452] on button "button" at bounding box center [822, 450] width 14 height 29
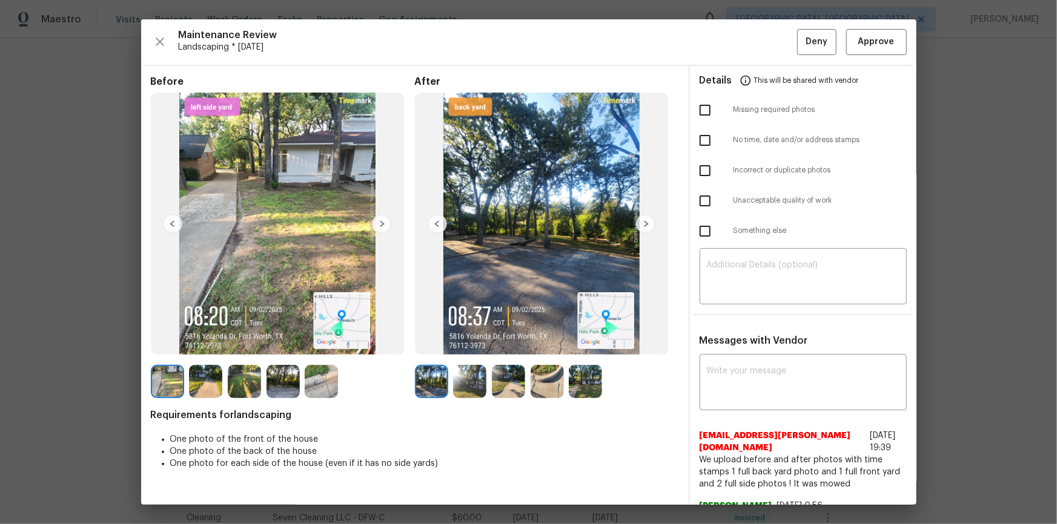
drag, startPoint x: 884, startPoint y: 61, endPoint x: 887, endPoint y: 68, distance: 8.2
click at [884, 61] on div "Maintenance Review Landscaping * Tue, Sep 02 Deny Approve Before After Requirem…" at bounding box center [528, 262] width 775 height 486
drag, startPoint x: 888, startPoint y: 45, endPoint x: 896, endPoint y: 120, distance: 75.4
click at [888, 46] on button "Approve" at bounding box center [876, 42] width 61 height 26
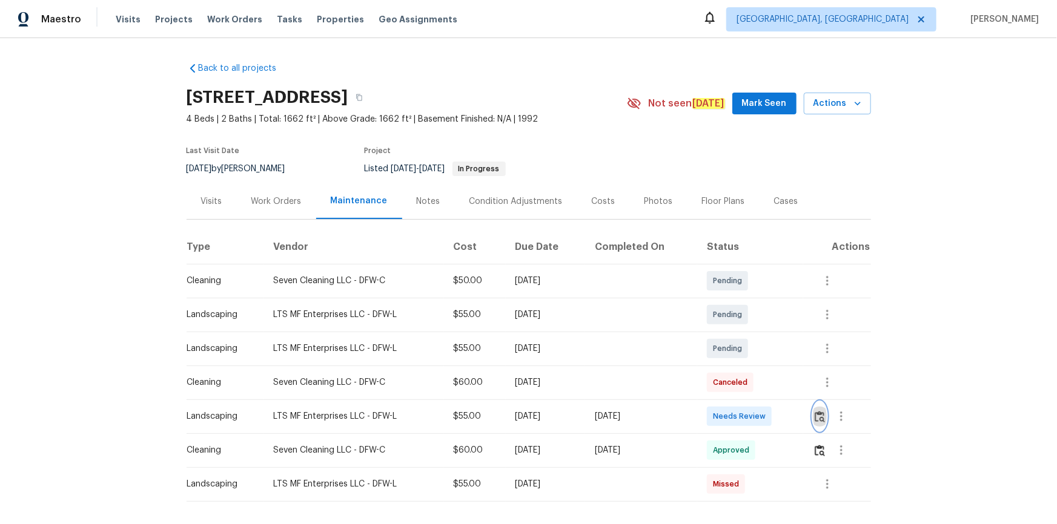
click at [752, 352] on img "button" at bounding box center [820, 417] width 10 height 12
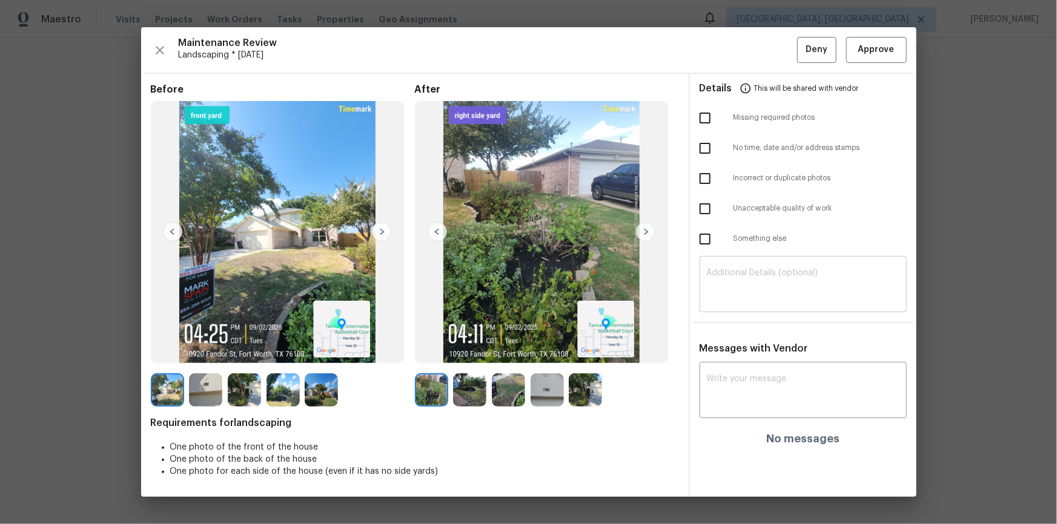
click at [752, 305] on div "​" at bounding box center [803, 285] width 207 height 53
paste textarea "Maintenance Audit Team: Hello! After further review the visit has been approved…"
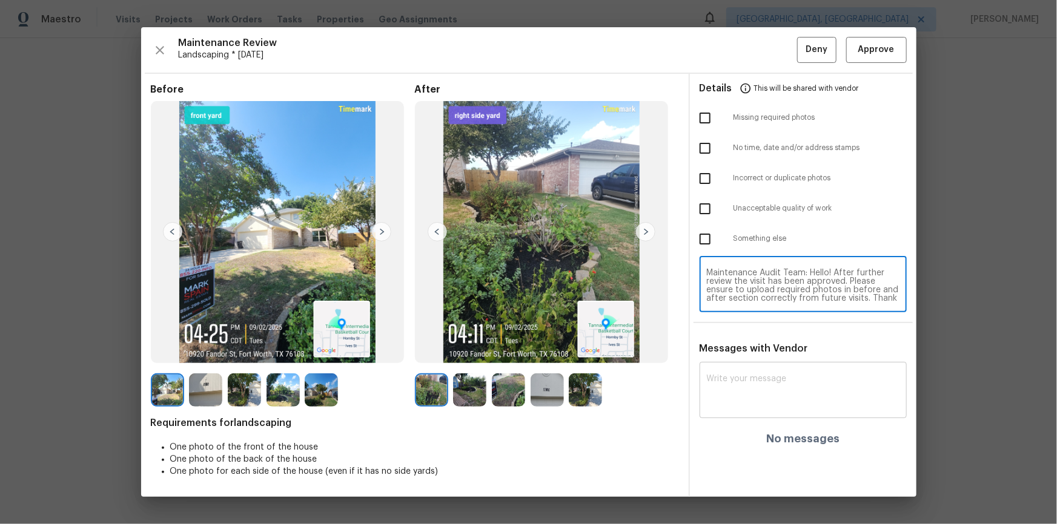
scroll to position [16, 0]
type textarea "Maintenance Audit Team: Hello! After further review the visit has been approved…"
click at [743, 352] on textarea at bounding box center [803, 392] width 193 height 34
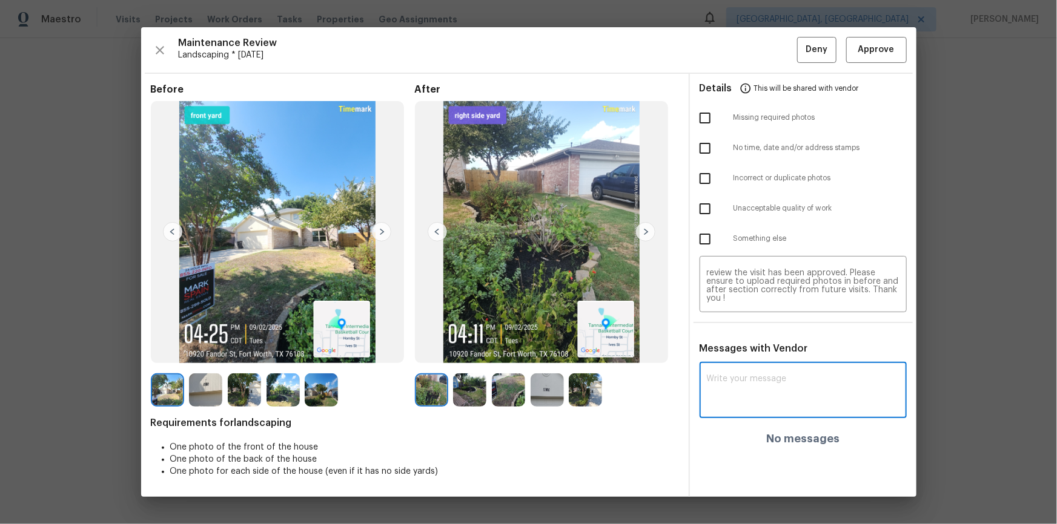
paste textarea "Maintenance Audit Team: Hello! After further review the visit has been approved…"
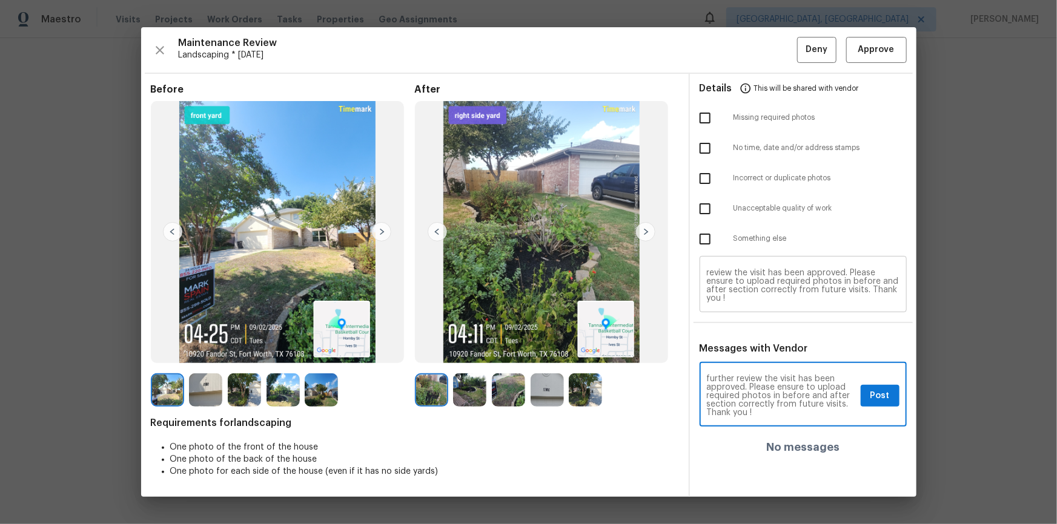
type textarea "Maintenance Audit Team: Hello! After further review the visit has been approved…"
click at [752, 289] on textarea "Maintenance Audit Team: Hello! After further review the visit has been approved…" at bounding box center [803, 286] width 193 height 34
click at [752, 352] on span "Post" at bounding box center [879, 396] width 19 height 15
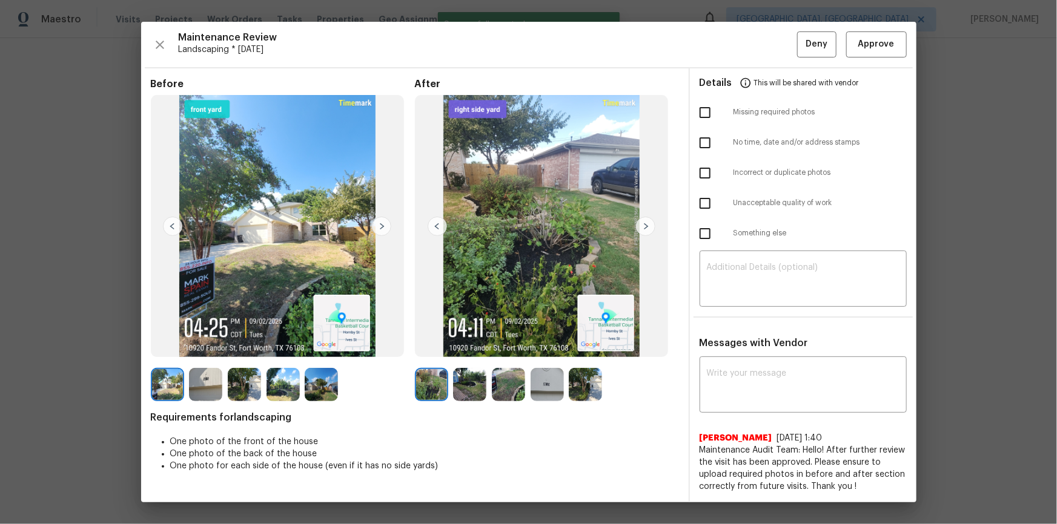
scroll to position [0, 0]
click at [752, 40] on span "Approve" at bounding box center [876, 44] width 36 height 15
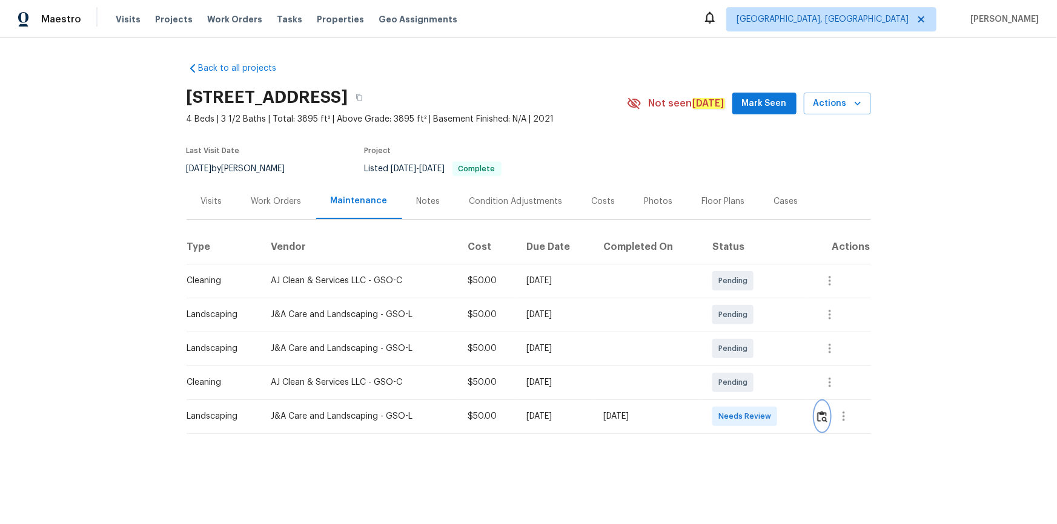
click at [752, 352] on img "button" at bounding box center [822, 417] width 10 height 12
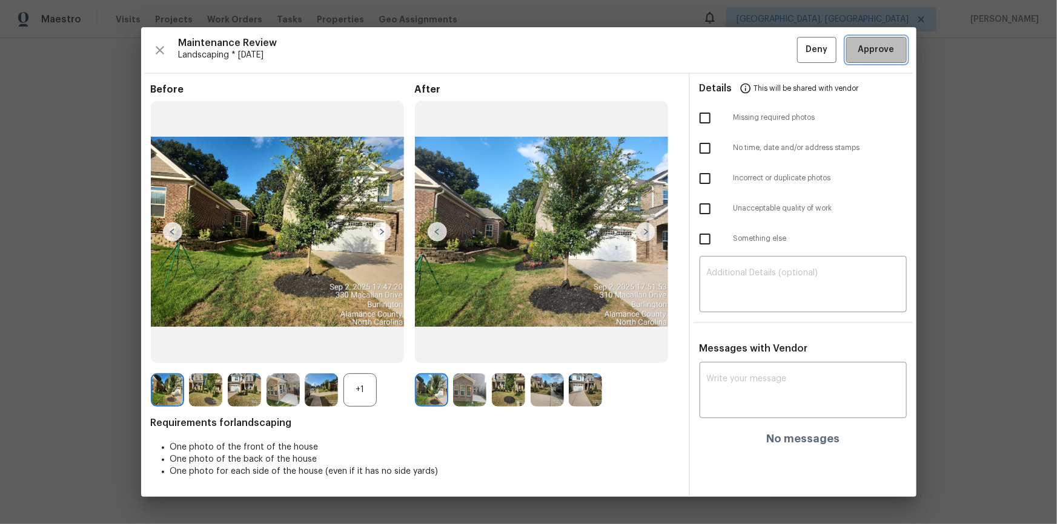
click at [752, 45] on span "Approve" at bounding box center [876, 49] width 36 height 15
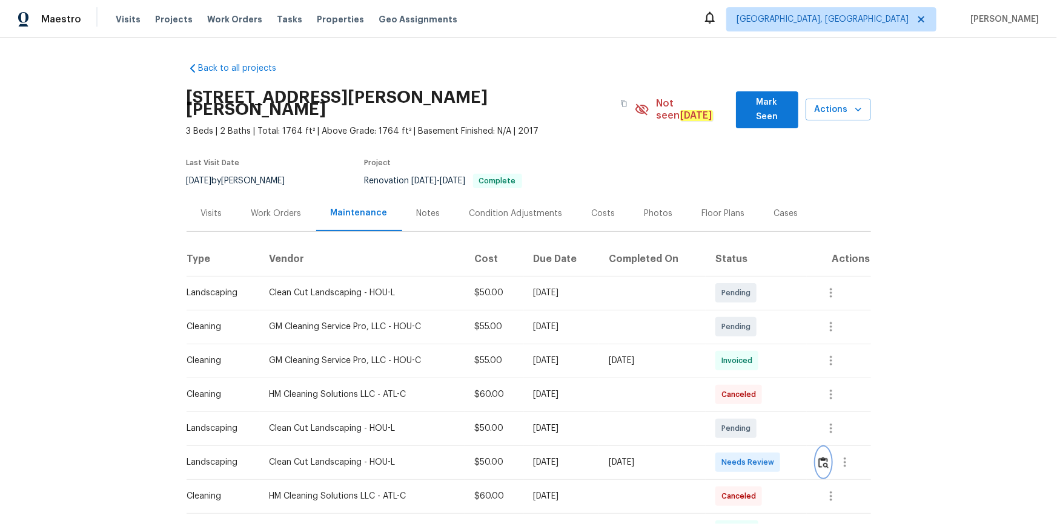
click at [821, 457] on img "button" at bounding box center [823, 463] width 10 height 12
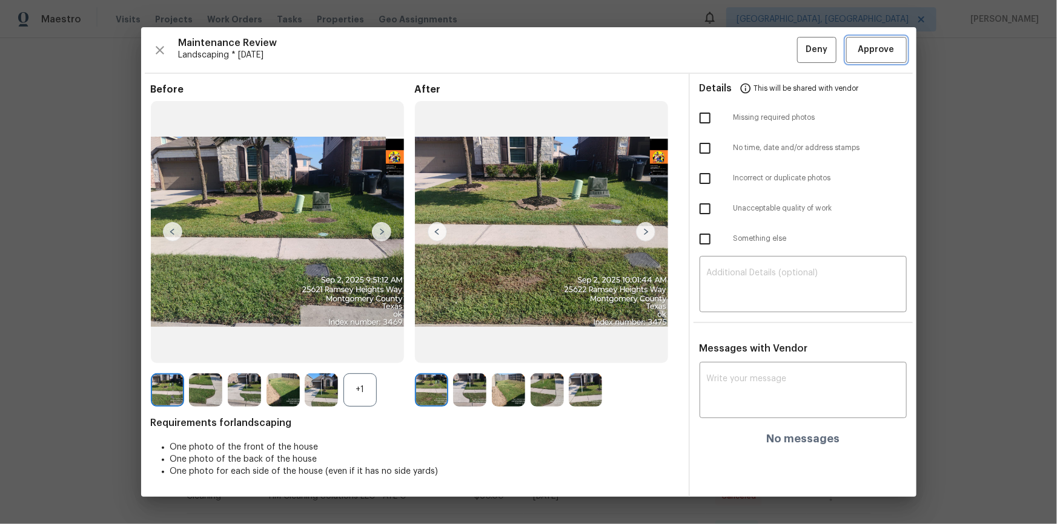
click at [879, 44] on span "Approve" at bounding box center [876, 49] width 36 height 15
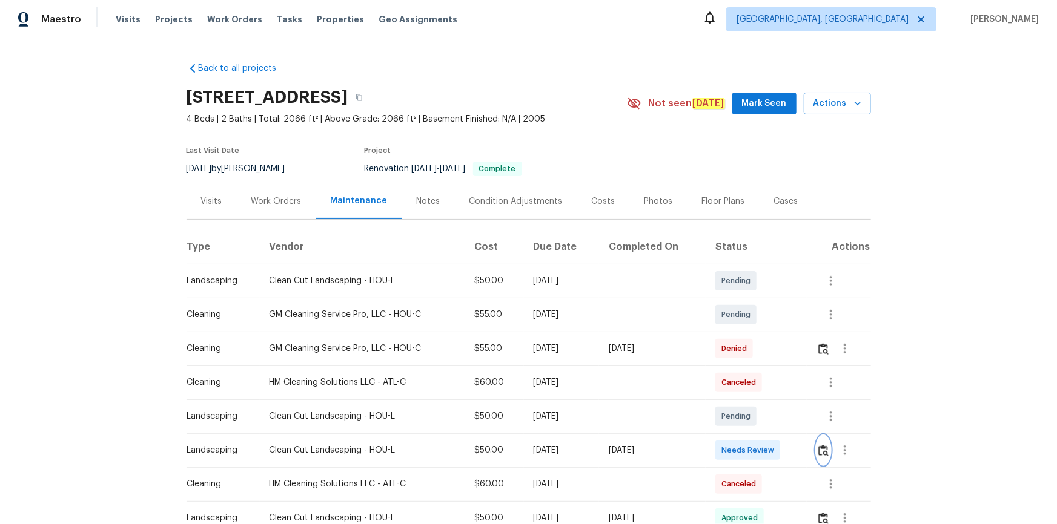
click at [752, 352] on img "button" at bounding box center [823, 451] width 10 height 12
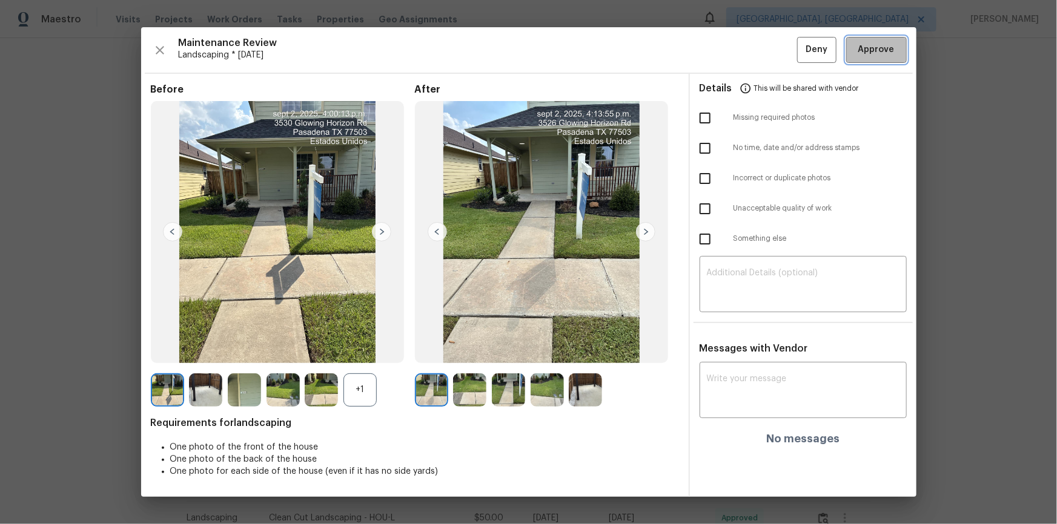
click at [752, 58] on button "Approve" at bounding box center [876, 50] width 61 height 26
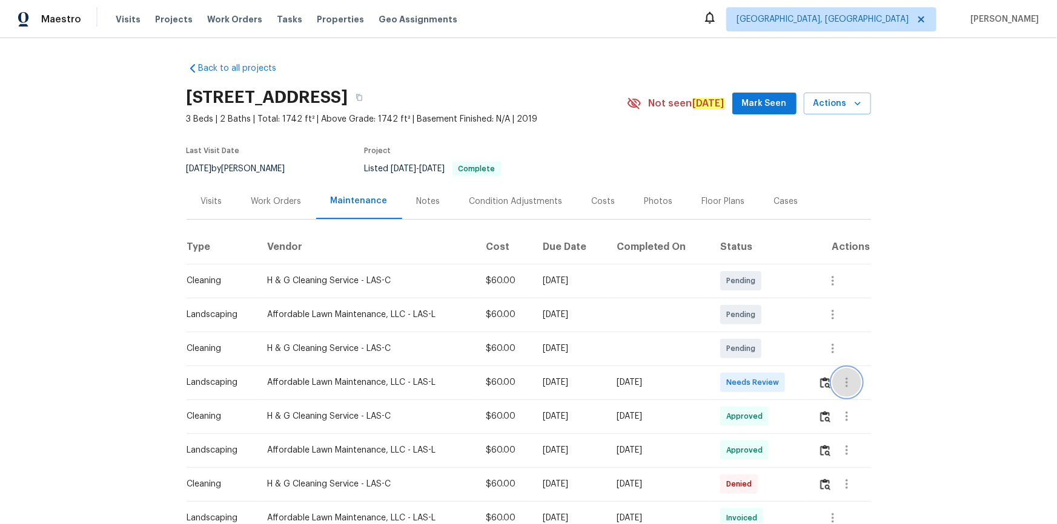
click at [752, 352] on button "button" at bounding box center [846, 382] width 29 height 29
click at [752, 352] on div at bounding box center [528, 262] width 1057 height 524
click at [752, 352] on img "button" at bounding box center [825, 383] width 10 height 12
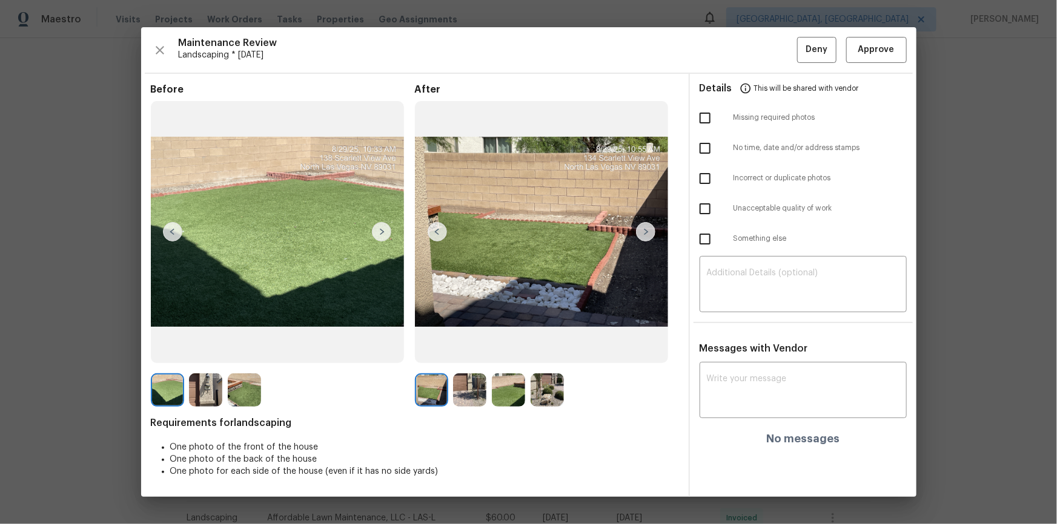
click at [752, 63] on div "Maintenance Review Landscaping * Mon, Aug 25 Deny Approve Before After Requirem…" at bounding box center [528, 261] width 775 height 469
click at [752, 50] on span "Approve" at bounding box center [876, 49] width 36 height 15
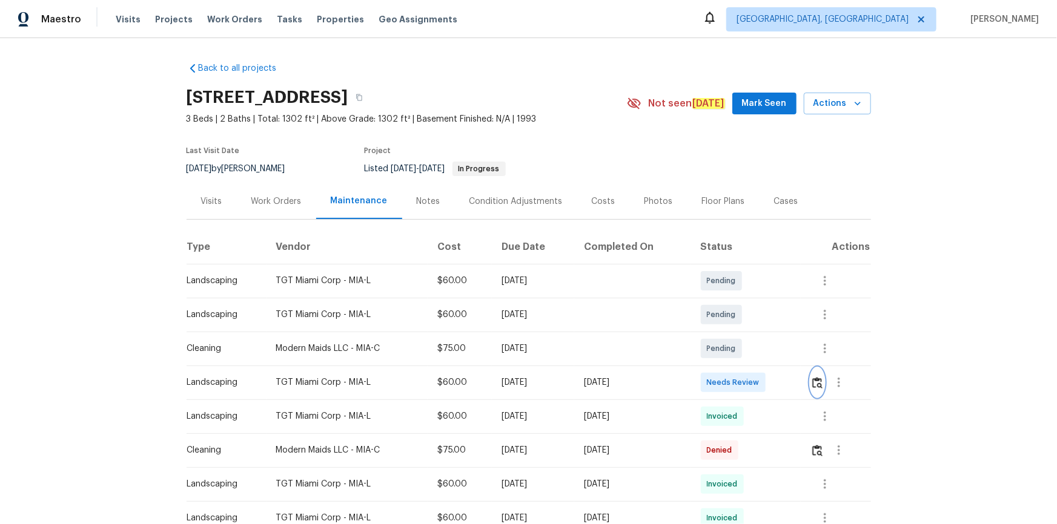
click at [818, 384] on img "button" at bounding box center [817, 383] width 10 height 12
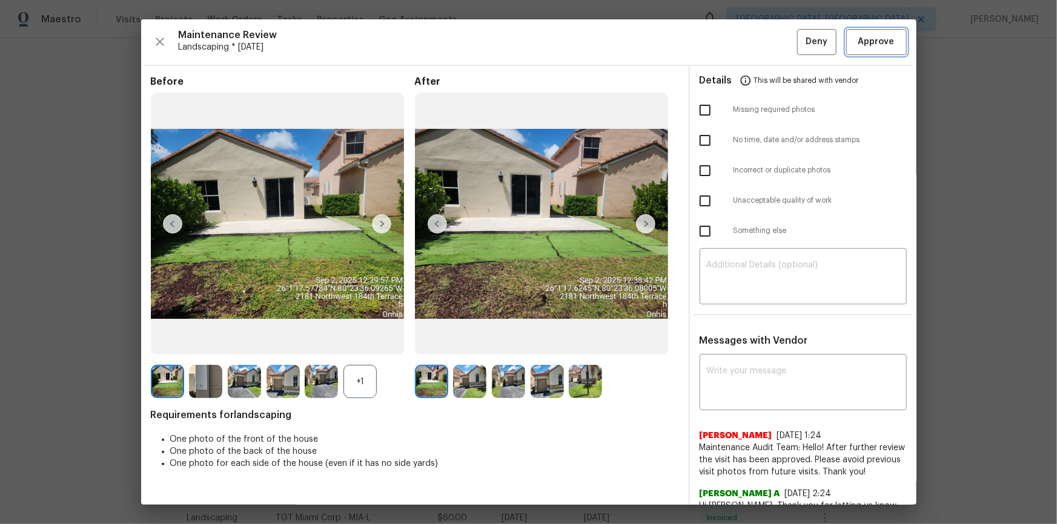
click at [875, 50] on button "Approve" at bounding box center [876, 42] width 61 height 26
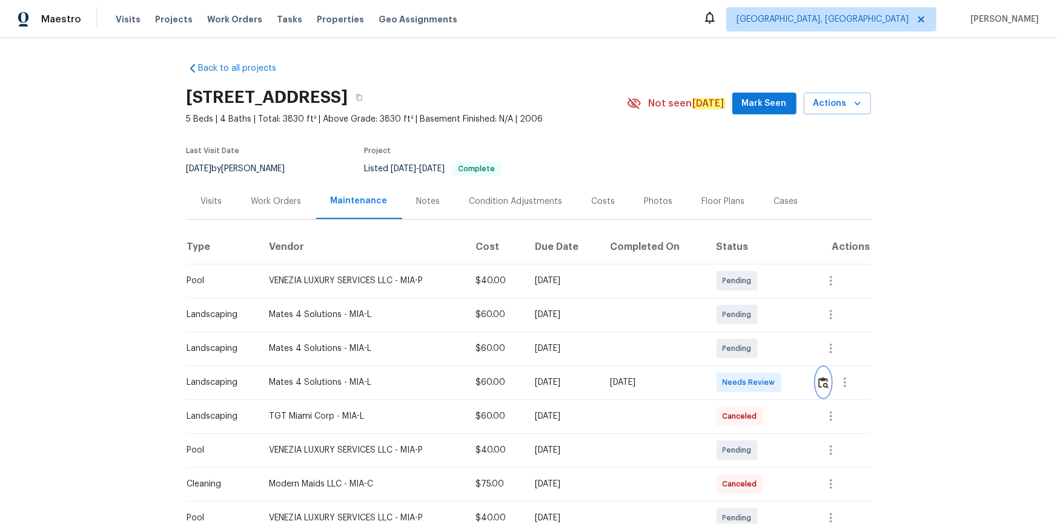
click at [819, 383] on img "button" at bounding box center [823, 383] width 10 height 12
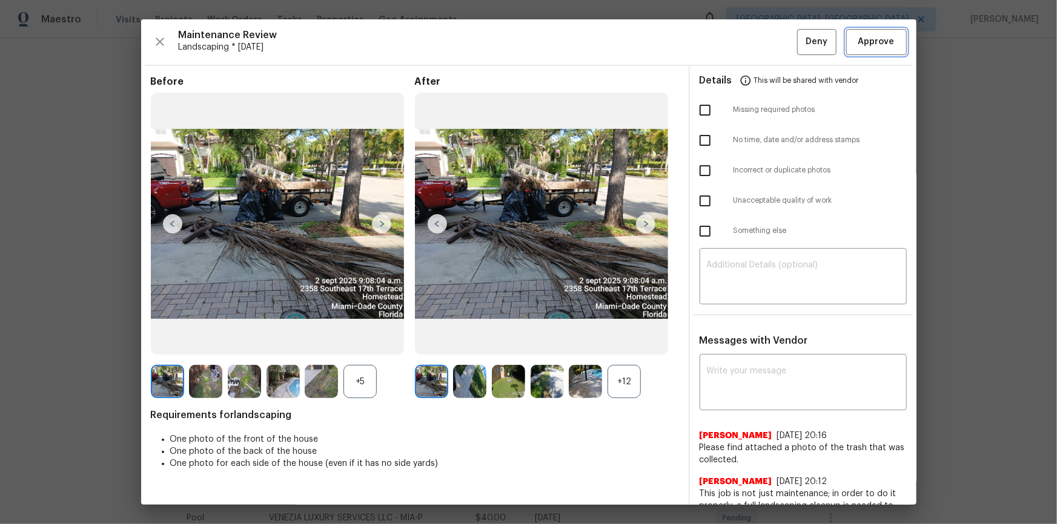
click at [872, 36] on span "Approve" at bounding box center [876, 42] width 36 height 15
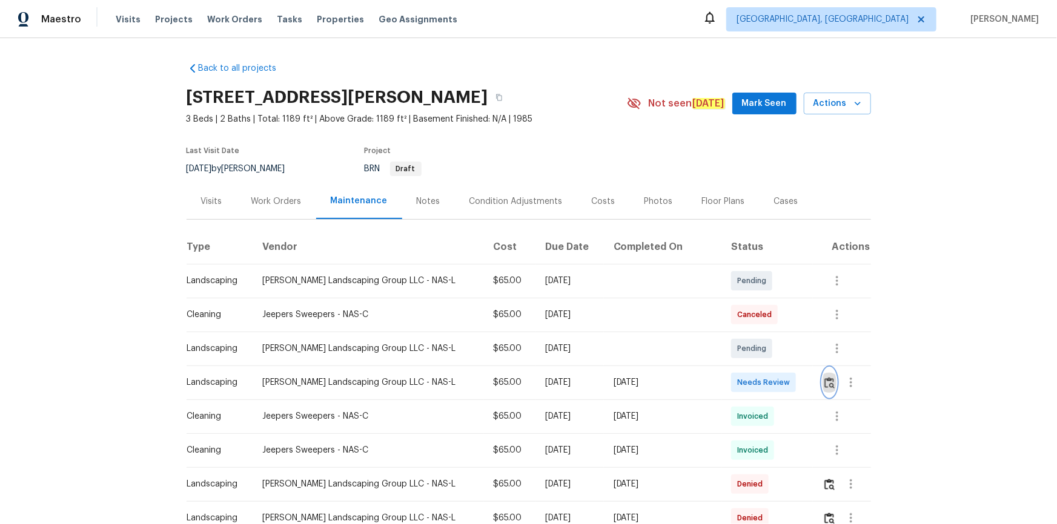
click at [824, 382] on img "button" at bounding box center [829, 383] width 10 height 12
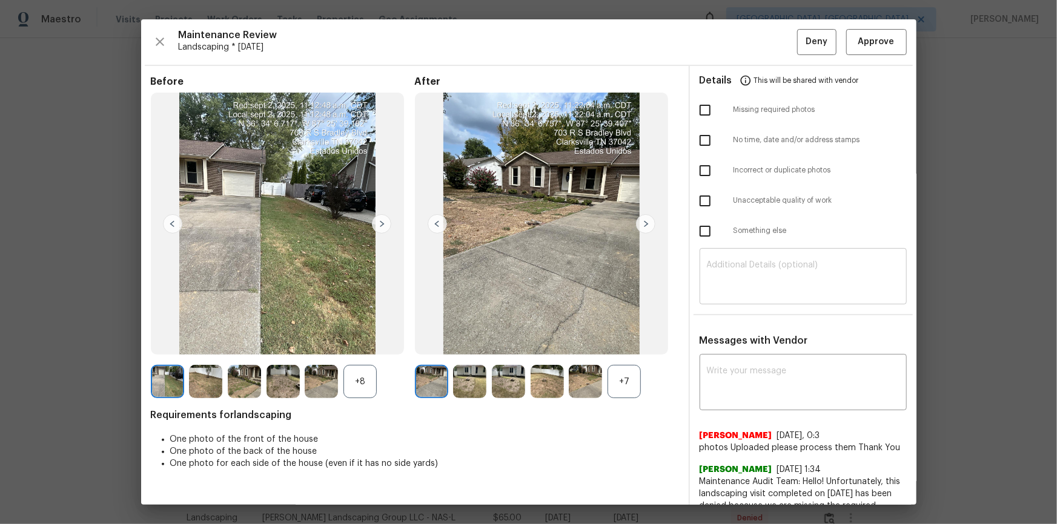
click at [781, 260] on div "​" at bounding box center [803, 277] width 207 height 53
paste textarea "Maintenance Audit Team: Hello! Unfortunately, this landscaping visit completed …"
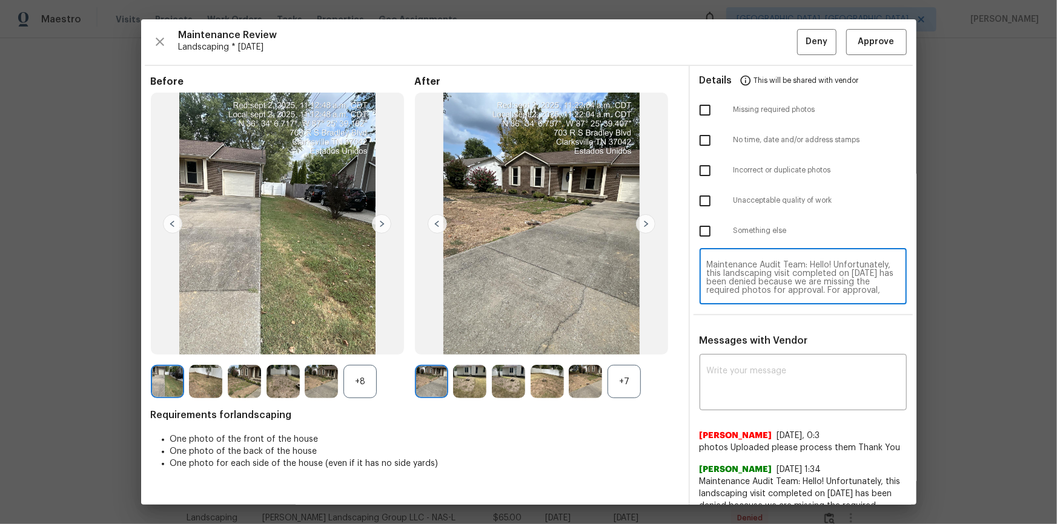
scroll to position [110, 0]
type textarea "Maintenance Audit Team: Hello! Unfortunately, this landscaping visit completed …"
click at [784, 357] on div "x ​" at bounding box center [803, 383] width 207 height 53
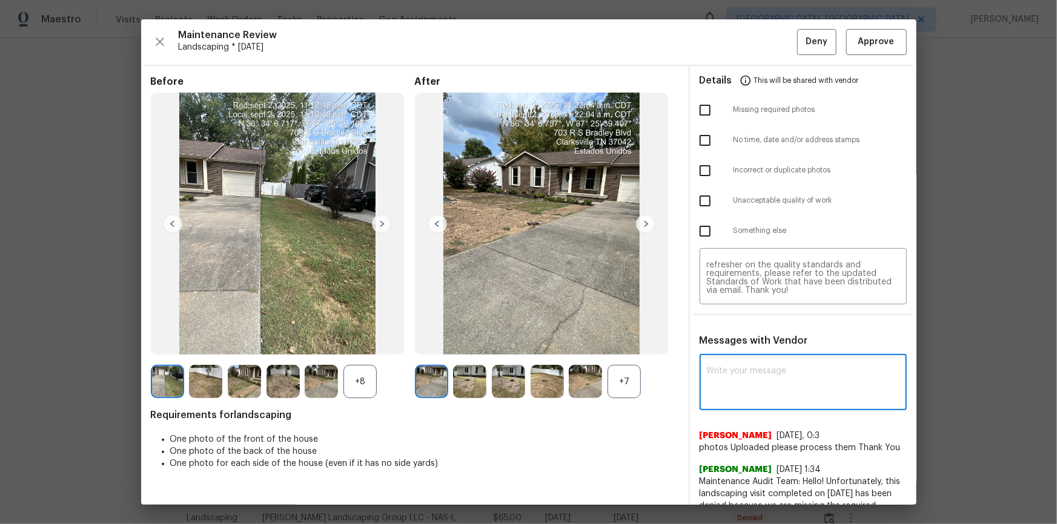
paste textarea "Maintenance Audit Team: Hello! Unfortunately, this landscaping visit completed …"
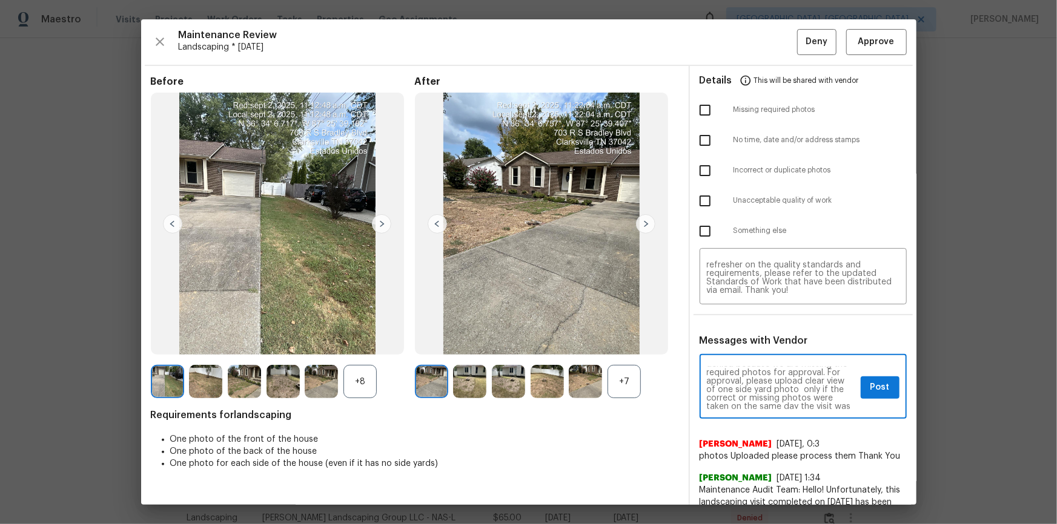
scroll to position [22, 0]
type textarea "Maintenance Audit Team: Hello! Unfortunately, this landscaping visit completed …"
drag, startPoint x: 698, startPoint y: 102, endPoint x: 704, endPoint y: 114, distance: 13.0
click at [700, 104] on input "checkbox" at bounding box center [704, 110] width 25 height 25
checkbox input "true"
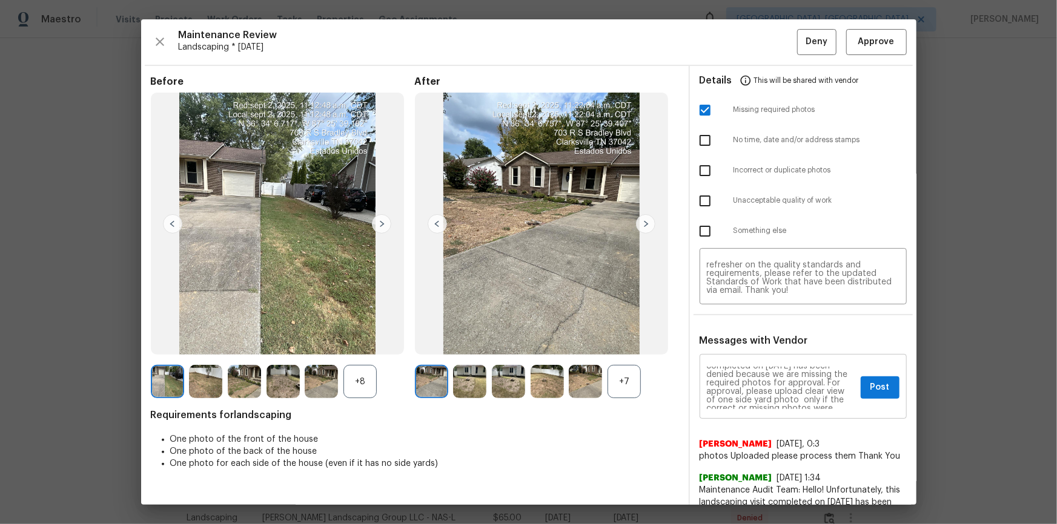
click at [872, 400] on div "Maintenance Audit Team: Hello! Unfortunately, this landscaping visit completed …" at bounding box center [803, 388] width 207 height 62
click at [880, 386] on span "Post" at bounding box center [879, 387] width 19 height 15
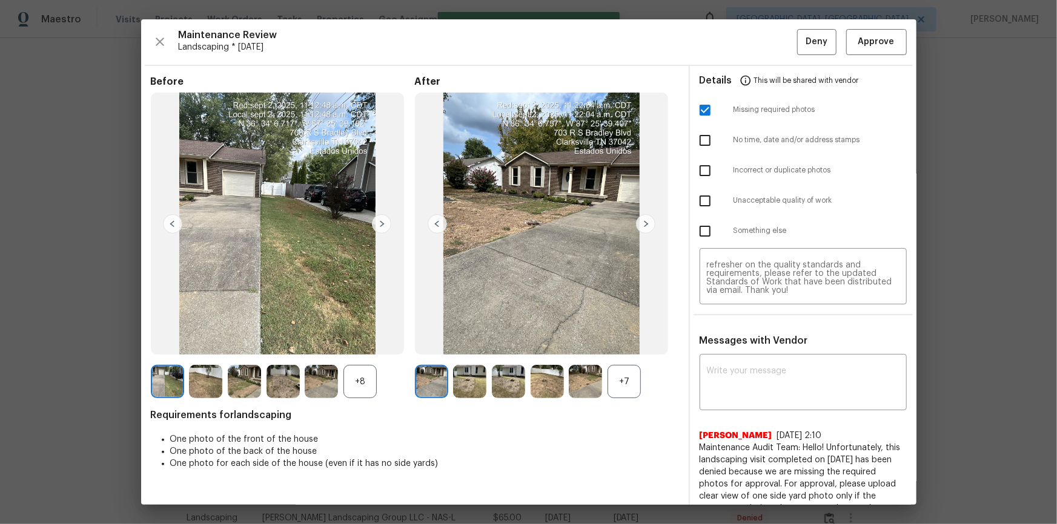
scroll to position [0, 0]
click at [805, 39] on span "Deny" at bounding box center [816, 42] width 22 height 15
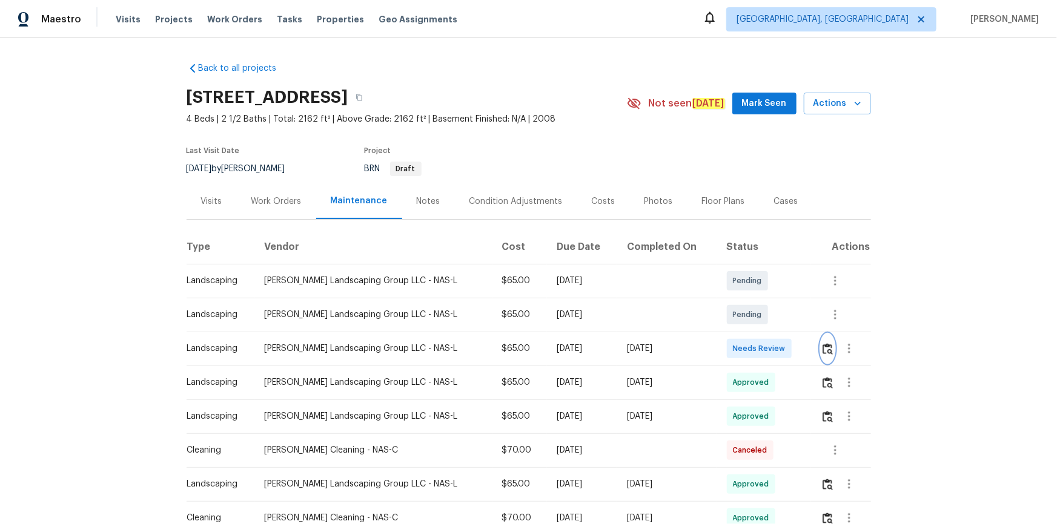
click at [752, 345] on img "button" at bounding box center [827, 349] width 10 height 12
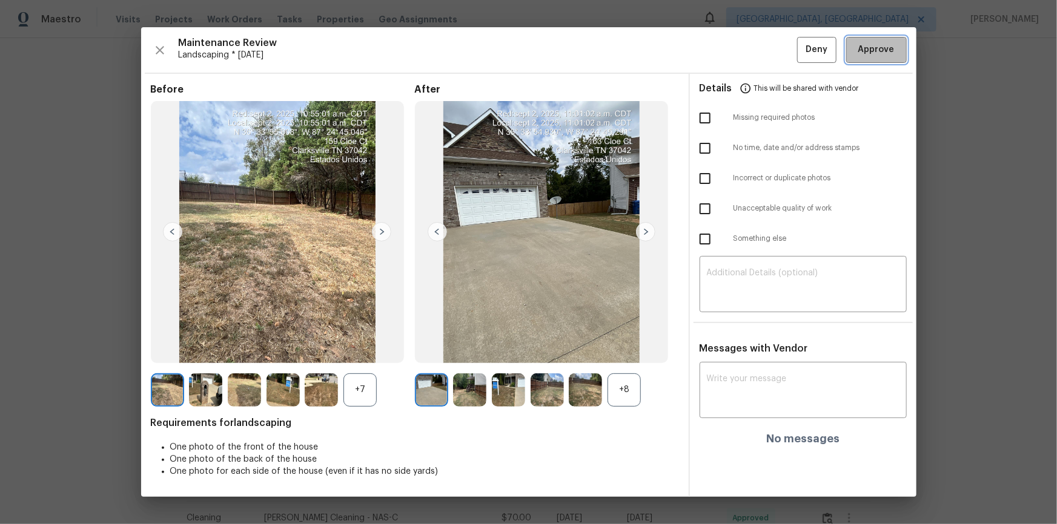
drag, startPoint x: 873, startPoint y: 46, endPoint x: 940, endPoint y: 225, distance: 190.7
click at [752, 48] on span "Approve" at bounding box center [876, 49] width 36 height 15
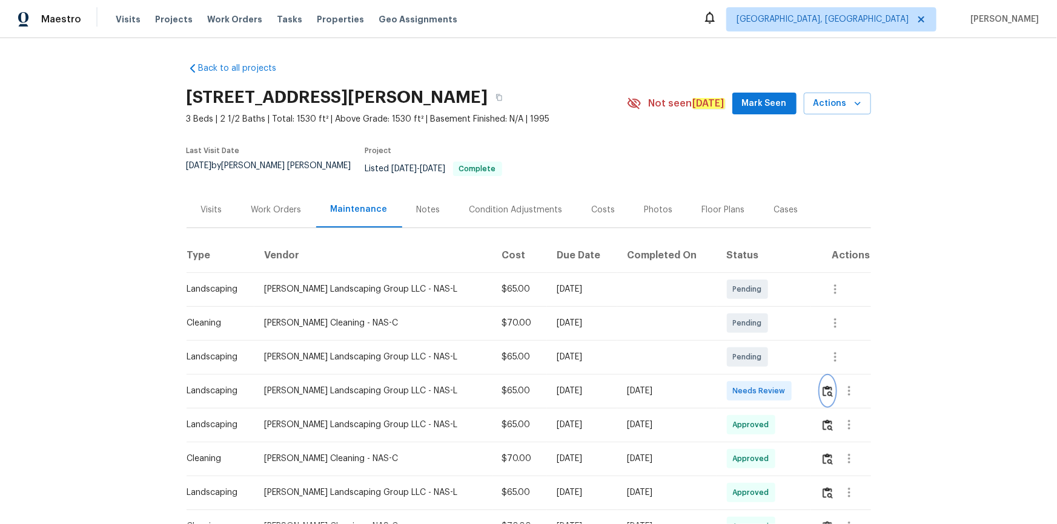
click at [752, 352] on img "button" at bounding box center [827, 392] width 10 height 12
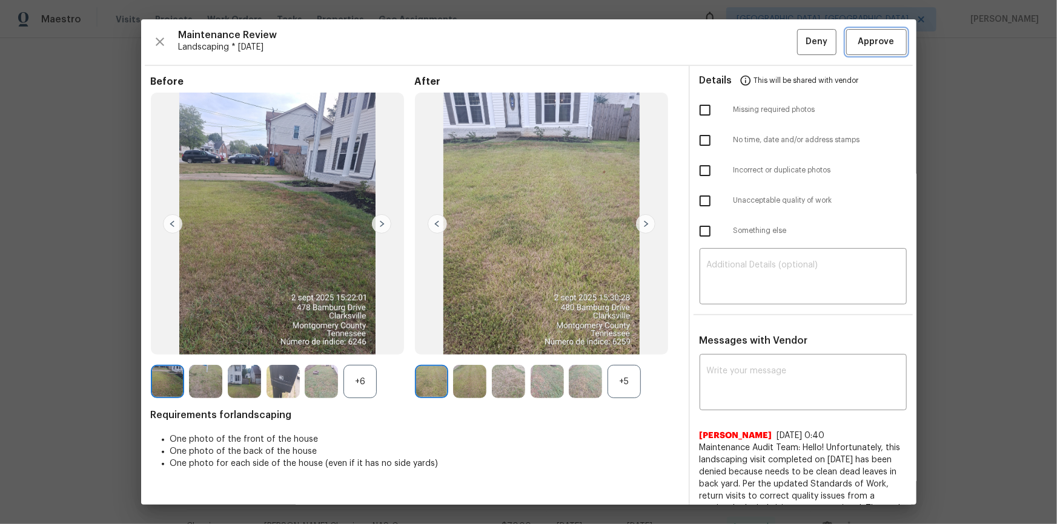
click at [752, 42] on span "Approve" at bounding box center [876, 42] width 36 height 15
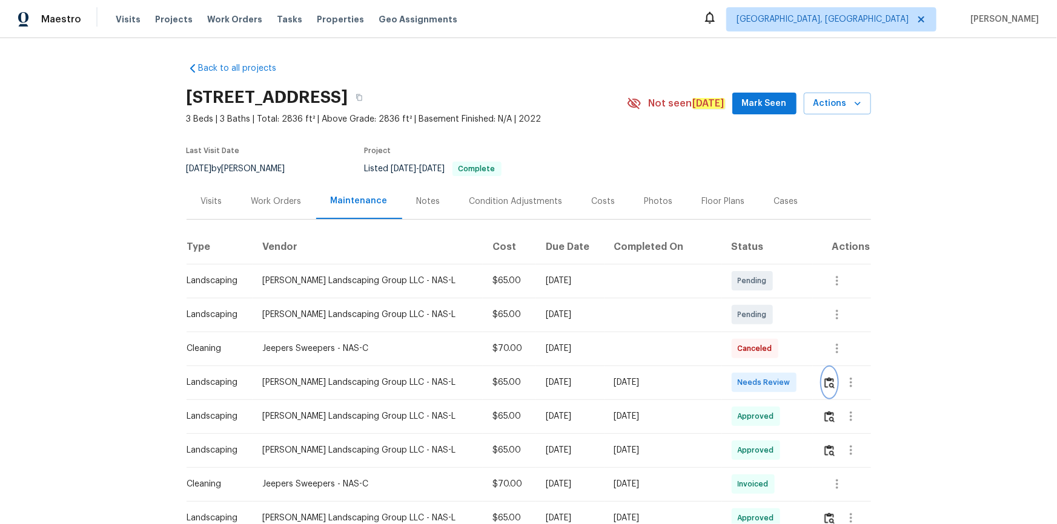
click at [752, 352] on img "button" at bounding box center [829, 383] width 10 height 12
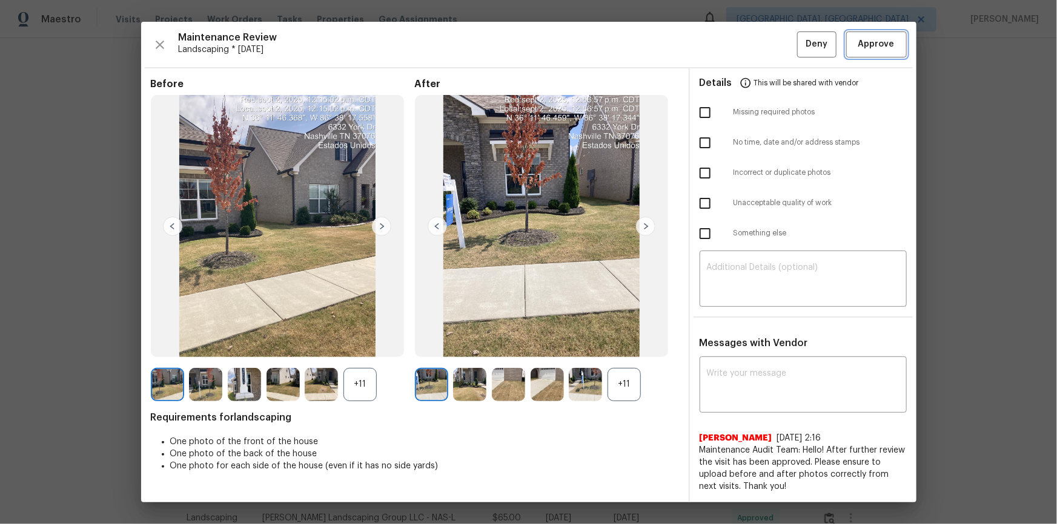
click at [752, 50] on span "Approve" at bounding box center [876, 44] width 36 height 15
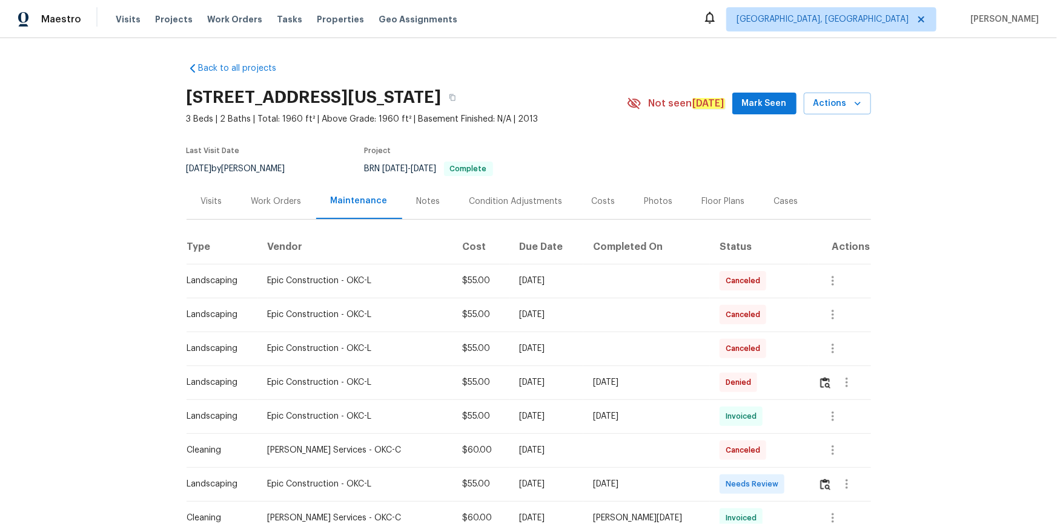
scroll to position [55, 0]
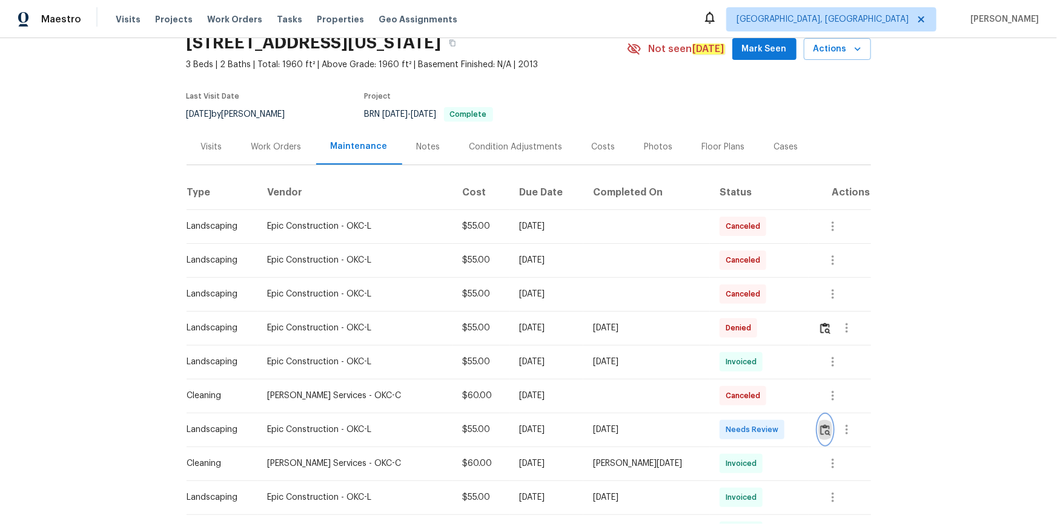
click at [823, 432] on img "button" at bounding box center [825, 431] width 10 height 12
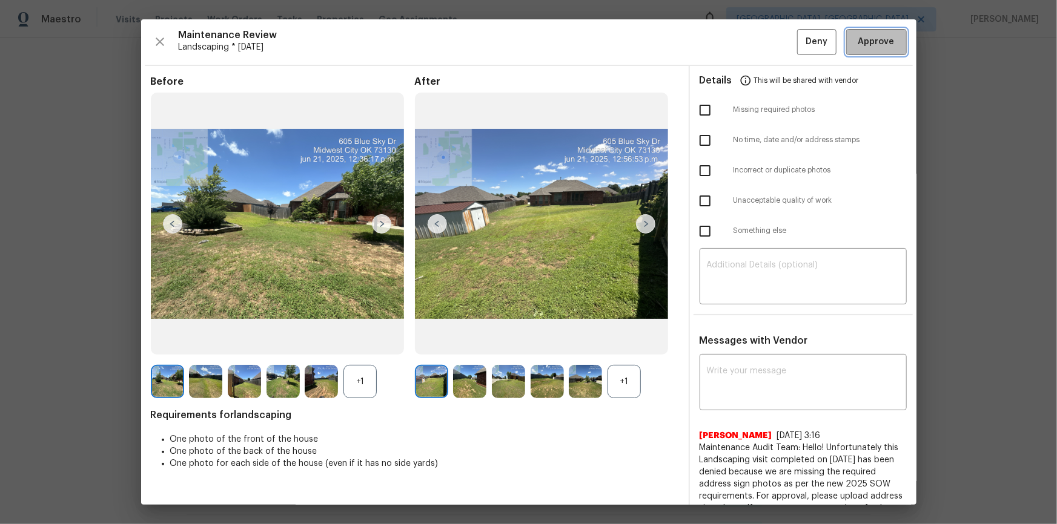
click at [884, 42] on span "Approve" at bounding box center [876, 42] width 36 height 15
